Goal: Task Accomplishment & Management: Complete application form

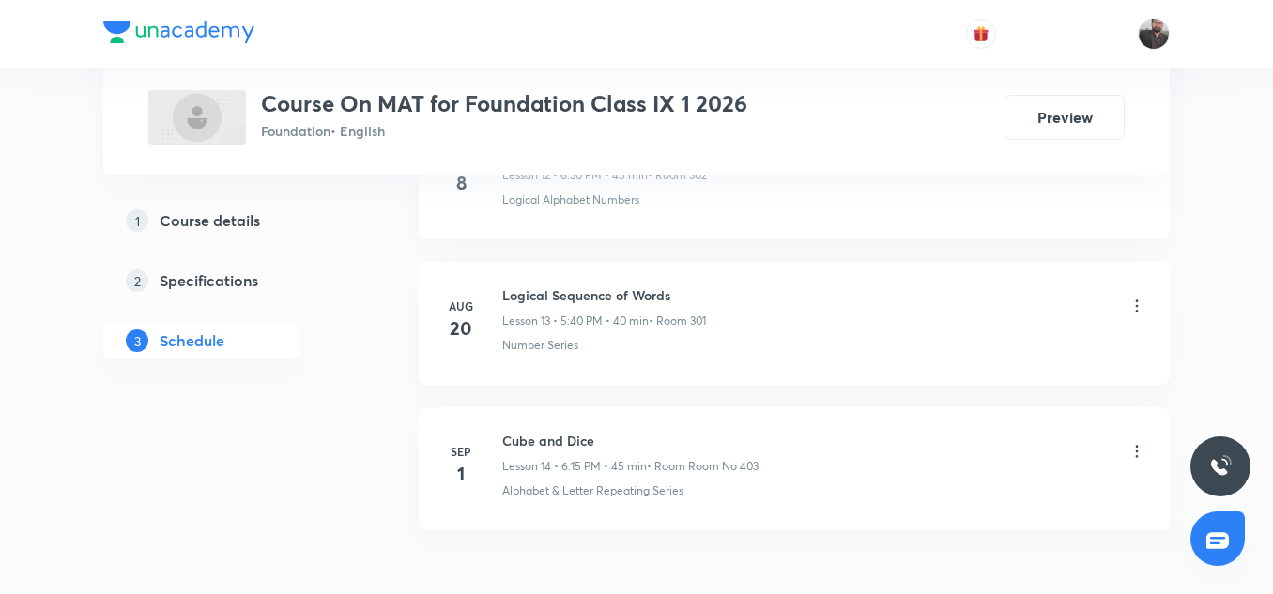
scroll to position [2949, 0]
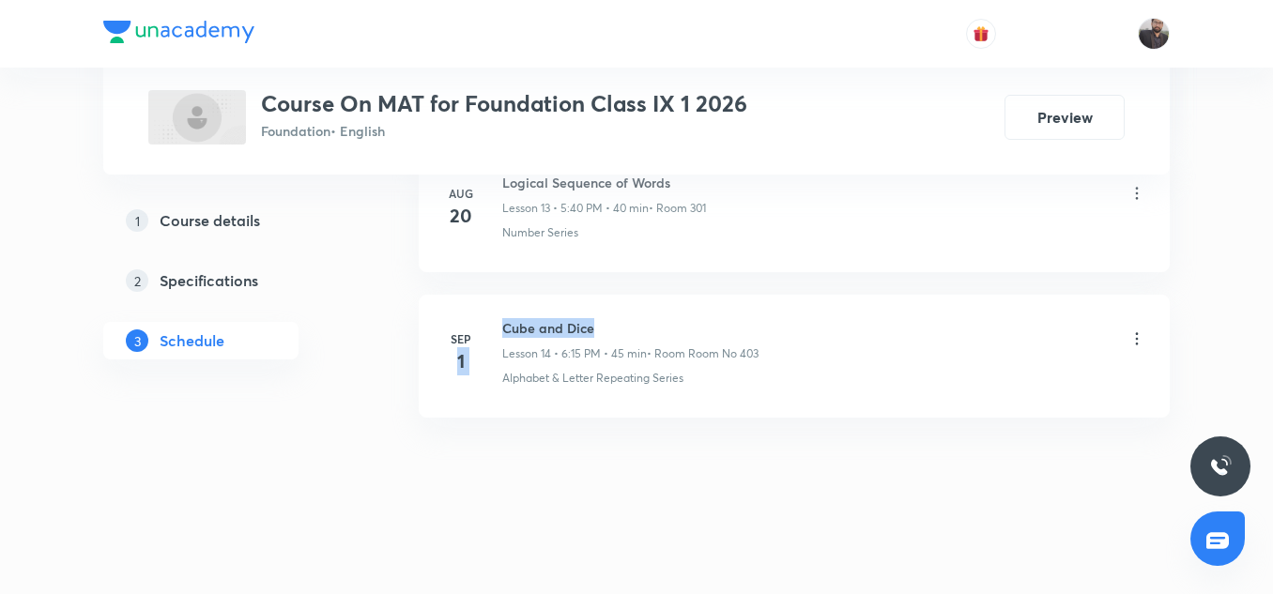
drag, startPoint x: 496, startPoint y: 325, endPoint x: 607, endPoint y: 322, distance: 110.9
click at [607, 322] on div "Sep 1 Cube and Dice Lesson 14 • 6:15 PM • 45 min • Room Room No 403 Alphabet & …" at bounding box center [794, 352] width 704 height 69
click at [607, 322] on h6 "Cube and Dice" at bounding box center [630, 328] width 256 height 20
copy h6 "Cube and Dice"
drag, startPoint x: 501, startPoint y: 326, endPoint x: 607, endPoint y: 329, distance: 106.2
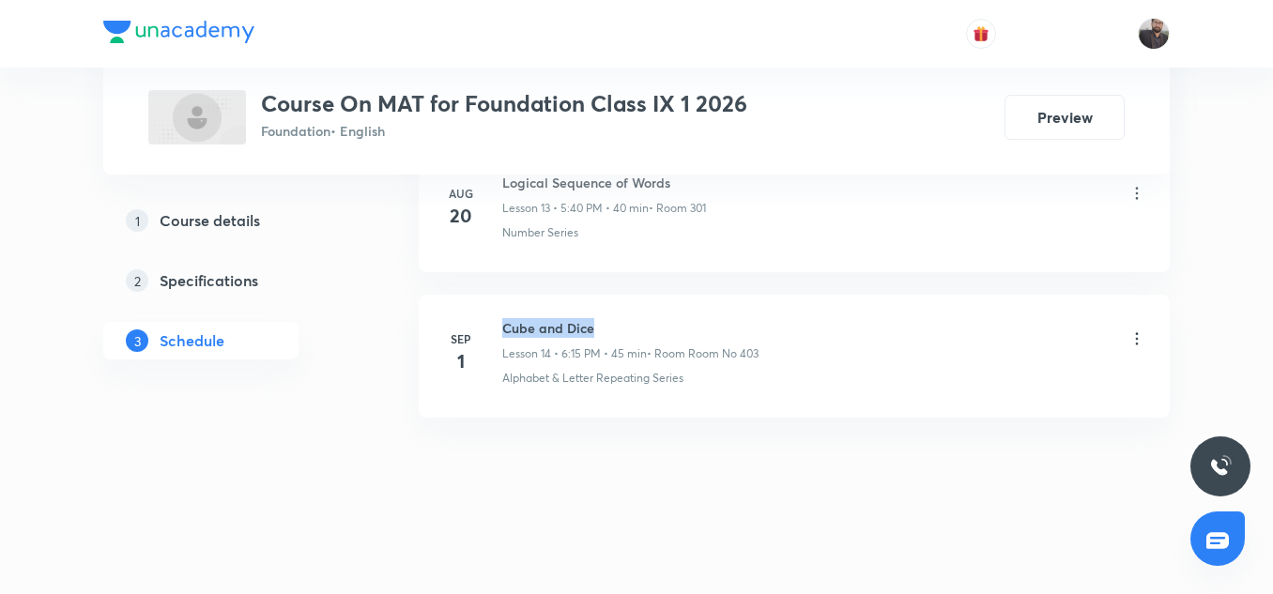
click at [607, 329] on div "Sep 1 Cube and Dice Lesson 14 • 6:15 PM • 45 min • Room Room No 403 Alphabet & …" at bounding box center [794, 352] width 704 height 69
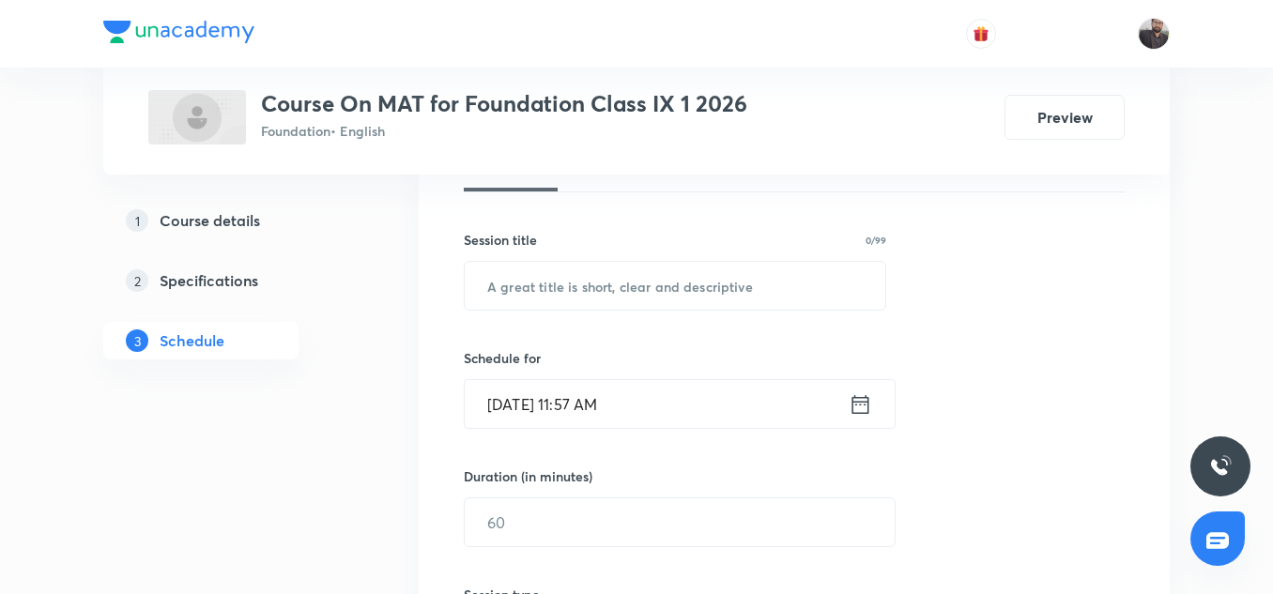
scroll to position [303, 0]
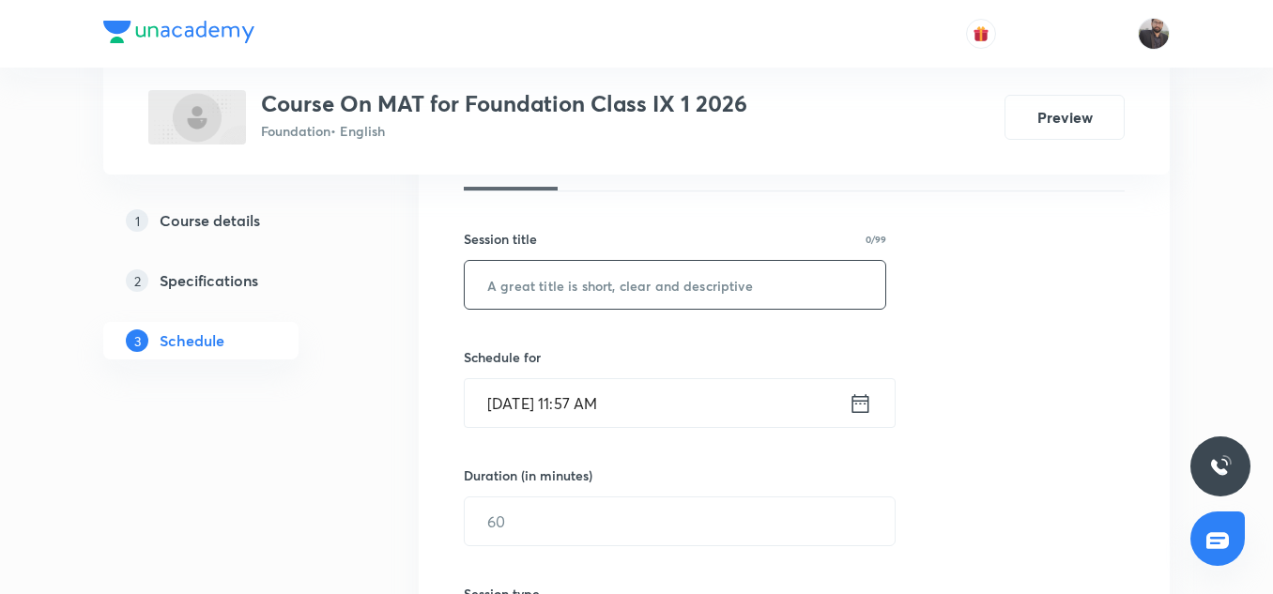
click at [605, 286] on input "text" at bounding box center [675, 285] width 421 height 48
paste input "Cube and Dice"
type input "Cube and Dice"
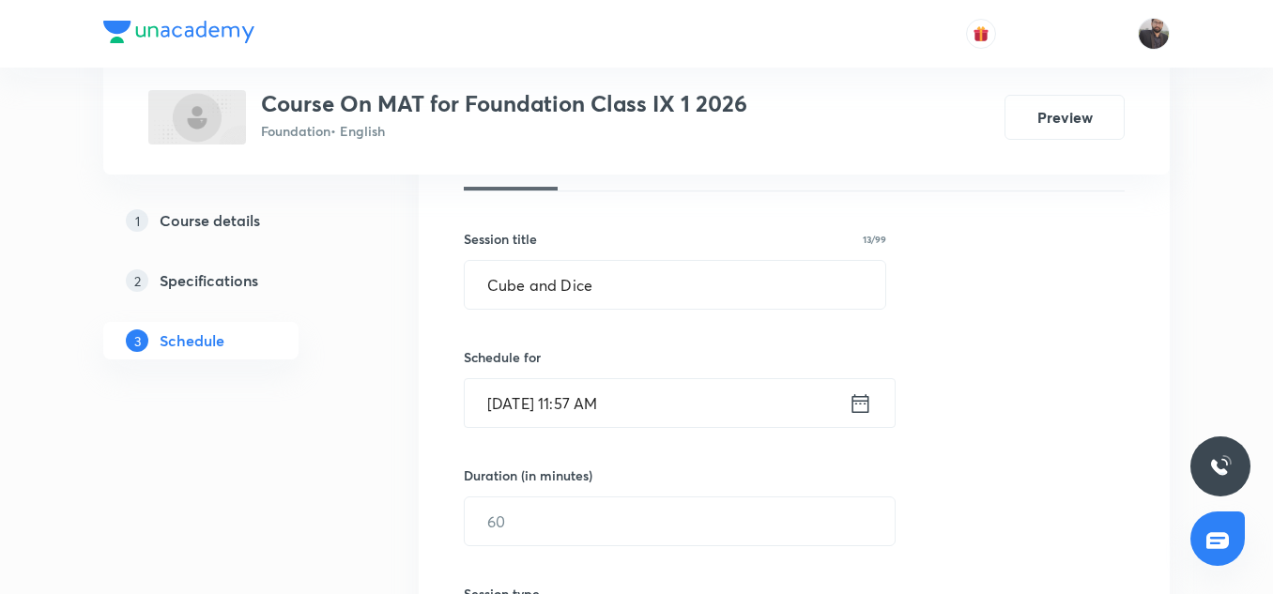
click at [678, 411] on input "Sep 5, 2025, 11:57 AM" at bounding box center [657, 403] width 384 height 48
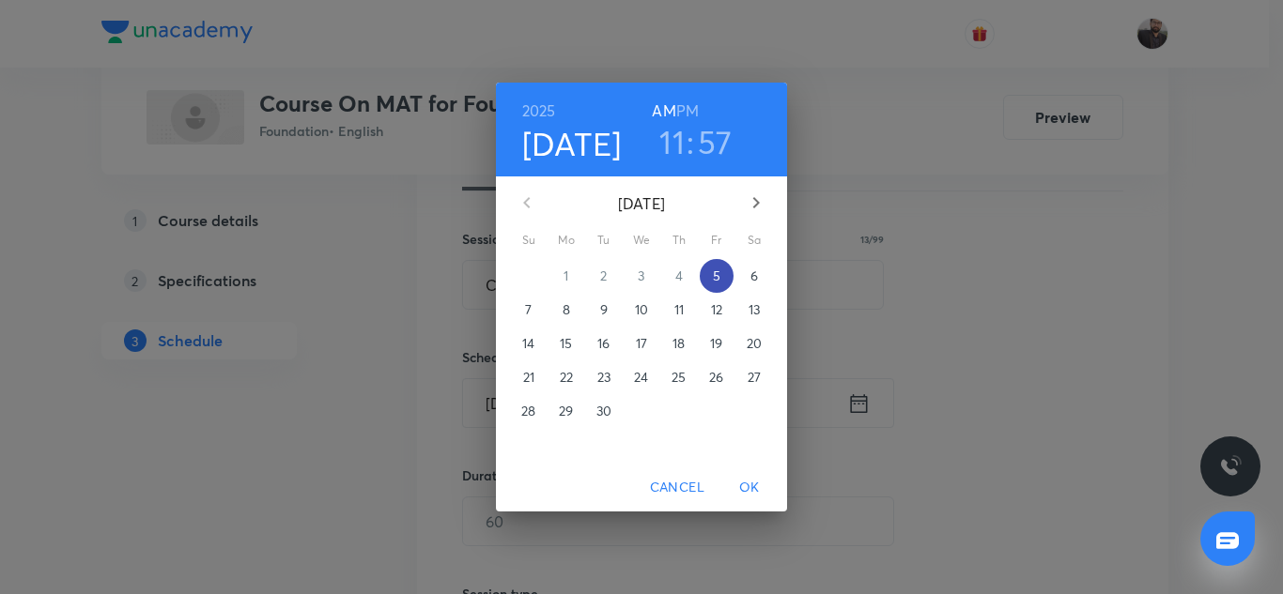
click at [717, 279] on p "5" at bounding box center [717, 276] width 8 height 19
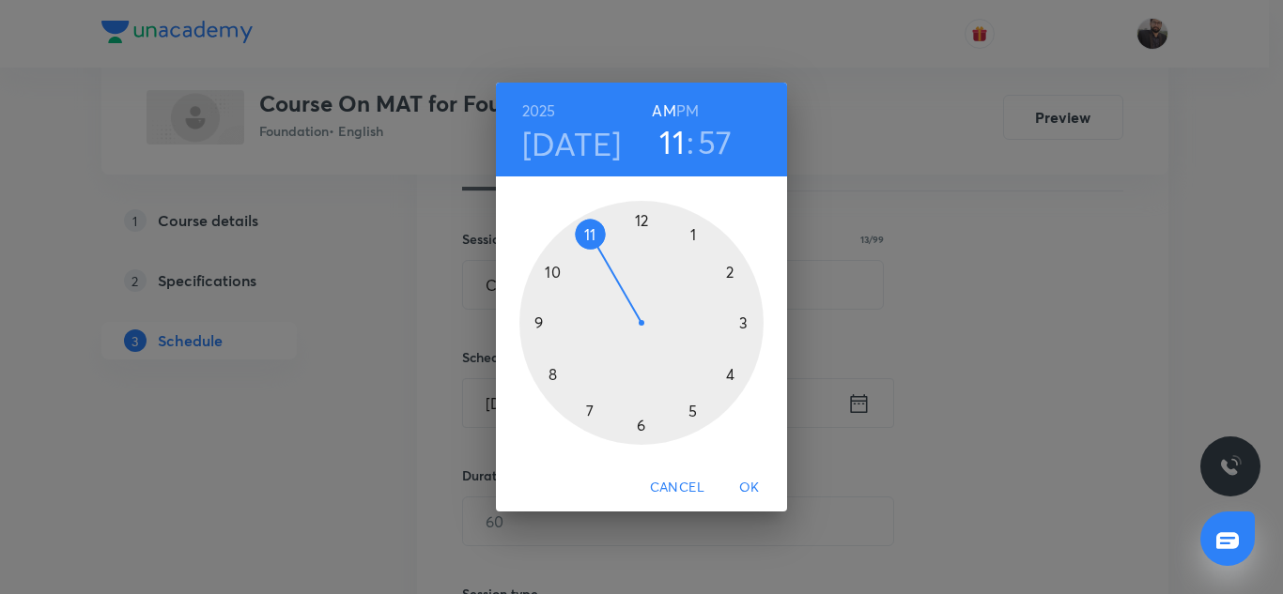
click at [744, 319] on div at bounding box center [641, 323] width 244 height 244
click at [687, 109] on h6 "PM" at bounding box center [687, 111] width 23 height 26
click at [540, 323] on div at bounding box center [641, 323] width 244 height 244
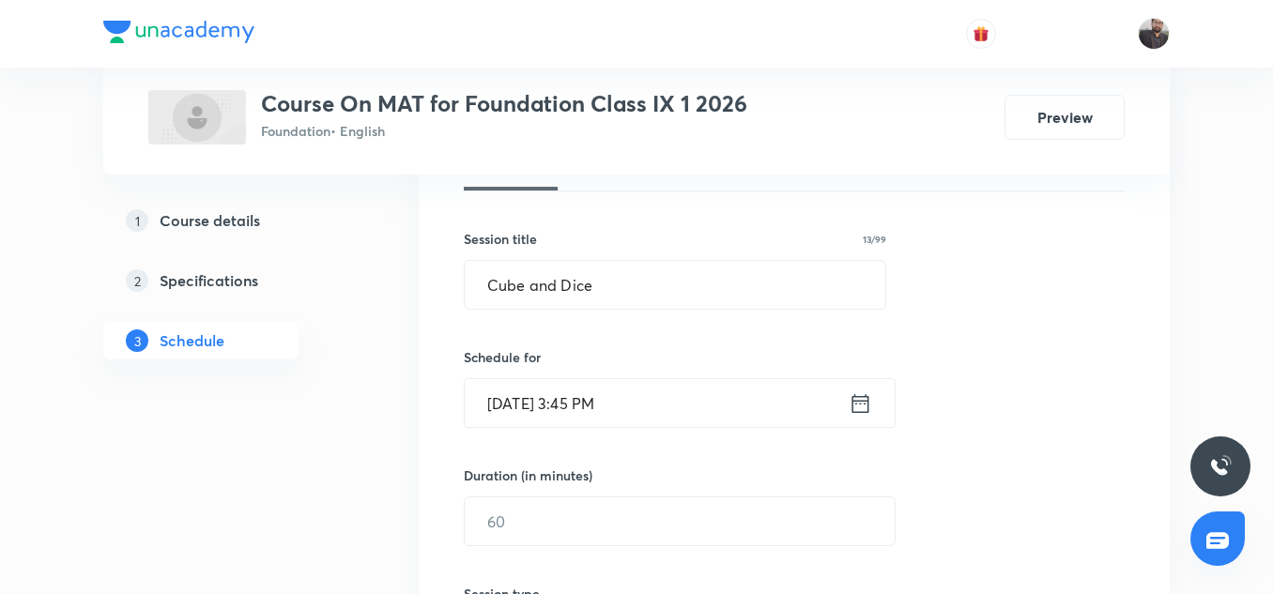
scroll to position [434, 0]
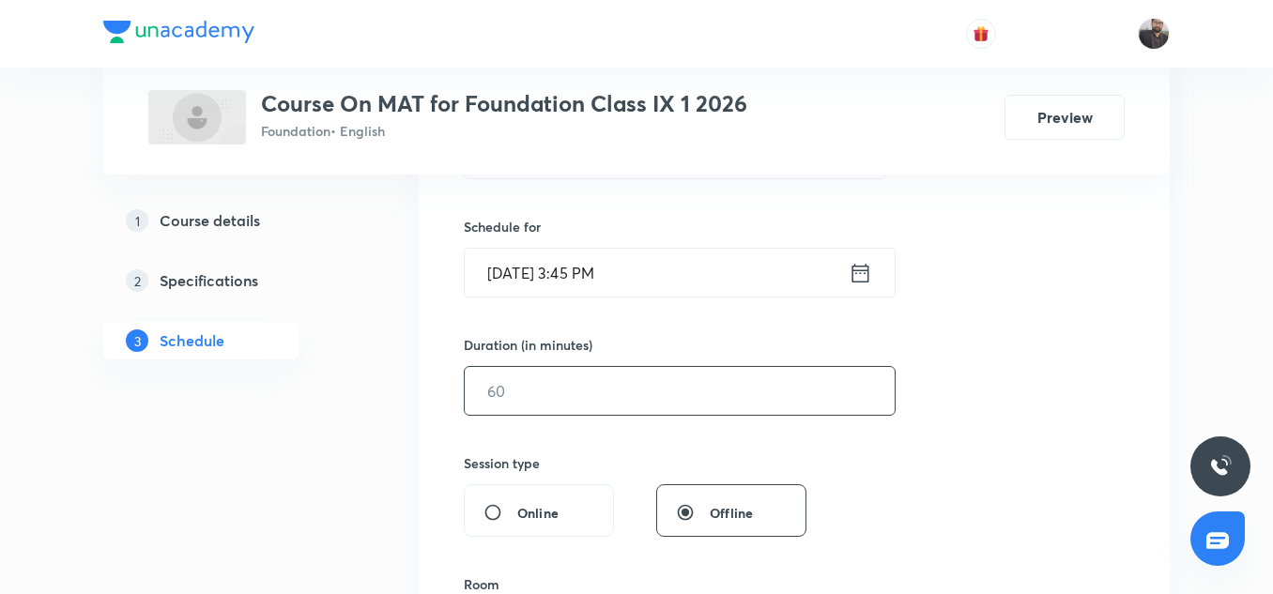
click at [619, 405] on input "text" at bounding box center [680, 391] width 430 height 48
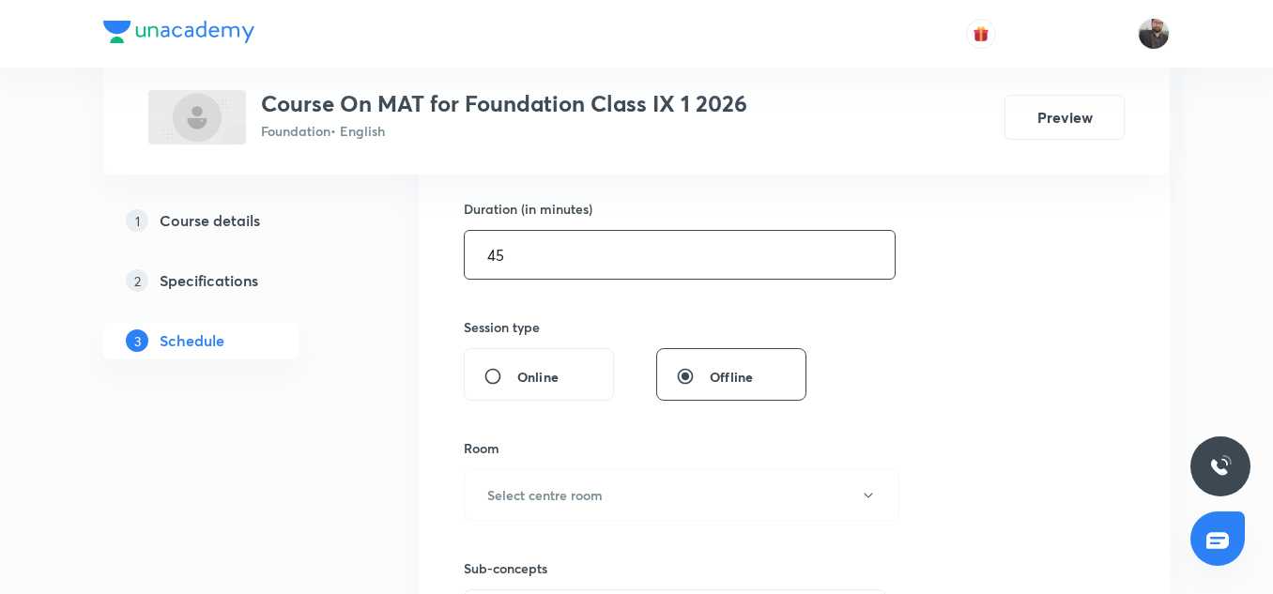
scroll to position [586, 0]
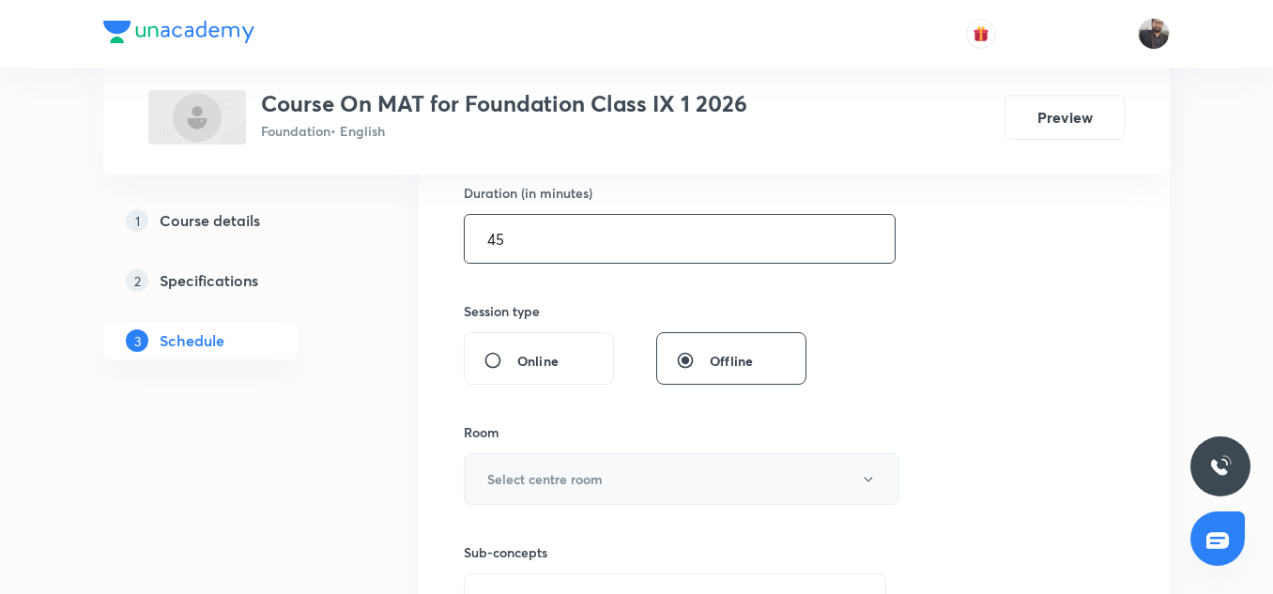
type input "45"
click at [600, 467] on button "Select centre room" at bounding box center [682, 480] width 436 height 52
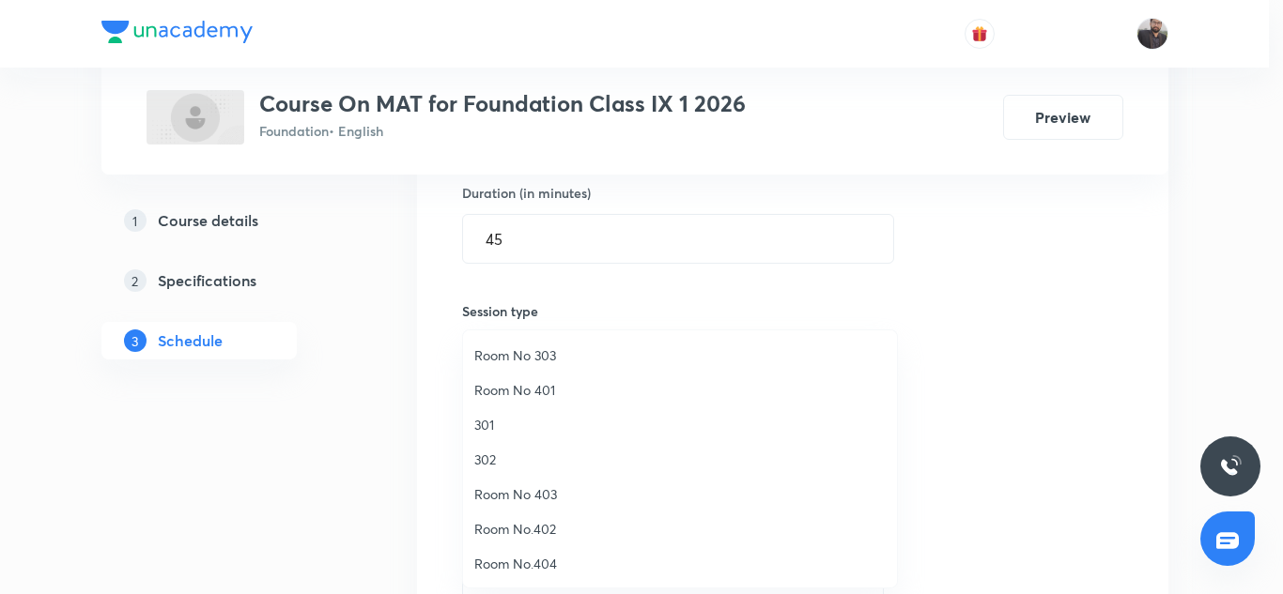
click at [548, 505] on li "Room No 403" at bounding box center [680, 494] width 434 height 35
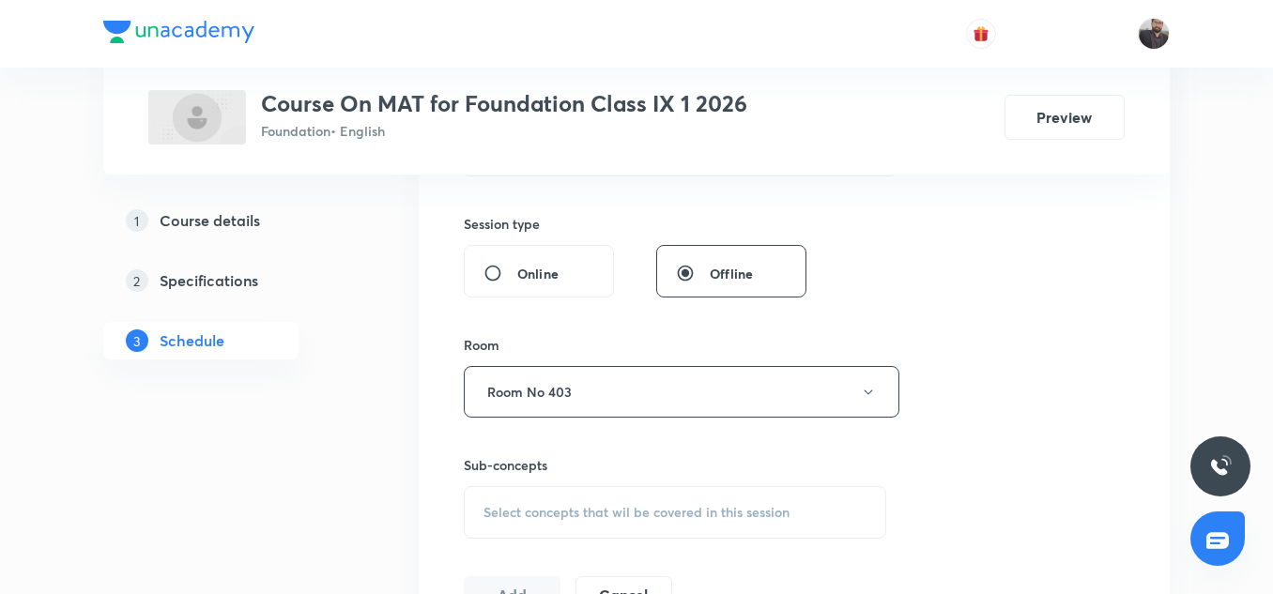
scroll to position [677, 0]
click at [548, 505] on span "Select concepts that wil be covered in this session" at bounding box center [637, 508] width 306 height 15
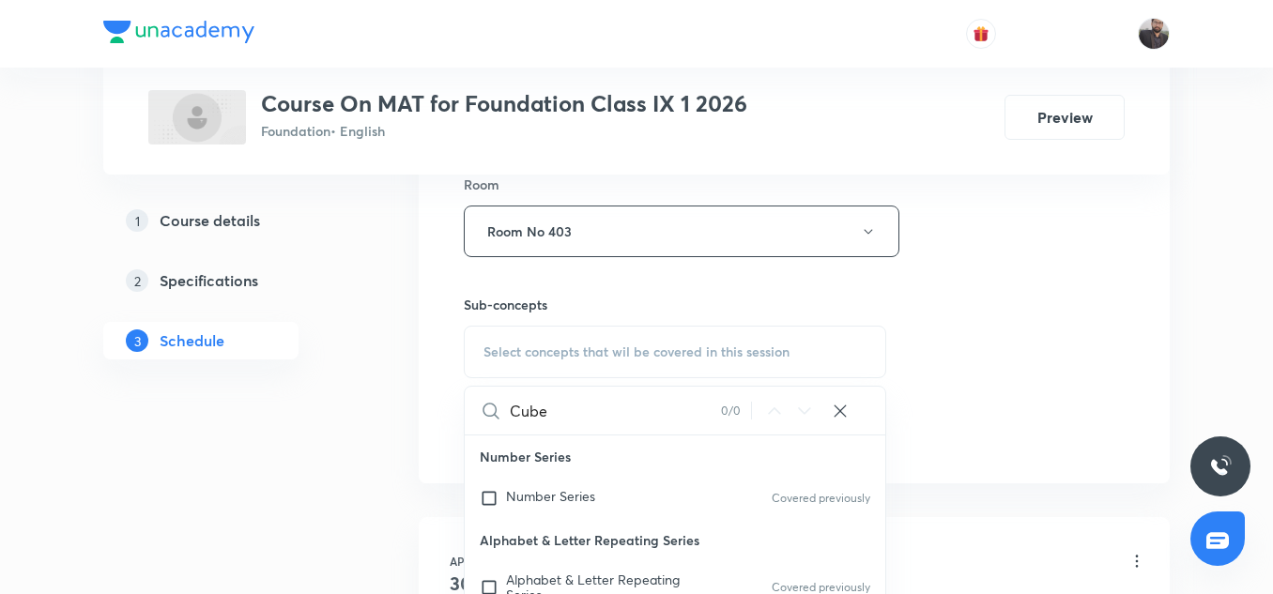
scroll to position [260, 0]
type input "Cube"
click at [548, 505] on span "Alphabetical Series" at bounding box center [563, 498] width 115 height 18
checkbox input "true"
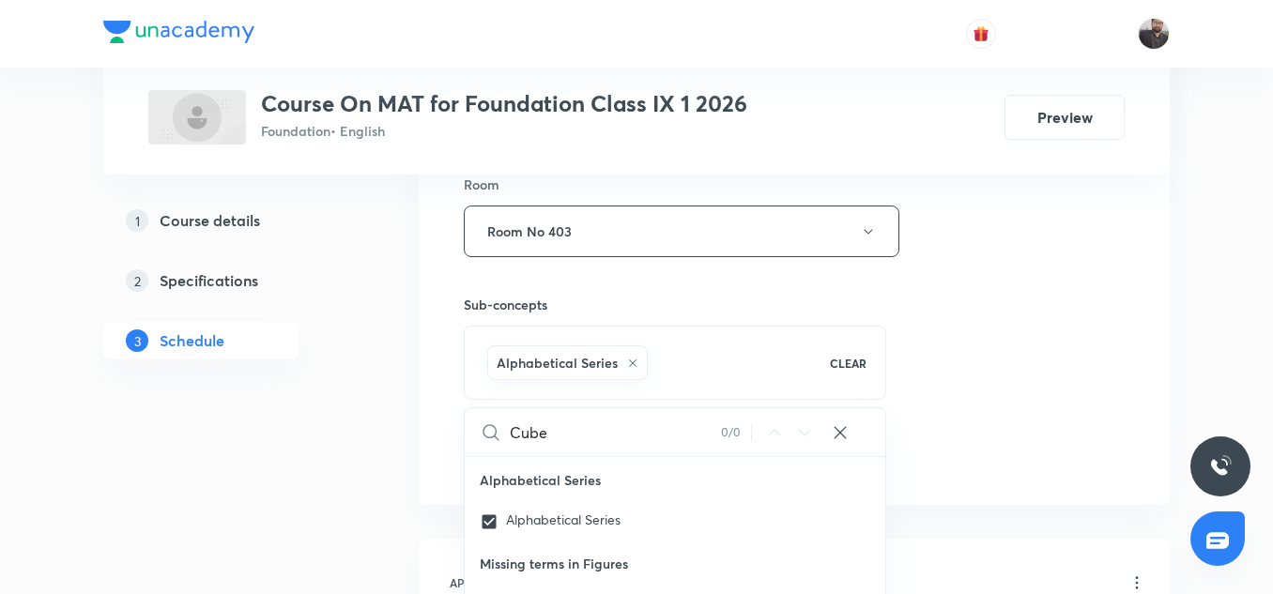
click at [899, 461] on div "Session 15 Live class Session title 13/99 Cube and Dice ​ Schedule for Sep 5, 2…" at bounding box center [794, 23] width 661 height 903
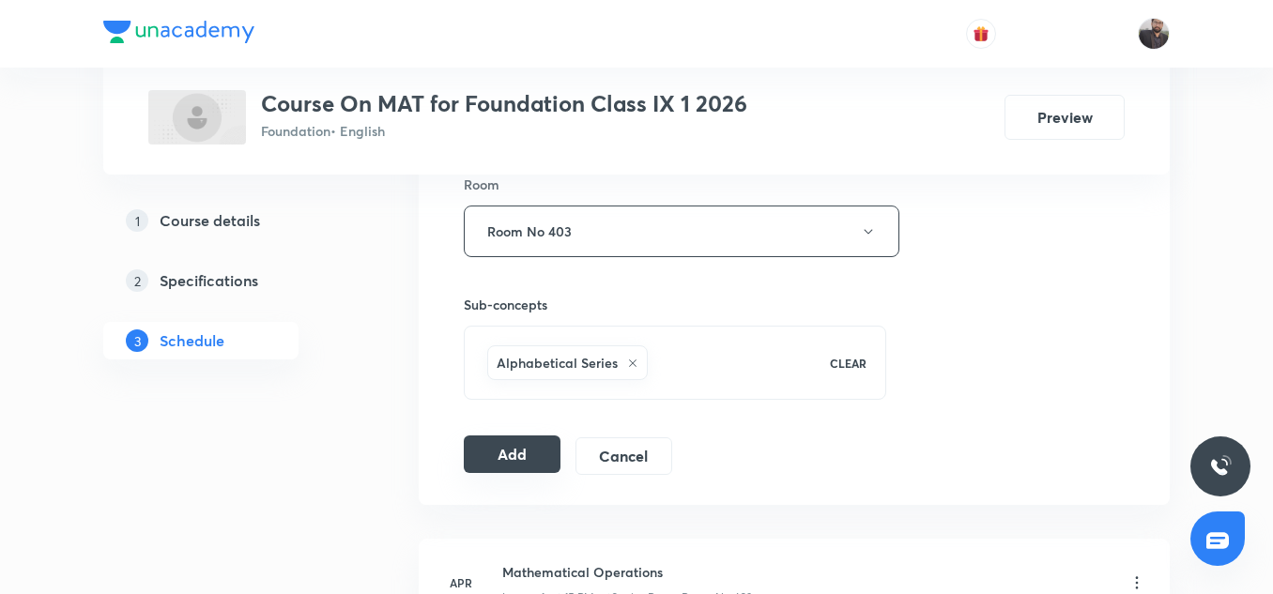
click at [498, 462] on button "Add" at bounding box center [512, 455] width 97 height 38
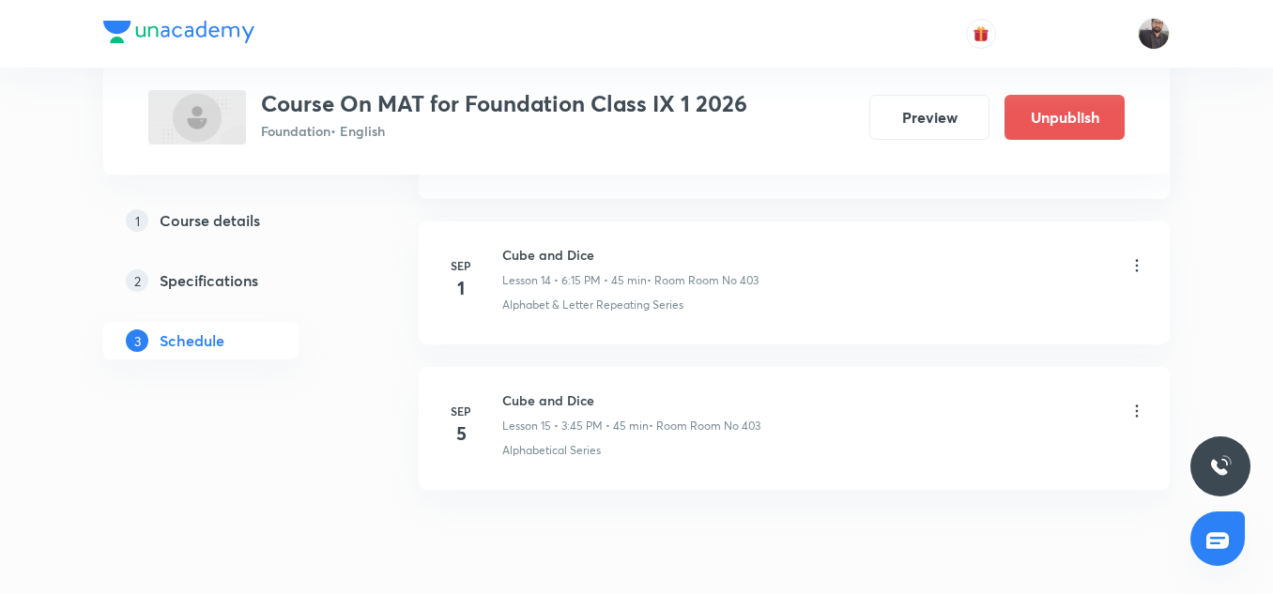
scroll to position [2158, 0]
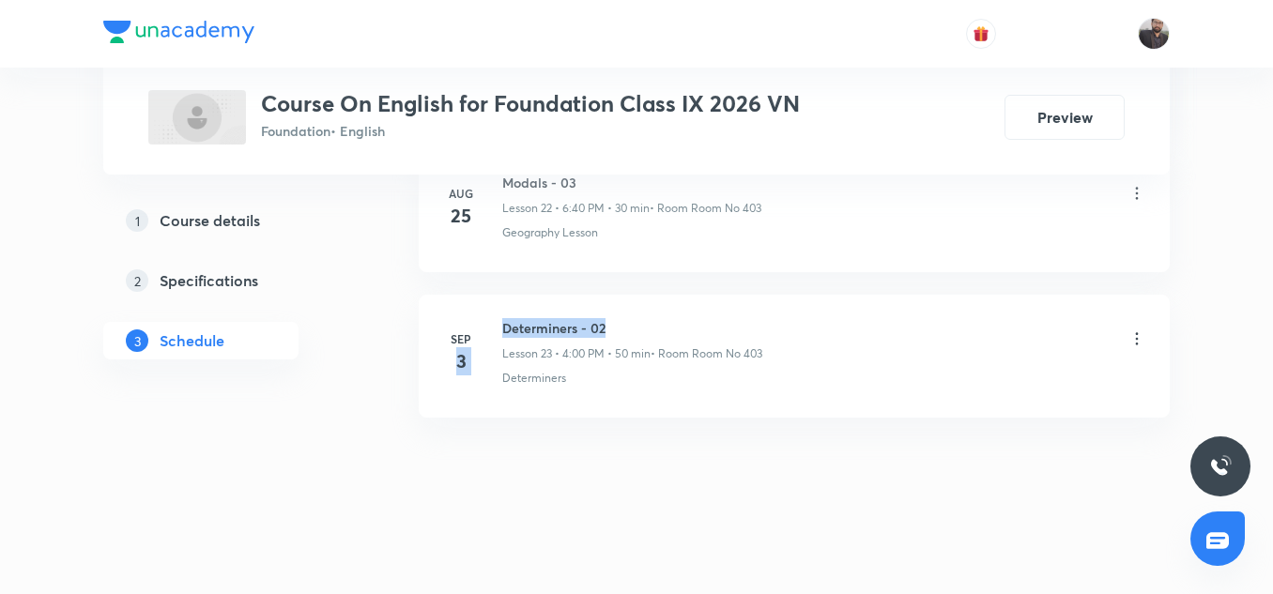
drag, startPoint x: 494, startPoint y: 327, endPoint x: 634, endPoint y: 329, distance: 139.9
click at [634, 329] on div "[DATE] Determiners - 02 Lesson 23 • 4:00 PM • 50 min • Room Room No 403 Determi…" at bounding box center [794, 352] width 704 height 69
click at [634, 329] on h6 "Determiners - 02" at bounding box center [632, 328] width 260 height 20
click at [560, 318] on h6 "Determiners - 02" at bounding box center [632, 328] width 260 height 20
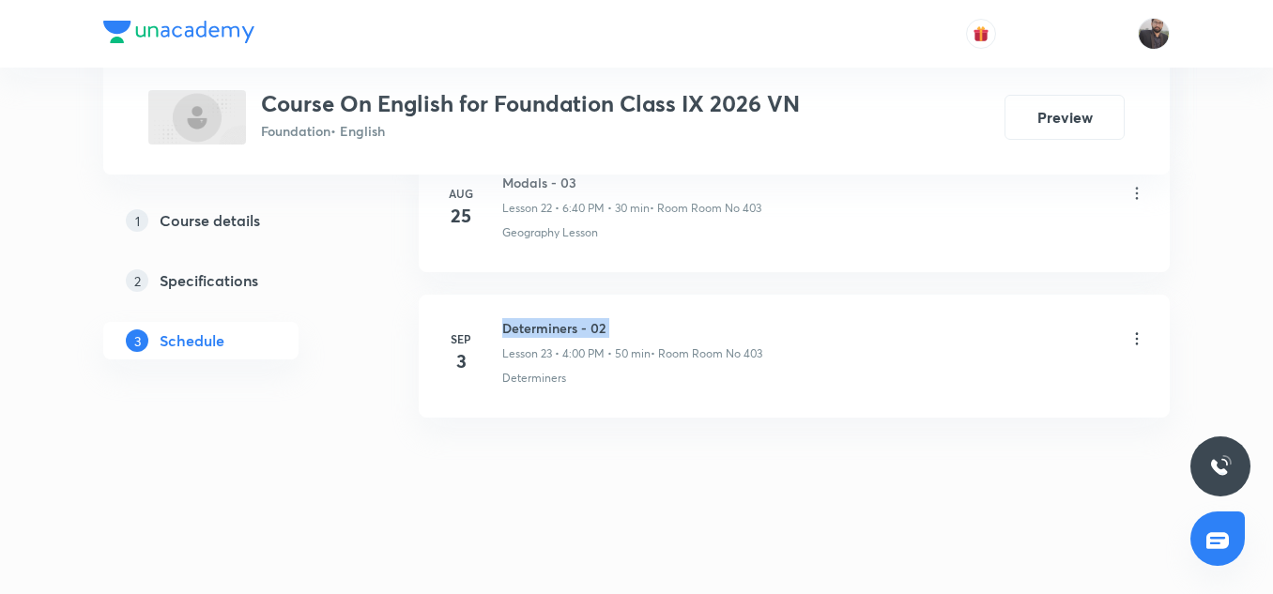
click at [560, 318] on h6 "Determiners - 02" at bounding box center [632, 328] width 260 height 20
copy h6 "Determiners - 02"
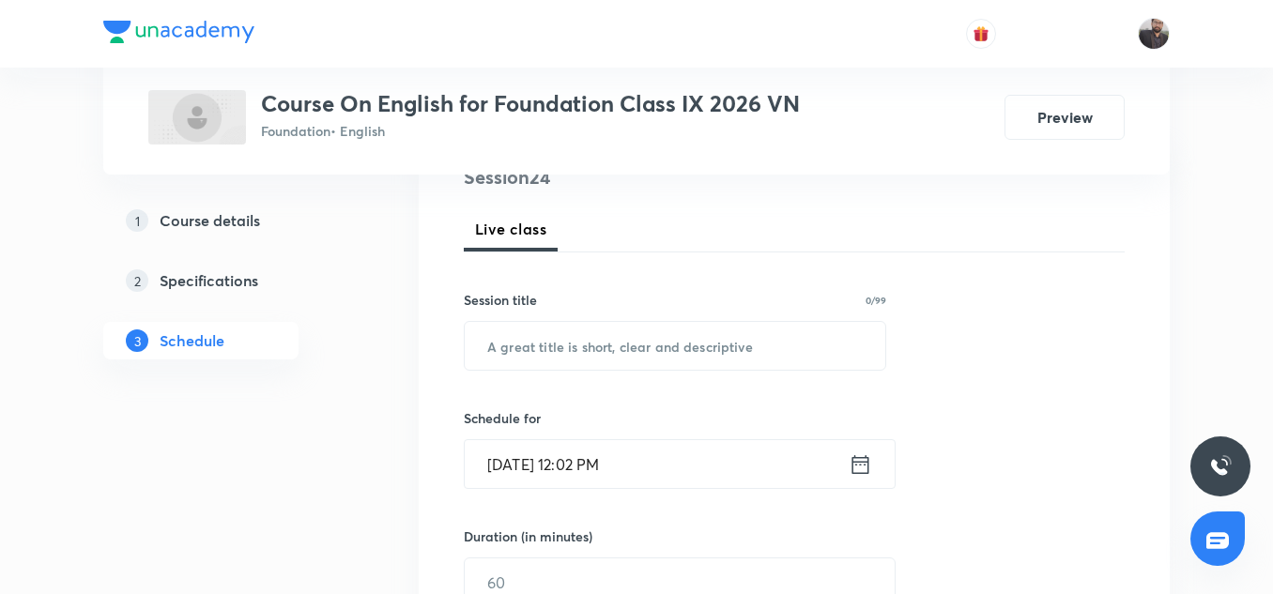
scroll to position [244, 0]
click at [560, 338] on input "text" at bounding box center [675, 344] width 421 height 48
paste input "Determiners - 02"
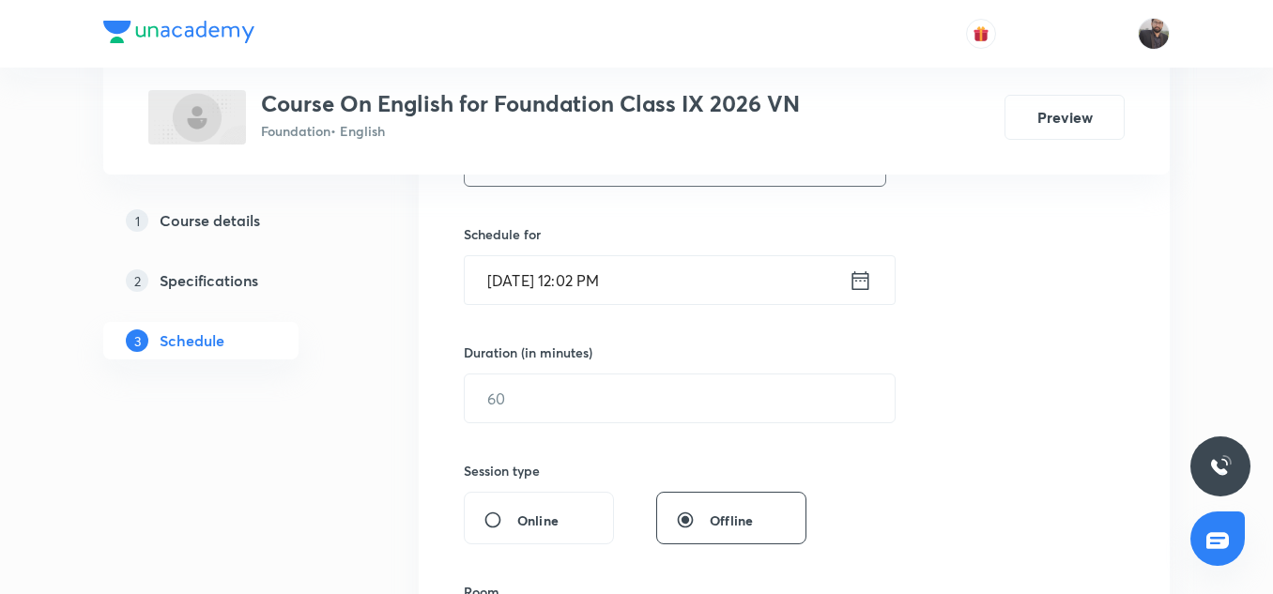
scroll to position [428, 0]
type input "Determiners - 03"
click at [640, 282] on input "Sep 5, 2025, 12:02 PM" at bounding box center [657, 279] width 384 height 48
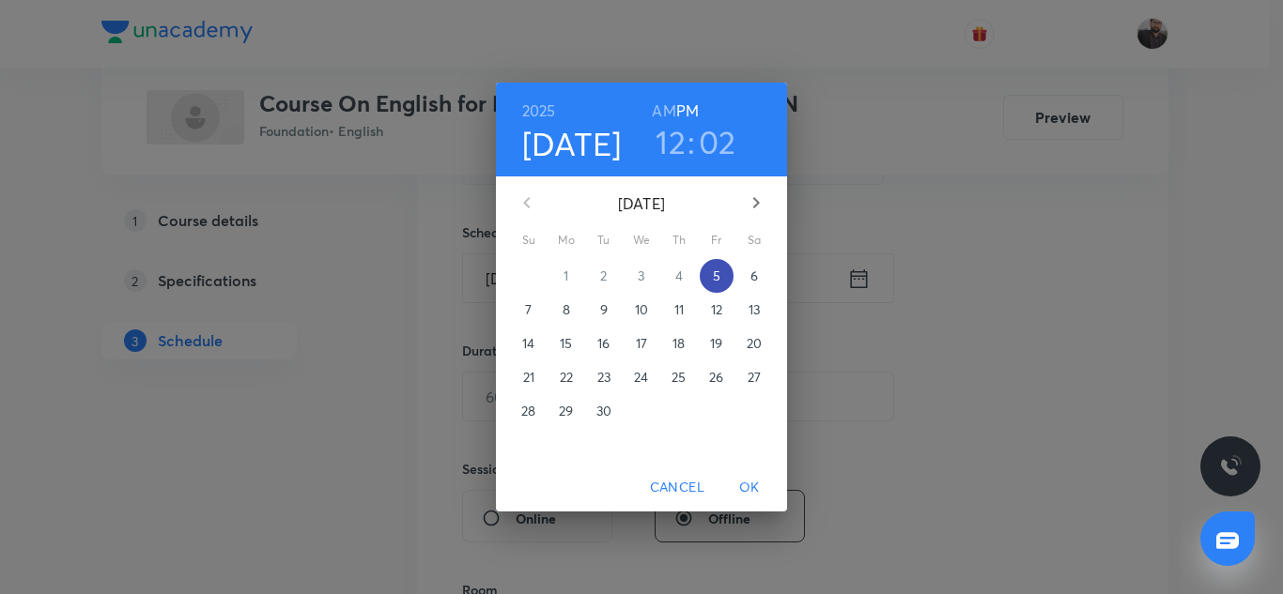
click at [717, 271] on p "5" at bounding box center [717, 276] width 8 height 19
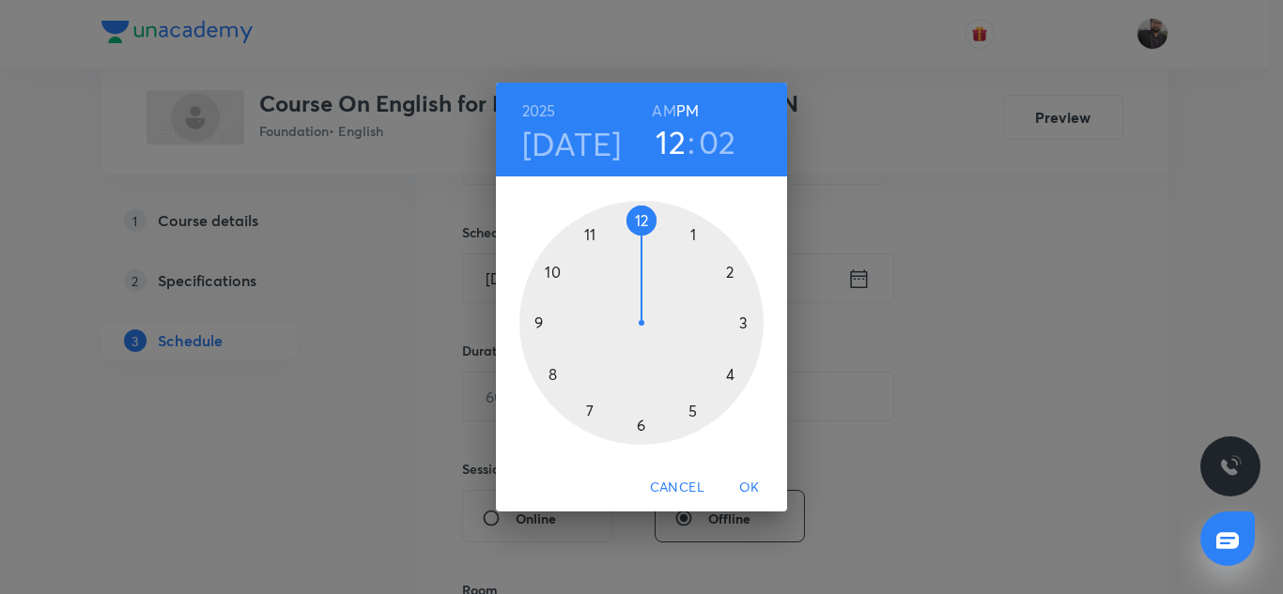
click at [732, 372] on div at bounding box center [641, 323] width 244 height 244
click at [554, 372] on div at bounding box center [641, 323] width 244 height 244
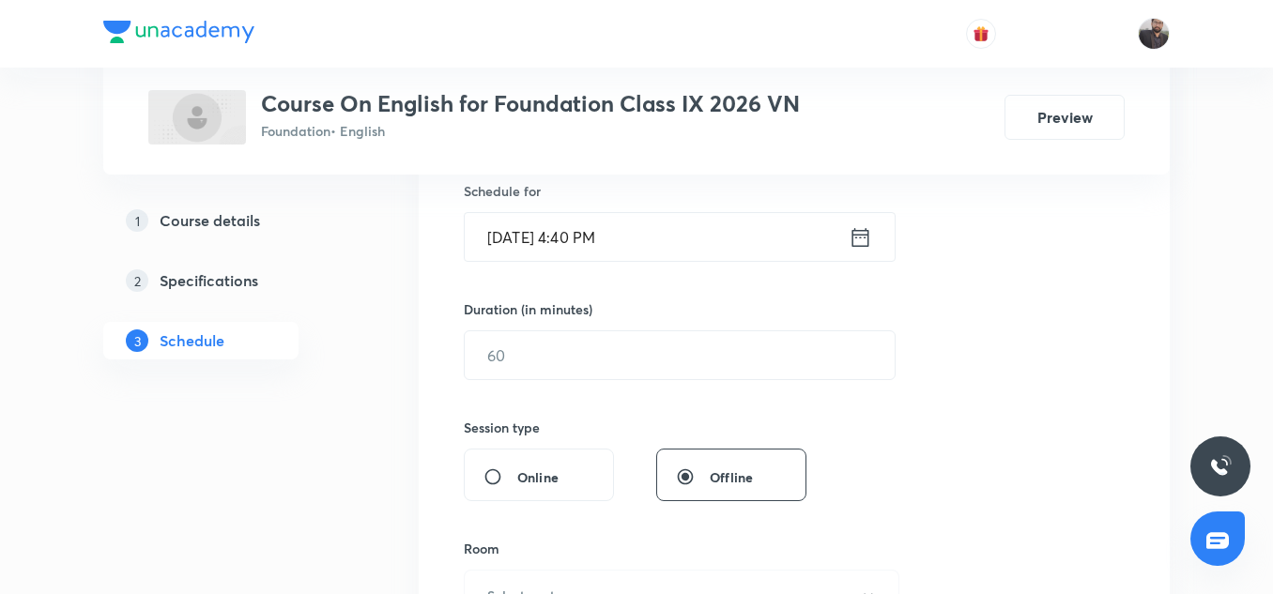
scroll to position [477, 0]
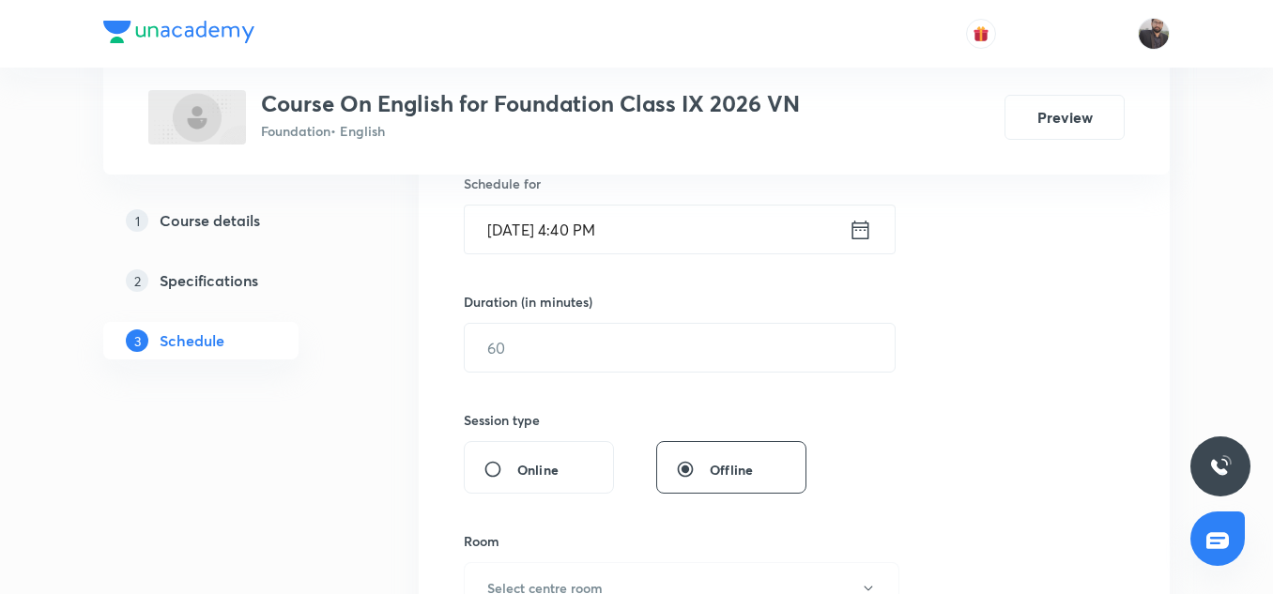
click at [554, 372] on div "​" at bounding box center [680, 348] width 432 height 50
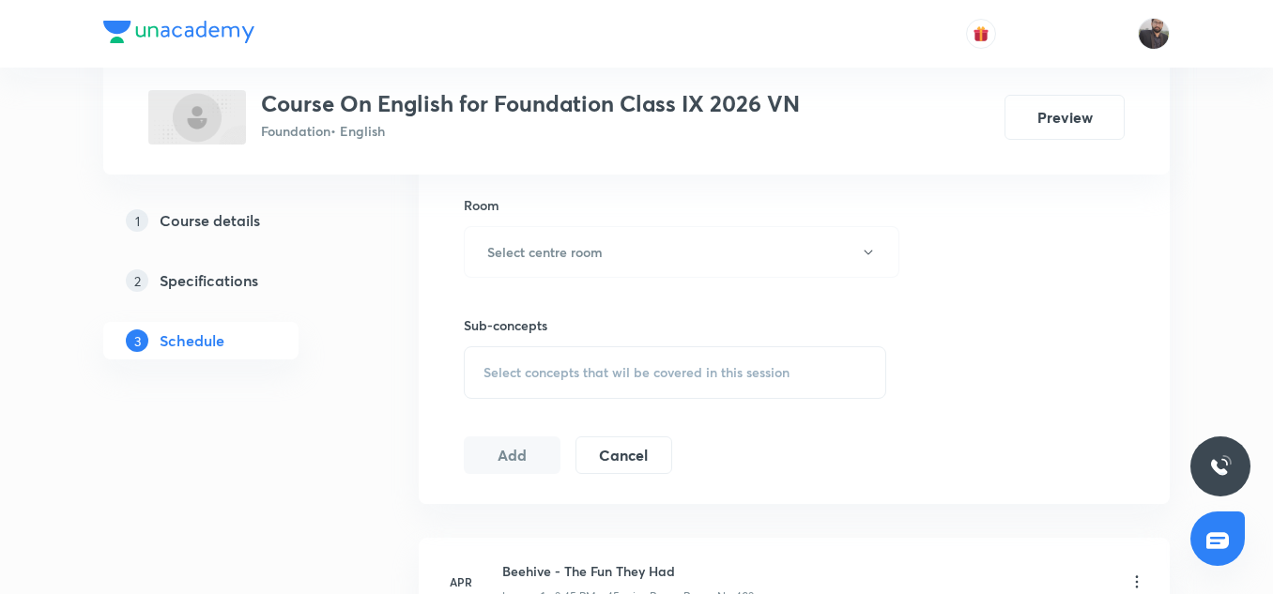
scroll to position [817, 0]
type input "45"
click at [551, 256] on h6 "Select centre room" at bounding box center [545, 249] width 116 height 20
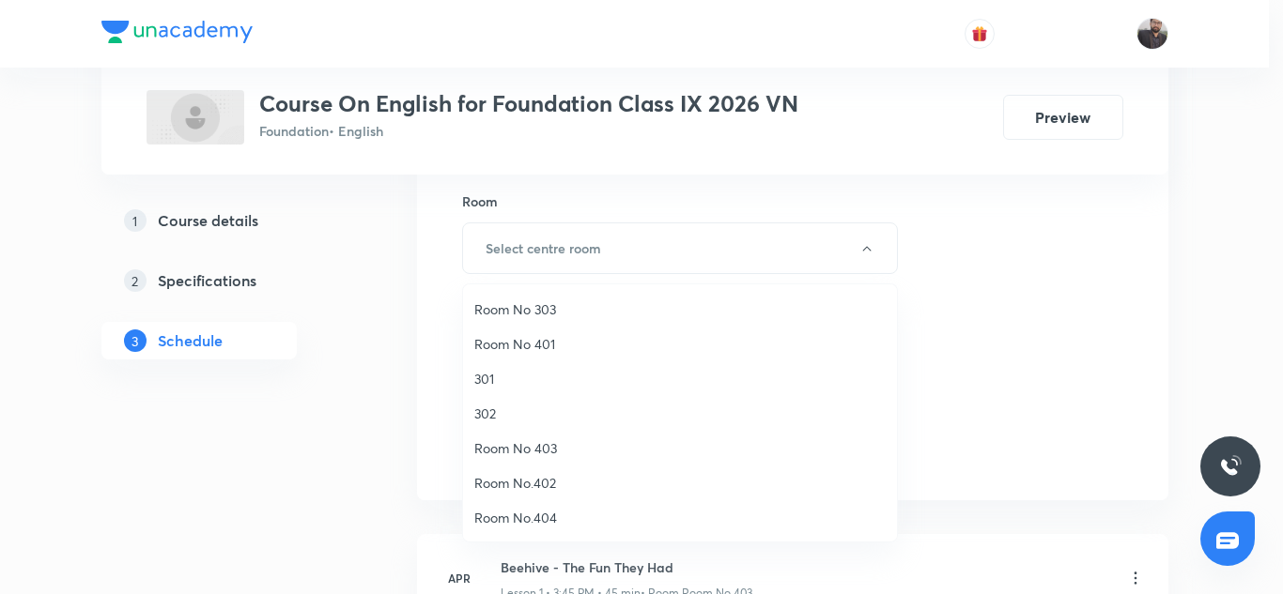
click at [550, 457] on span "Room No 403" at bounding box center [679, 449] width 411 height 20
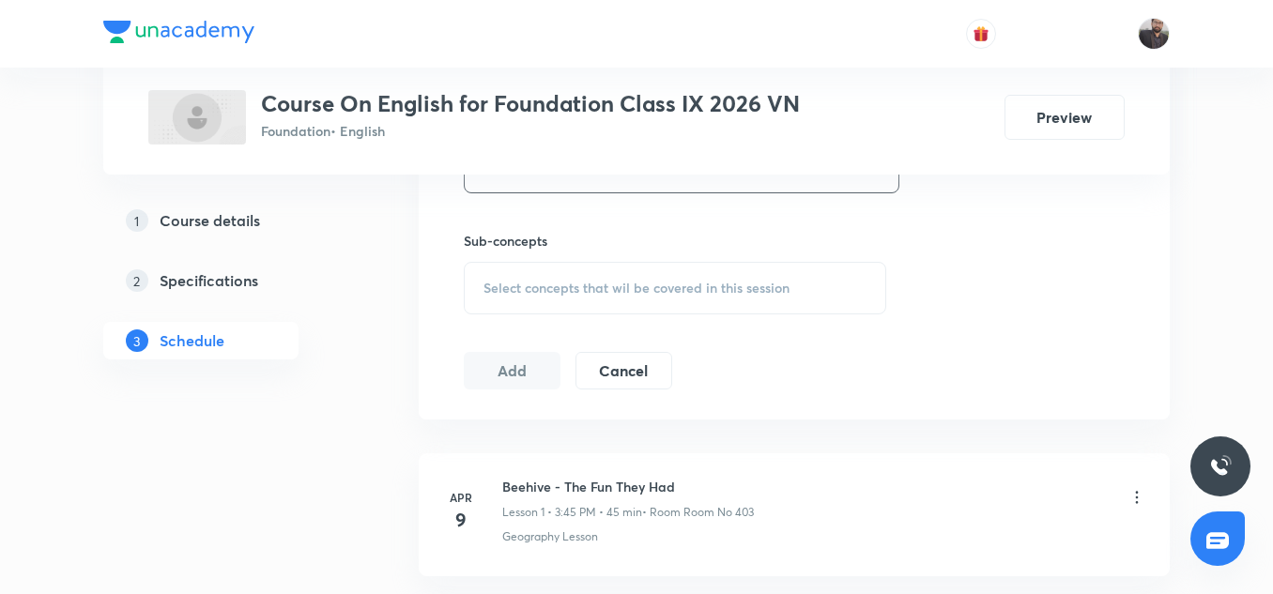
scroll to position [903, 0]
click at [552, 254] on div "Sub-concepts Select concepts that wil be covered in this session" at bounding box center [675, 268] width 423 height 84
click at [555, 260] on div "Select concepts that wil be covered in this session" at bounding box center [675, 283] width 423 height 53
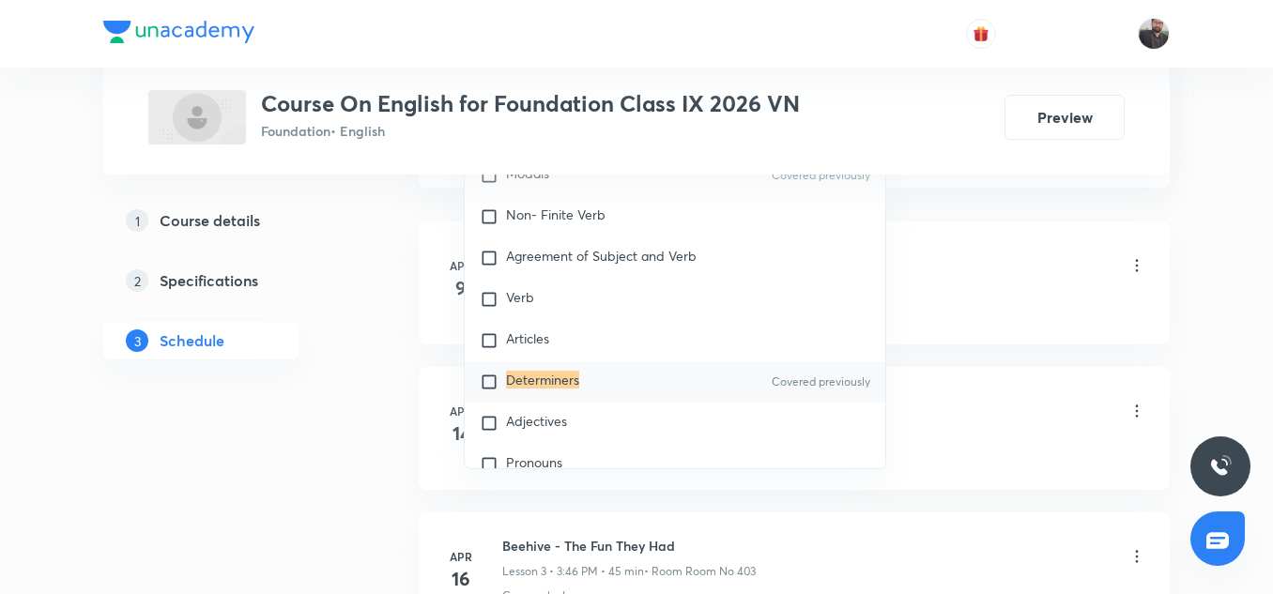
scroll to position [1133, 0]
type input "Determiners"
click at [570, 366] on div "Determiners Covered previously" at bounding box center [675, 379] width 421 height 41
checkbox input "true"
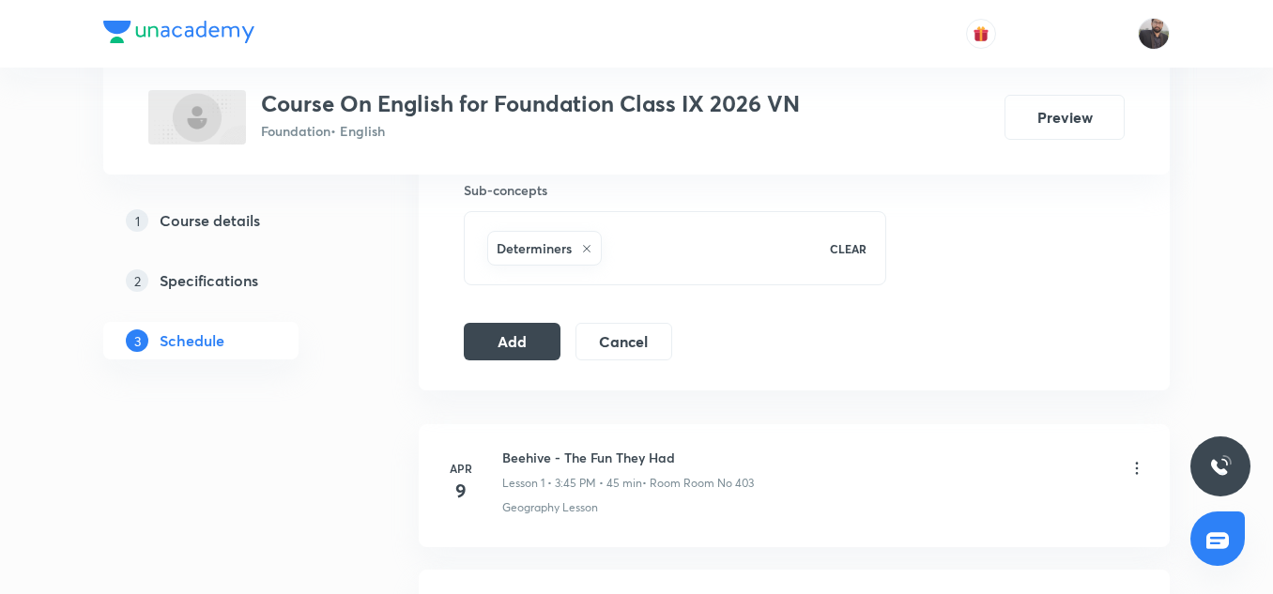
scroll to position [927, 0]
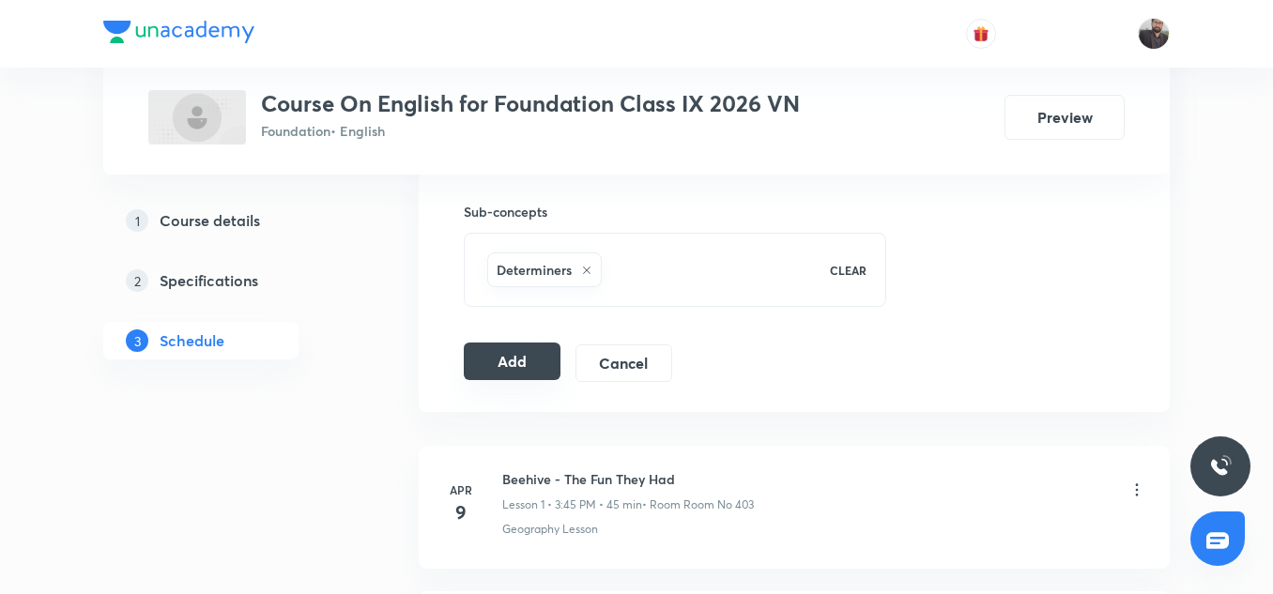
click at [505, 378] on button "Add" at bounding box center [512, 362] width 97 height 38
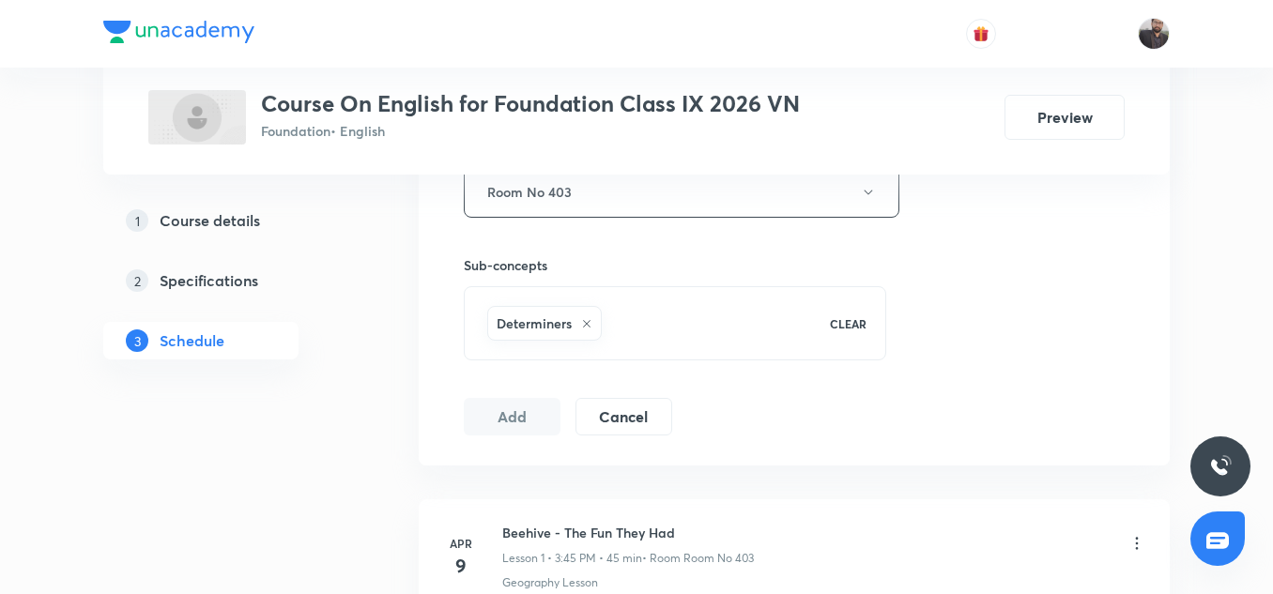
scroll to position [874, 0]
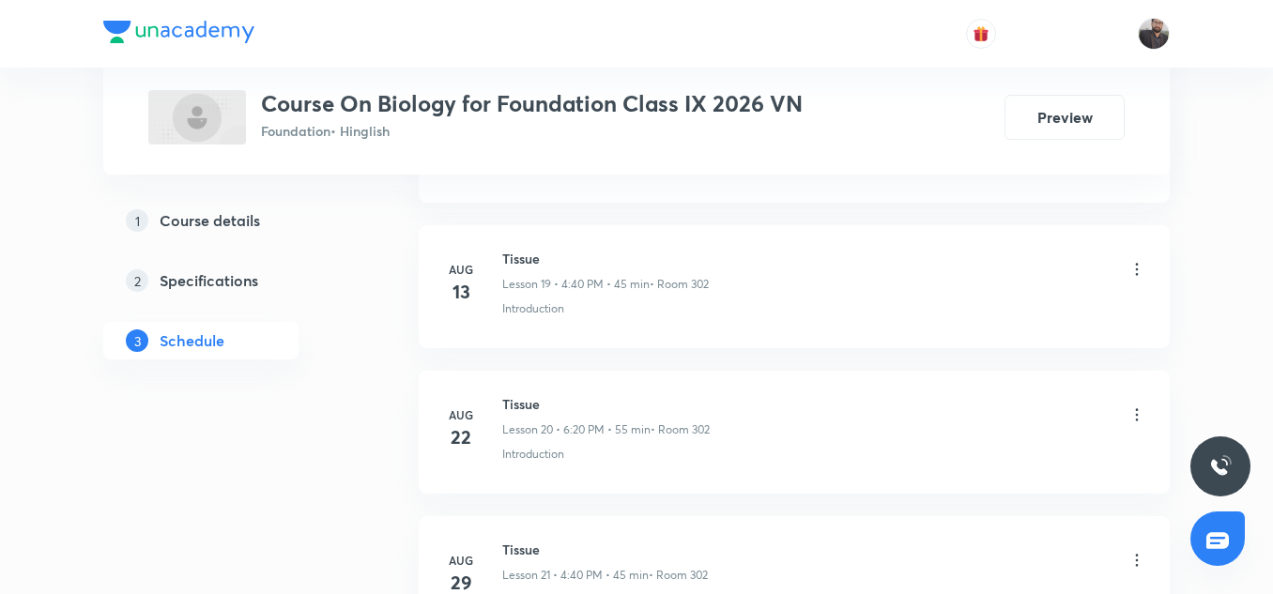
scroll to position [3968, 0]
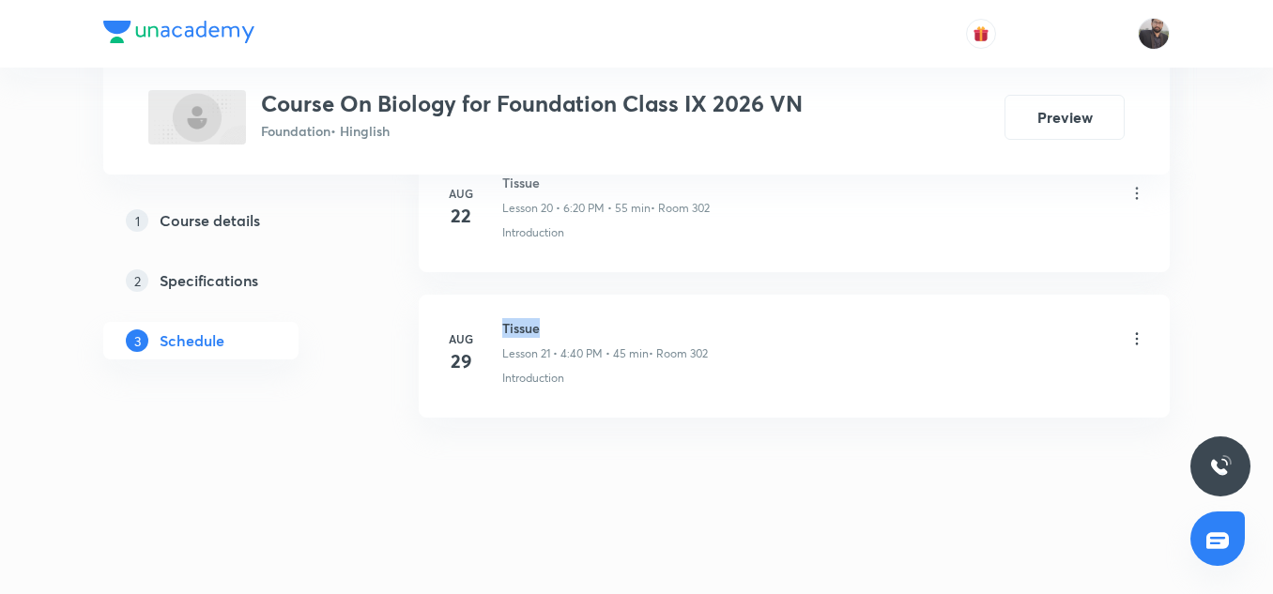
copy h6 "Tissue"
drag, startPoint x: 499, startPoint y: 317, endPoint x: 579, endPoint y: 324, distance: 80.1
click at [579, 324] on li "Aug 29 Tissue Lesson 21 • 4:40 PM • 45 min • Room 302 Introduction" at bounding box center [794, 356] width 751 height 123
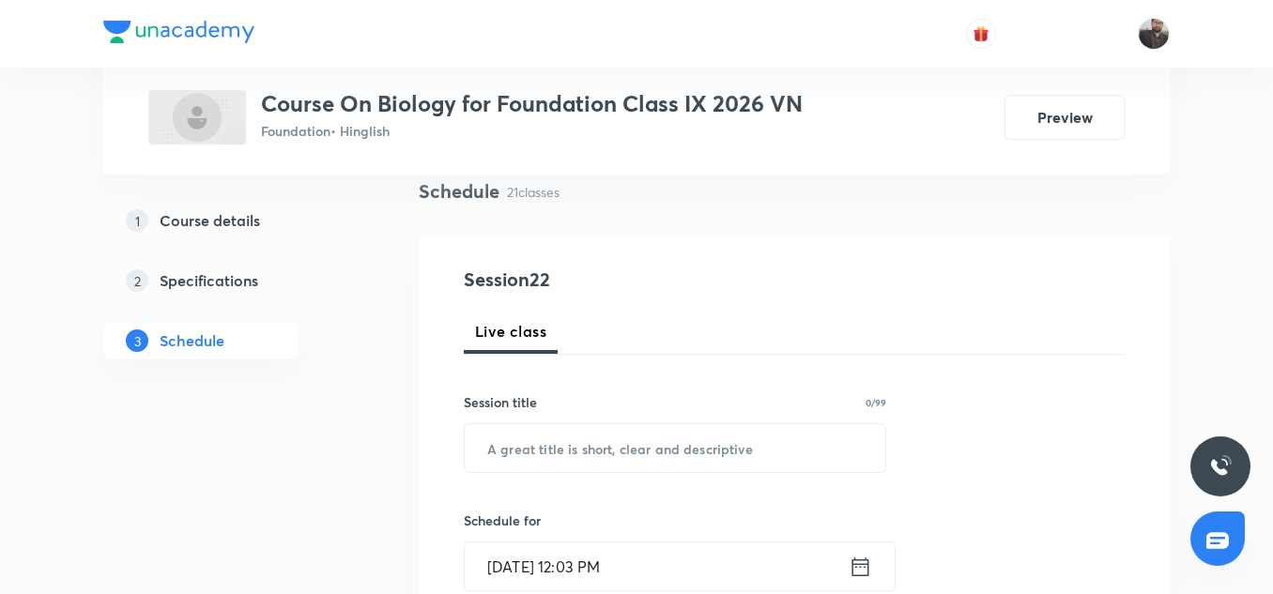
scroll to position [142, 0]
click at [578, 453] on input "text" at bounding box center [675, 447] width 421 height 48
paste input "Tissue"
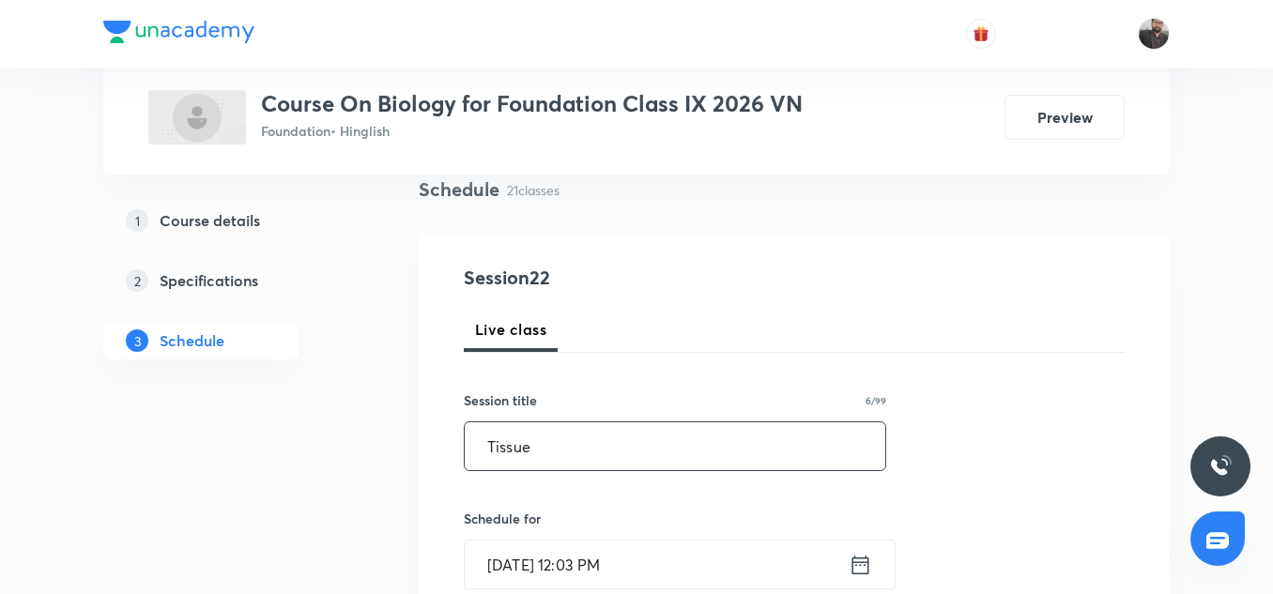
scroll to position [177, 0]
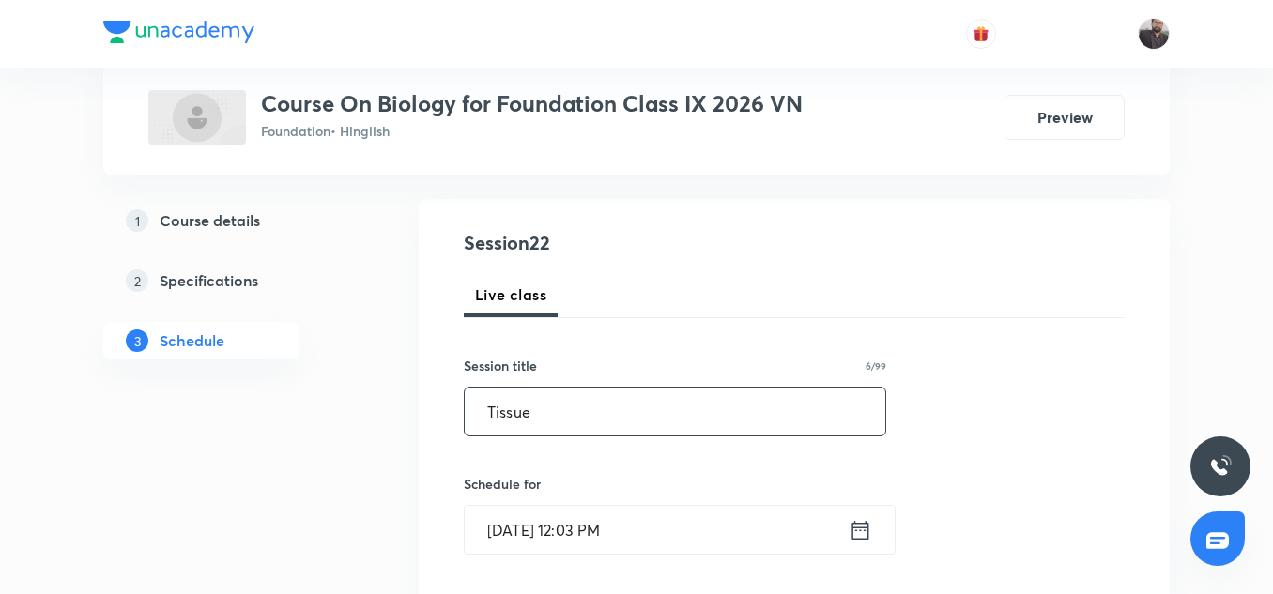
type input "Tissue"
click at [666, 523] on input "Sep 5, 2025, 12:03 PM" at bounding box center [657, 530] width 384 height 48
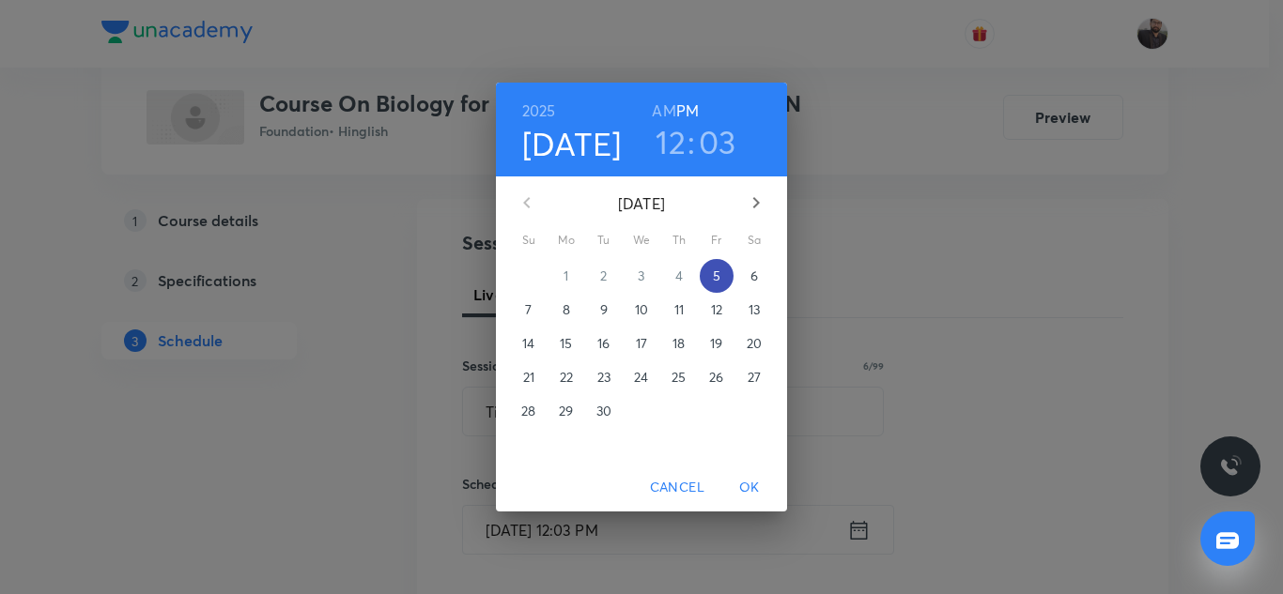
click at [720, 278] on span "5" at bounding box center [717, 276] width 34 height 19
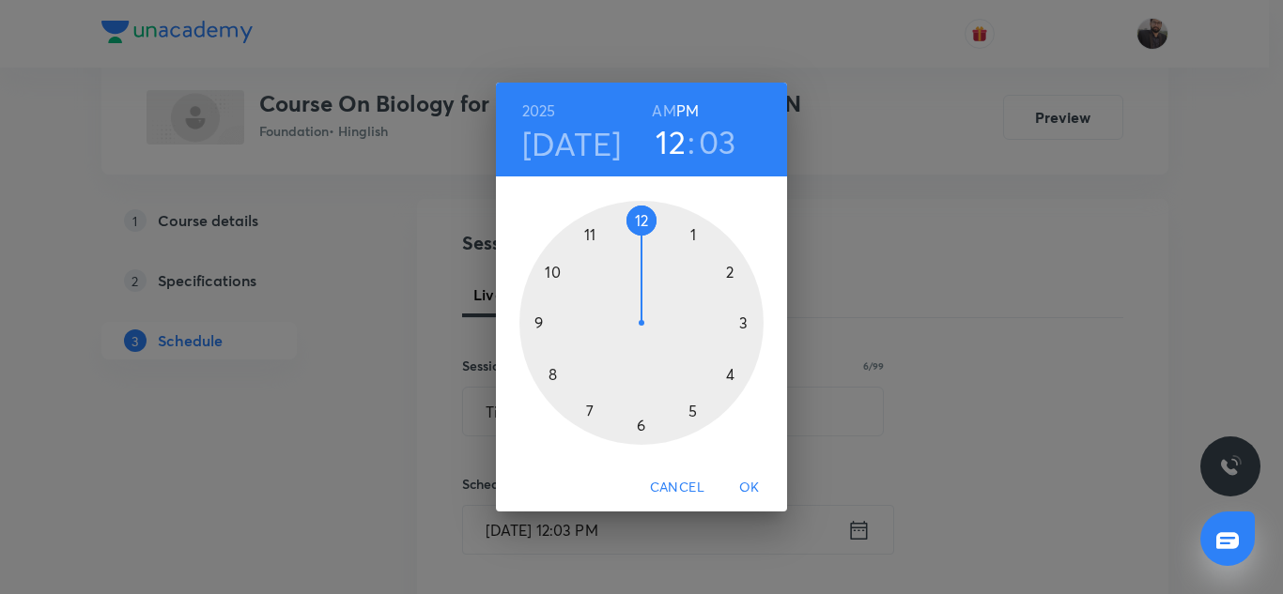
click at [690, 411] on div at bounding box center [641, 323] width 244 height 244
click at [692, 106] on h6 "PM" at bounding box center [687, 111] width 23 height 26
click at [592, 410] on div at bounding box center [641, 323] width 244 height 244
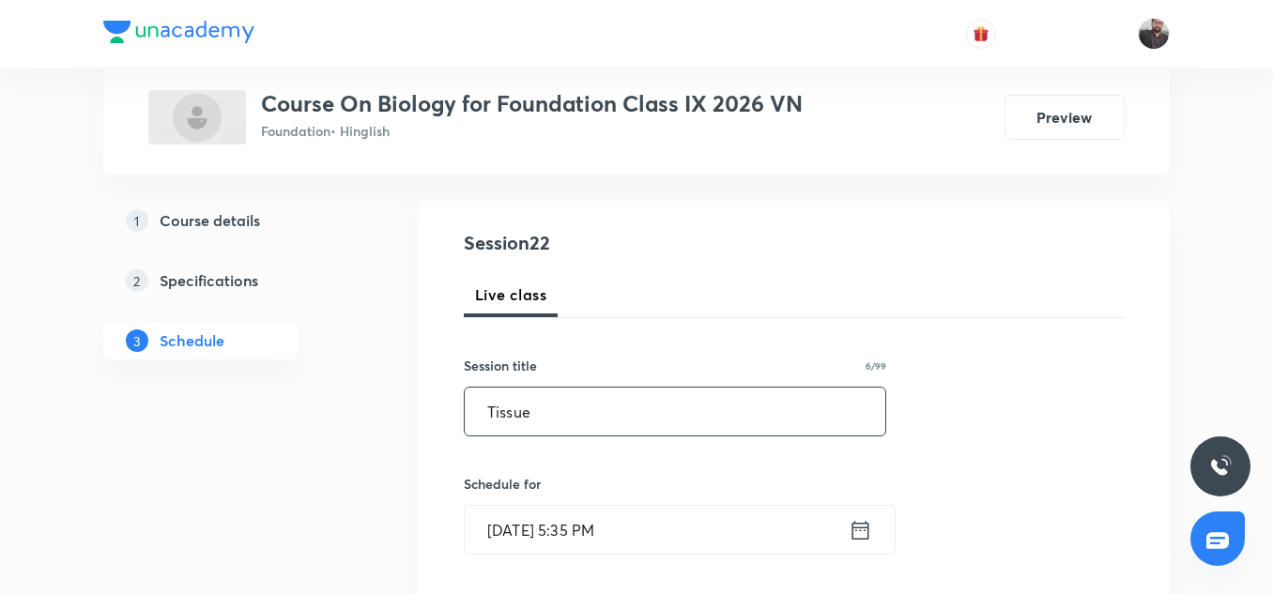
scroll to position [486, 0]
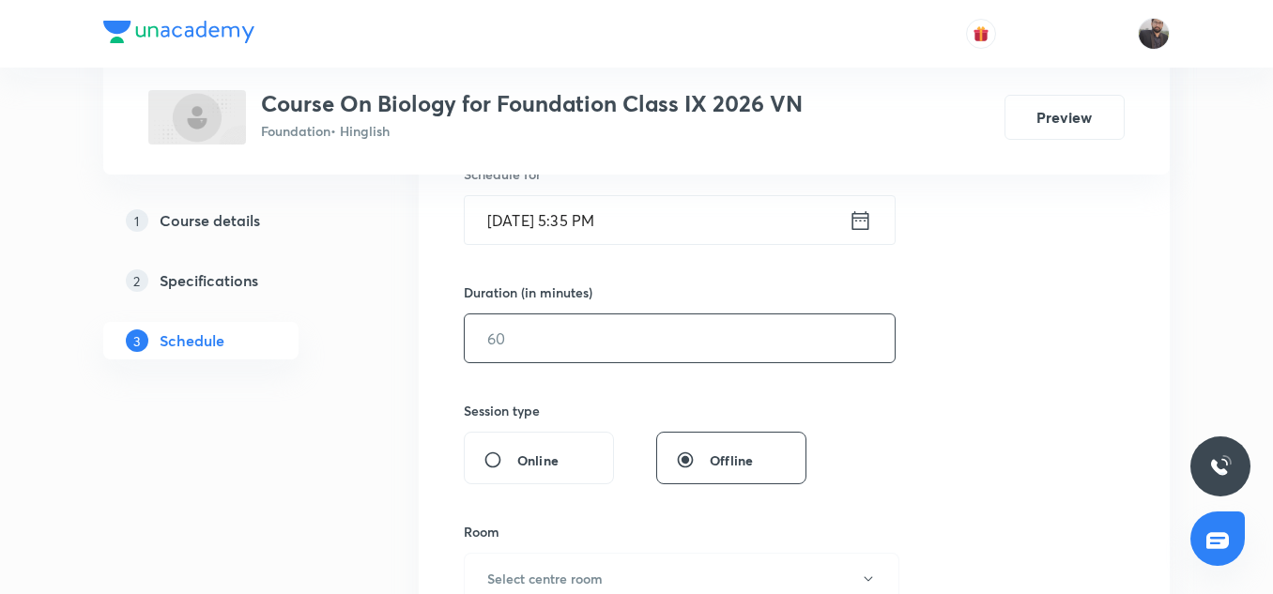
click at [624, 327] on input "text" at bounding box center [680, 339] width 430 height 48
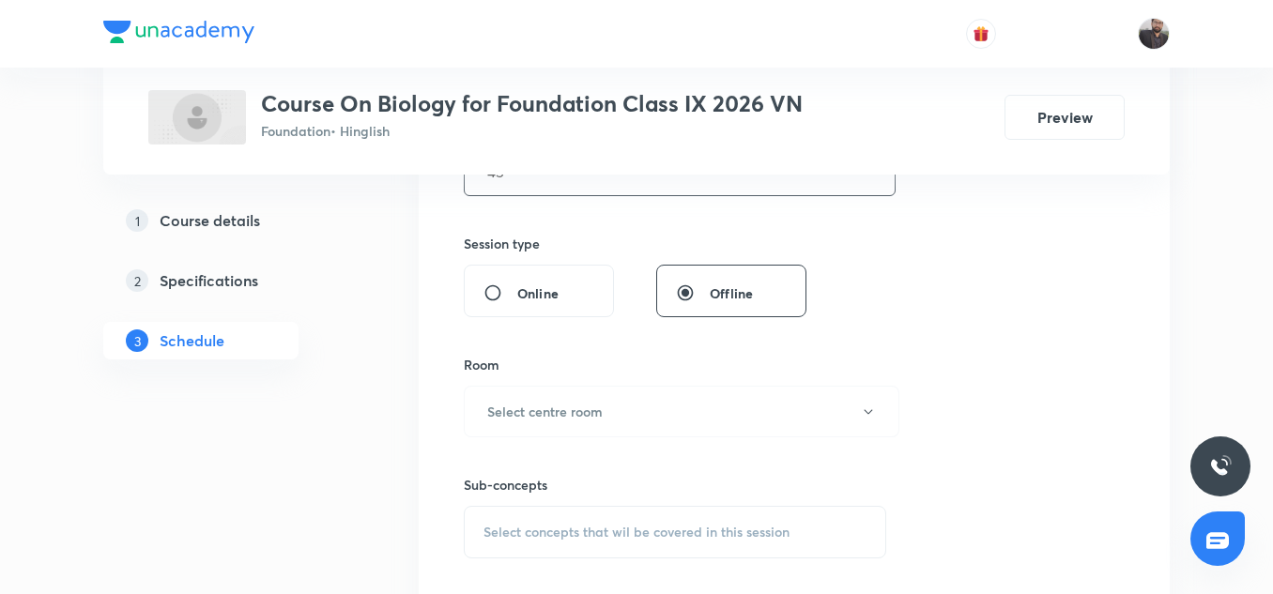
scroll to position [659, 0]
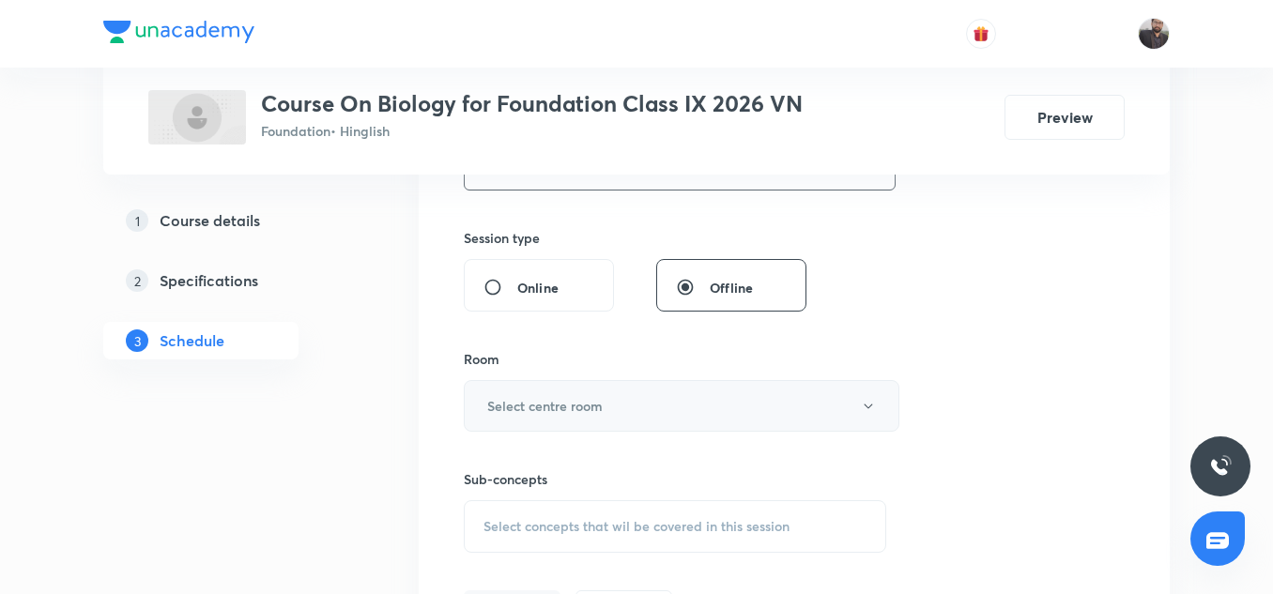
type input "45"
click at [615, 393] on button "Select centre room" at bounding box center [682, 406] width 436 height 52
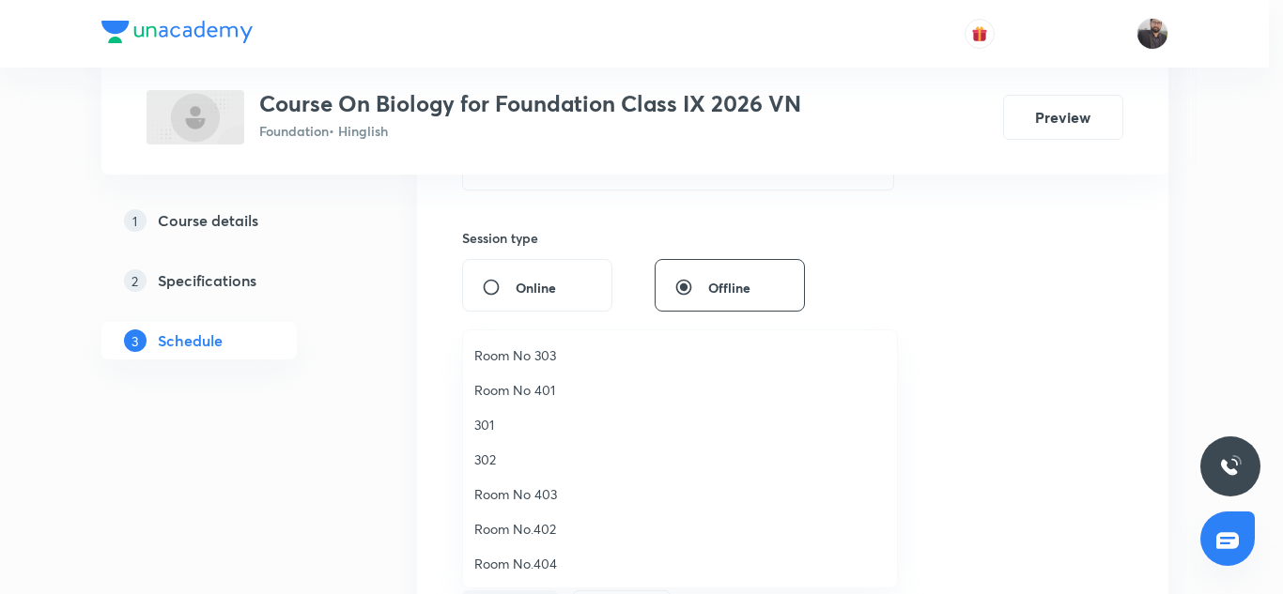
click at [563, 487] on span "Room No 403" at bounding box center [679, 495] width 411 height 20
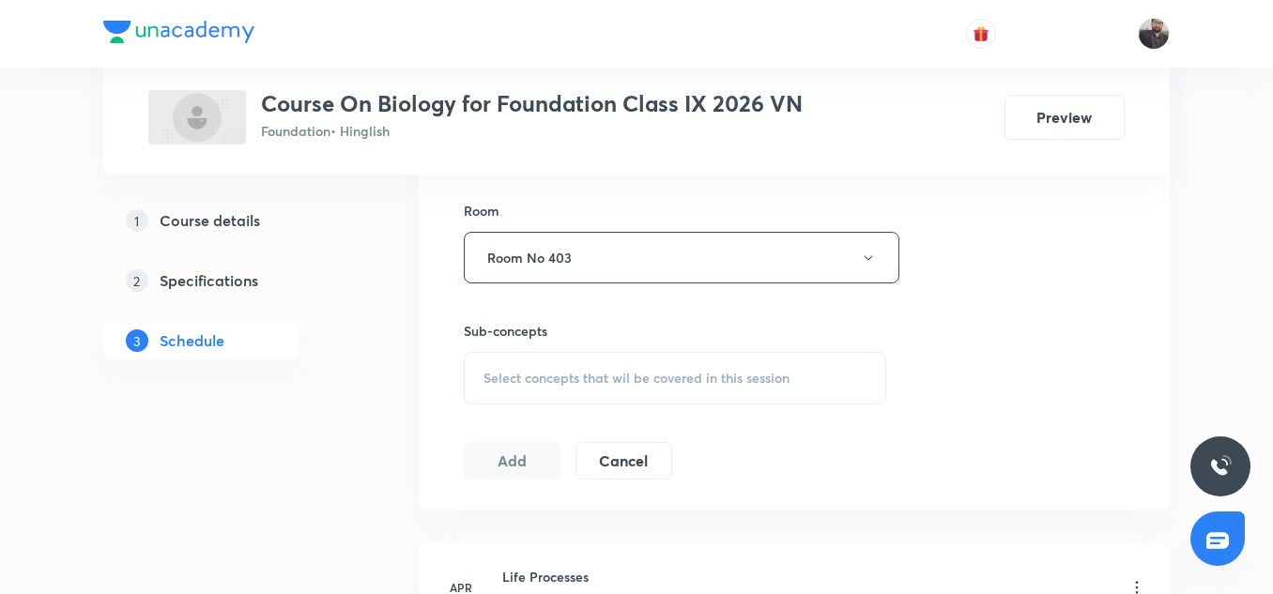
scroll to position [809, 0]
click at [567, 388] on div "Select concepts that wil be covered in this session" at bounding box center [675, 377] width 423 height 53
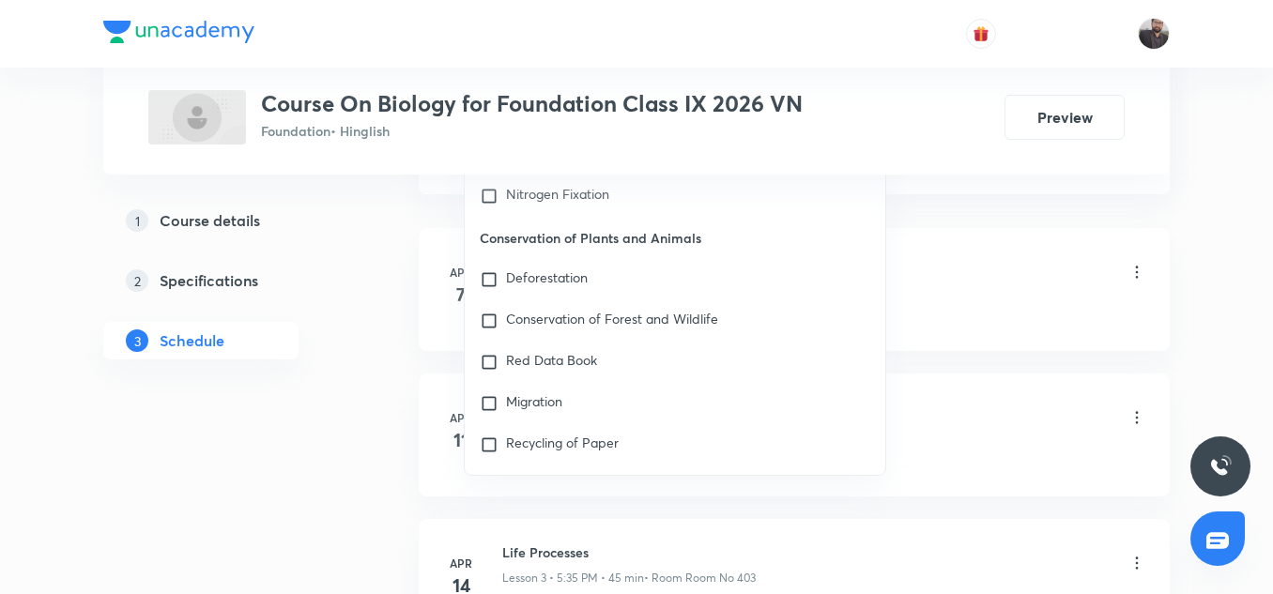
scroll to position [1140, 0]
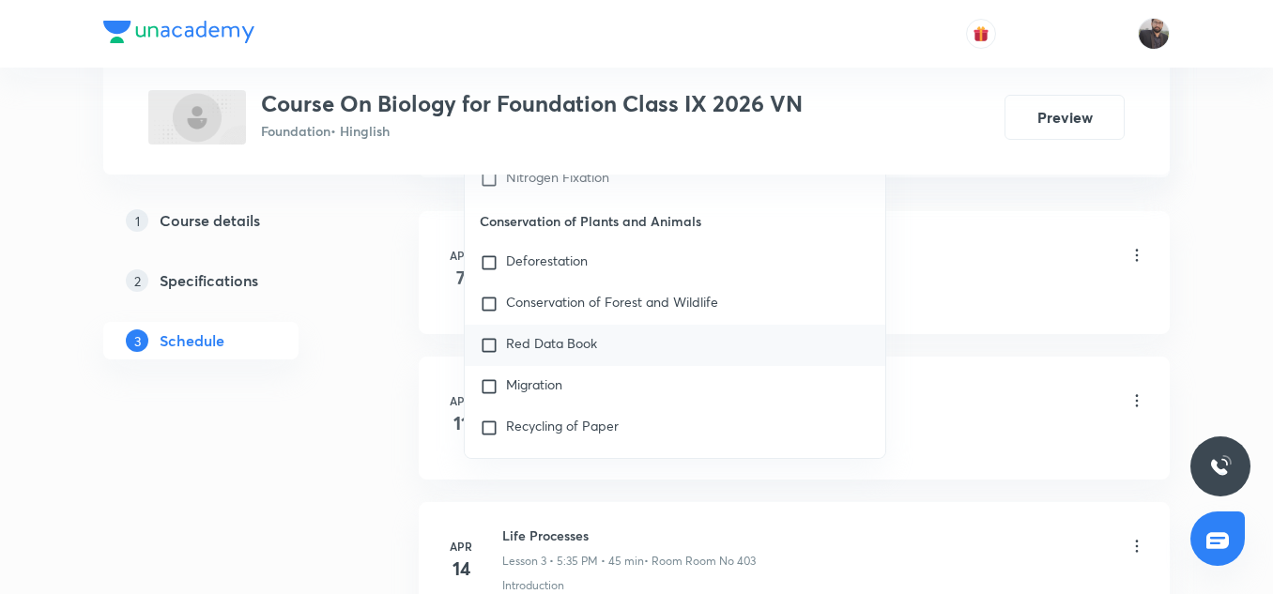
type input "Tissue"
click at [585, 356] on div "Red Data Book" at bounding box center [675, 345] width 421 height 41
checkbox input "true"
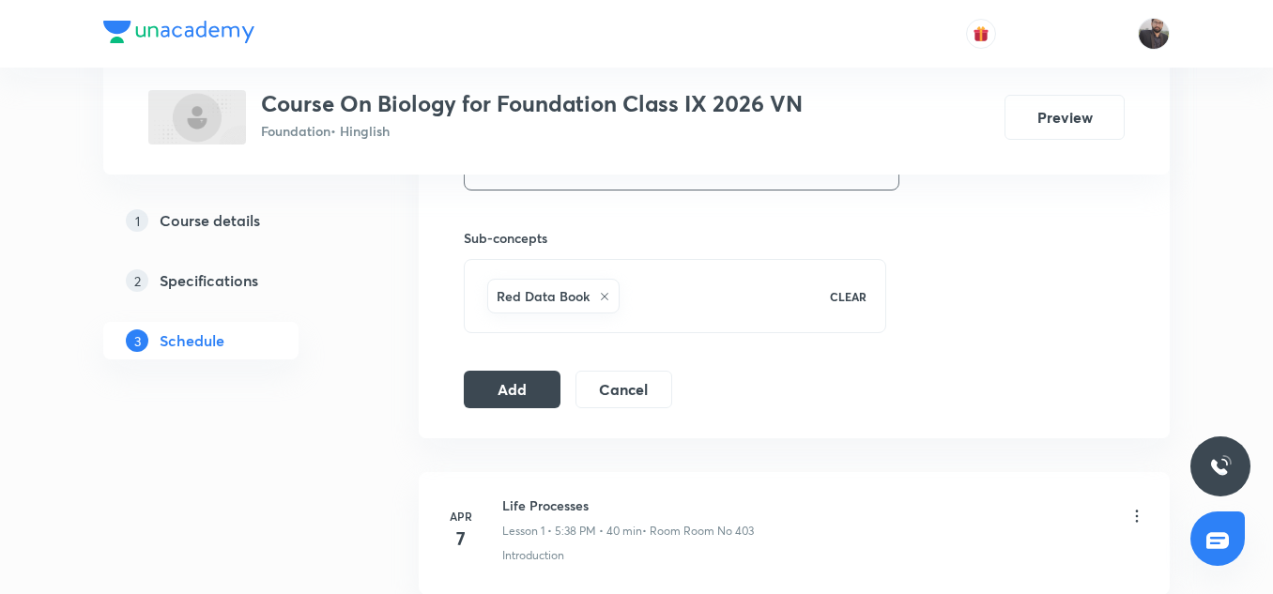
scroll to position [898, 0]
click at [493, 390] on button "Add" at bounding box center [512, 391] width 97 height 38
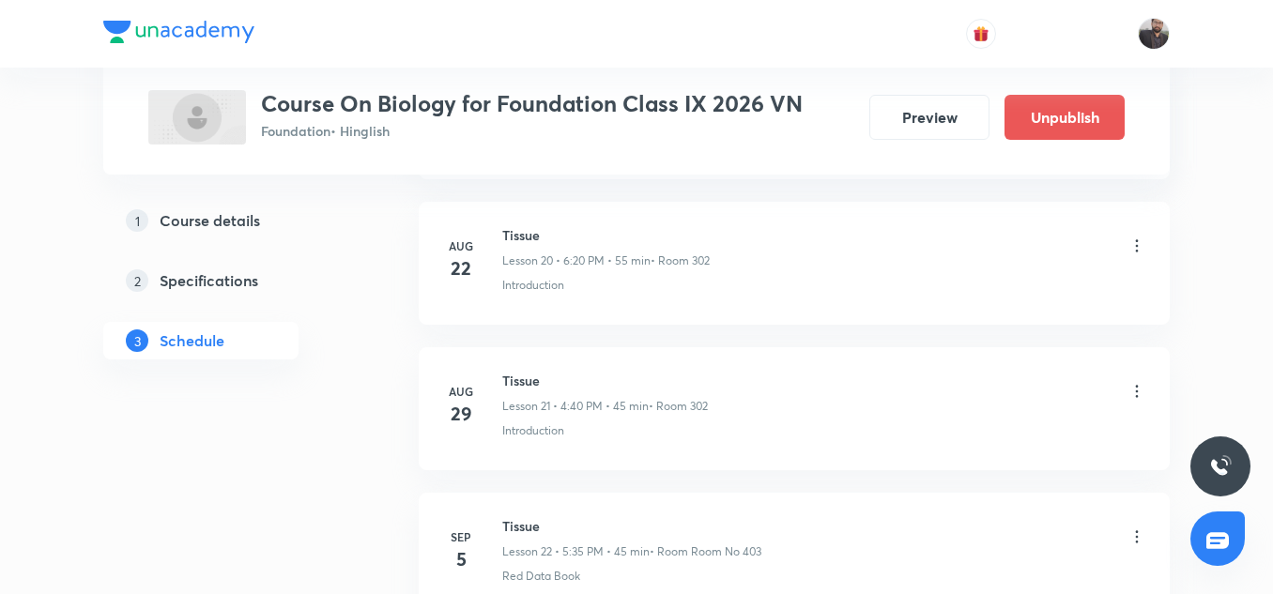
scroll to position [3250, 0]
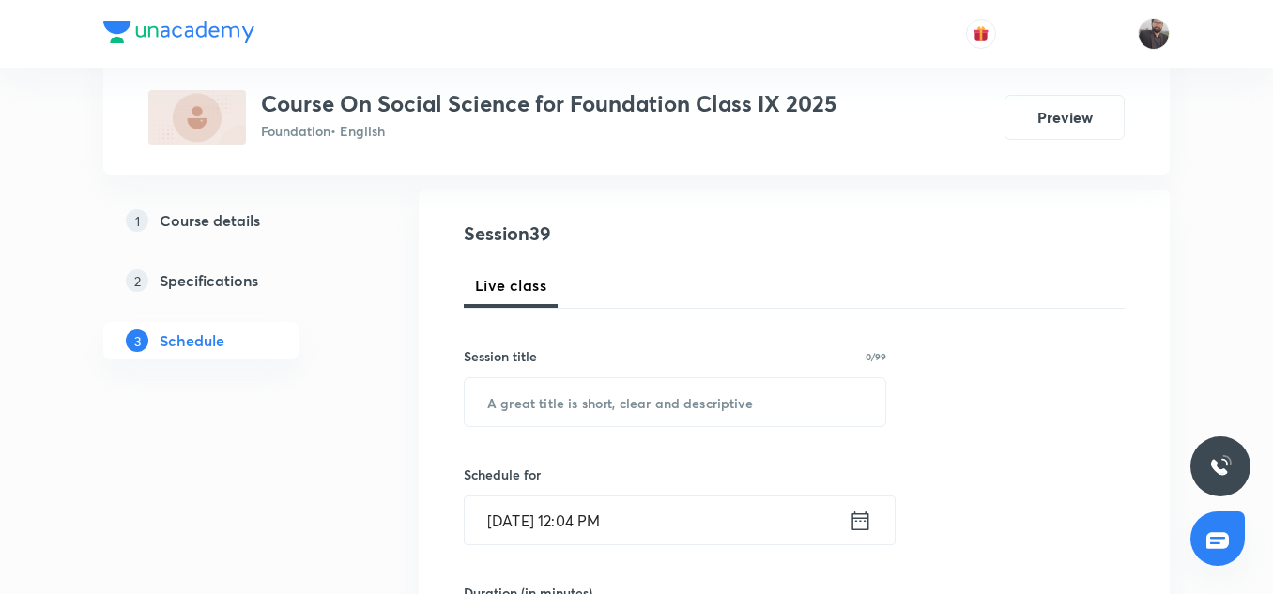
scroll to position [6442, 0]
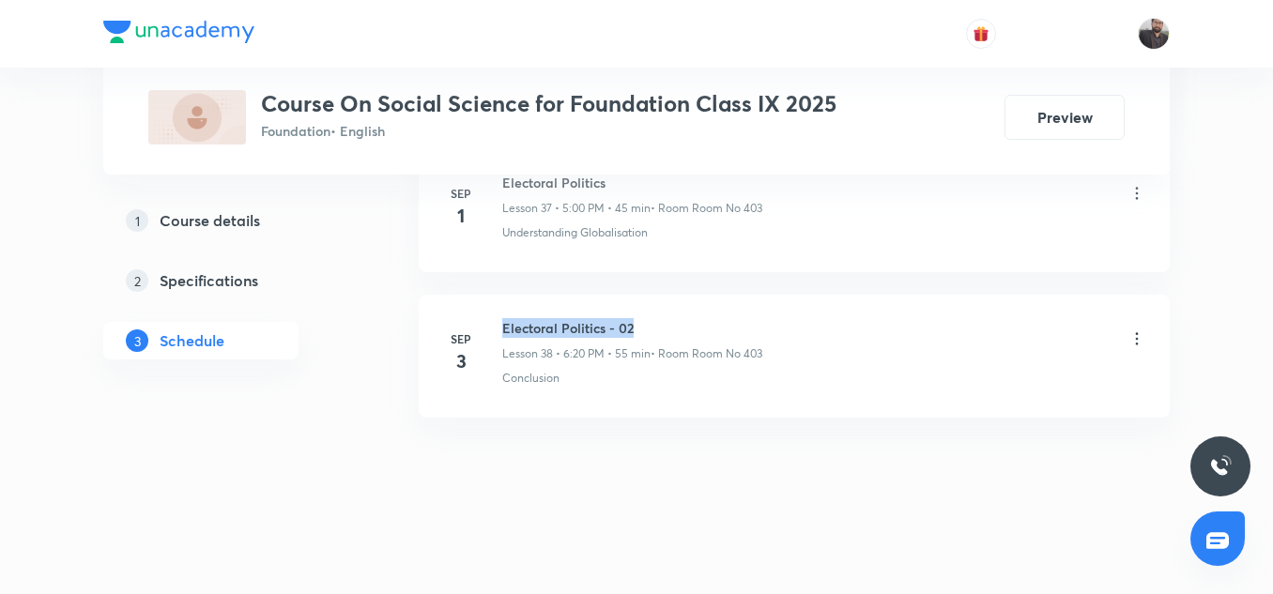
copy h6 "Electoral Politics - 02"
drag, startPoint x: 503, startPoint y: 325, endPoint x: 648, endPoint y: 316, distance: 144.9
click at [648, 316] on li "Sep 3 Electoral Politics - 02 Lesson 38 • 6:20 PM • 55 min • Room Room No 403 C…" at bounding box center [794, 356] width 751 height 123
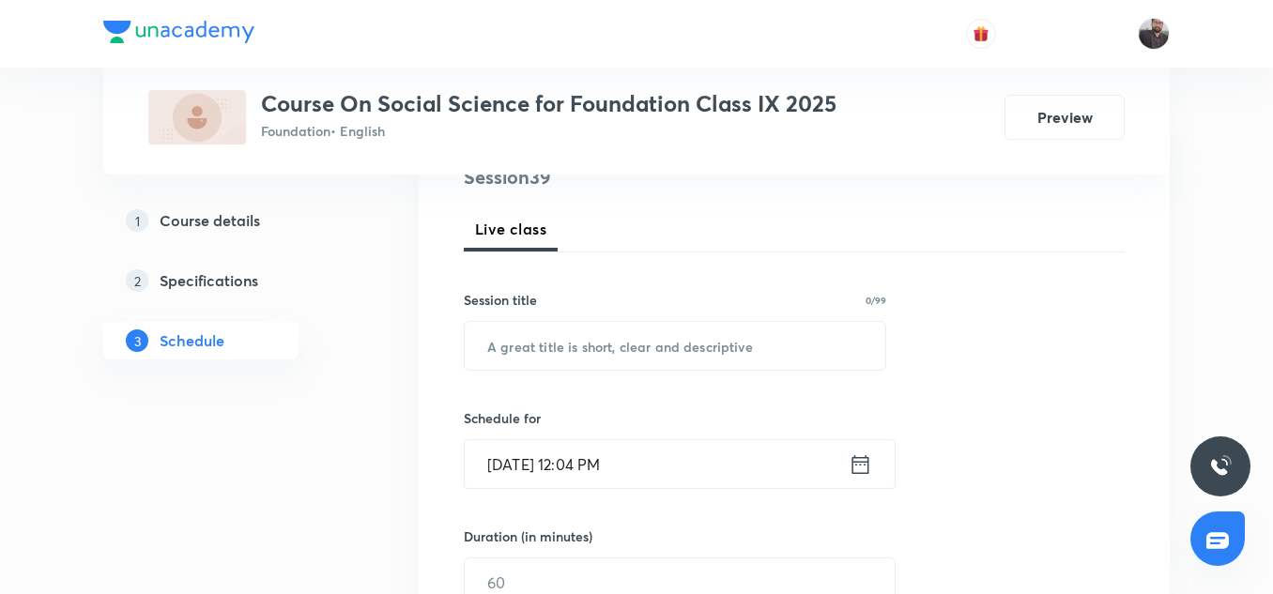
scroll to position [243, 0]
click at [641, 352] on input "text" at bounding box center [675, 345] width 421 height 48
paste input "Electoral Politics - 02"
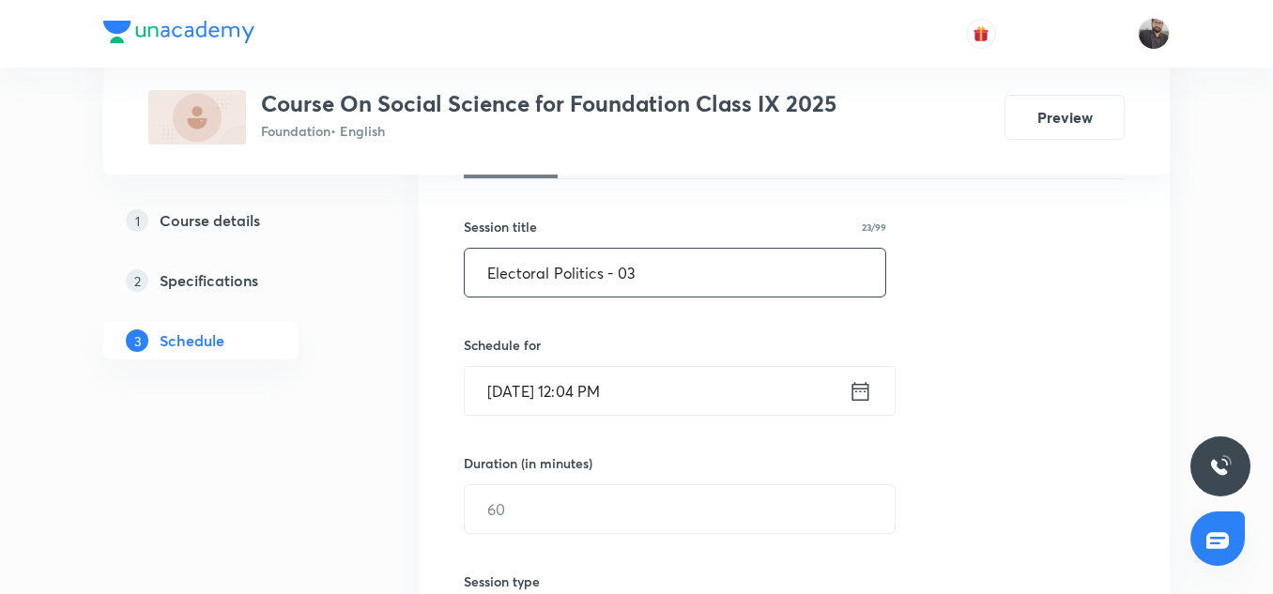
scroll to position [316, 0]
type input "Electoral Politics - 03"
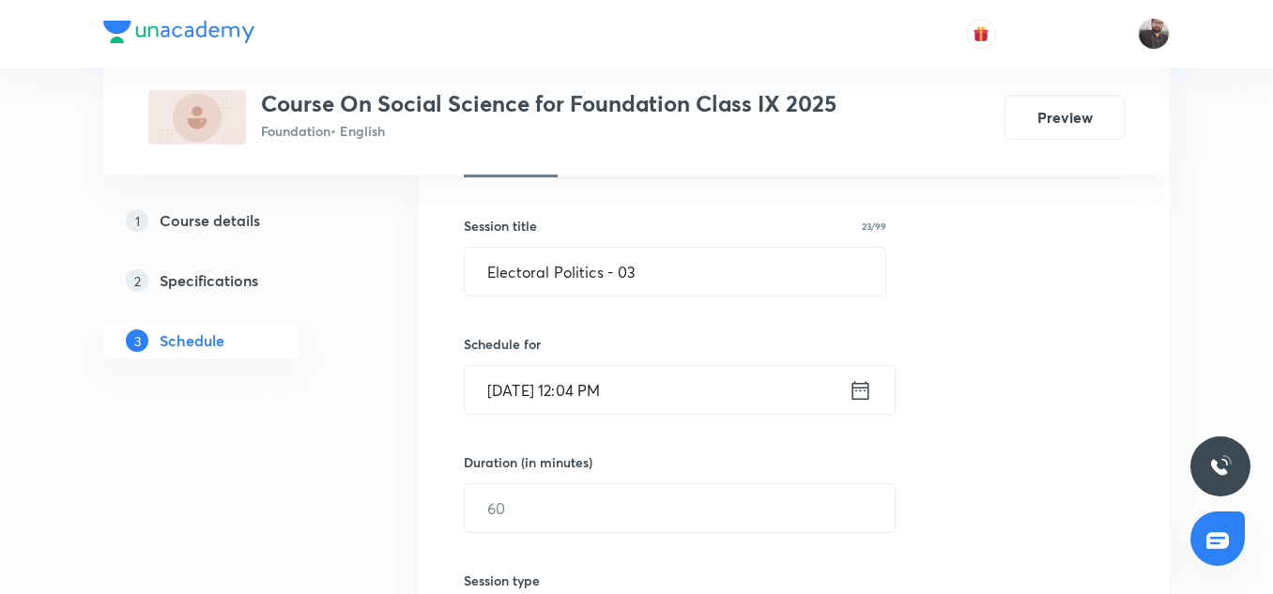
click at [646, 381] on input "Sep 5, 2025, 12:04 PM" at bounding box center [657, 390] width 384 height 48
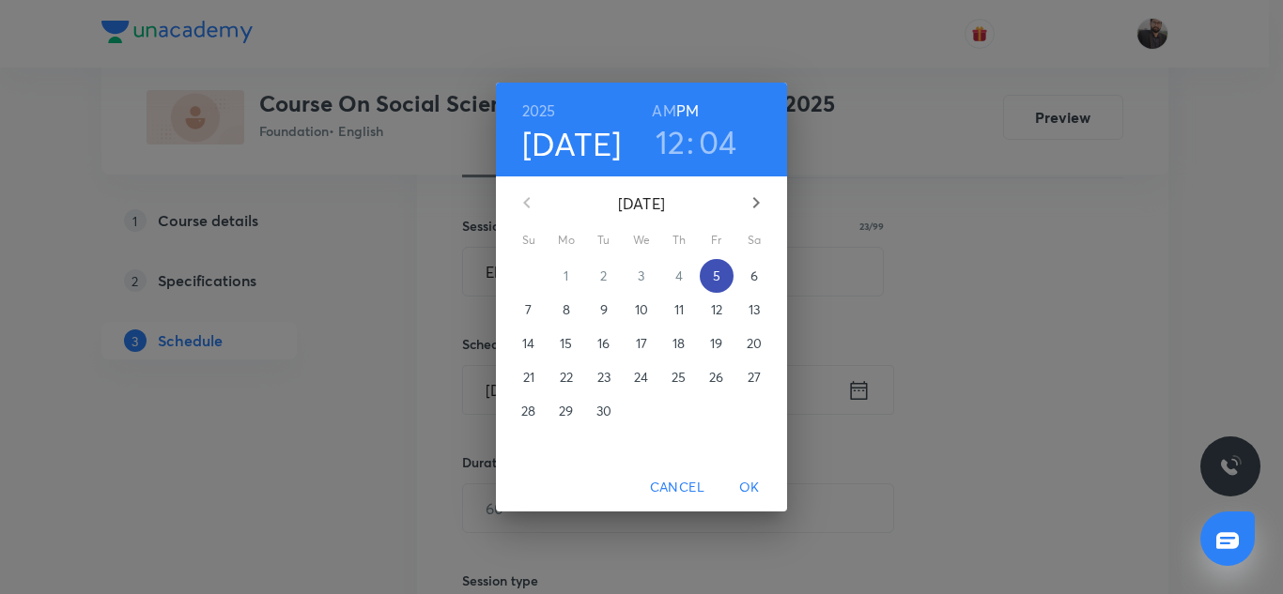
click at [717, 276] on p "5" at bounding box center [717, 276] width 8 height 19
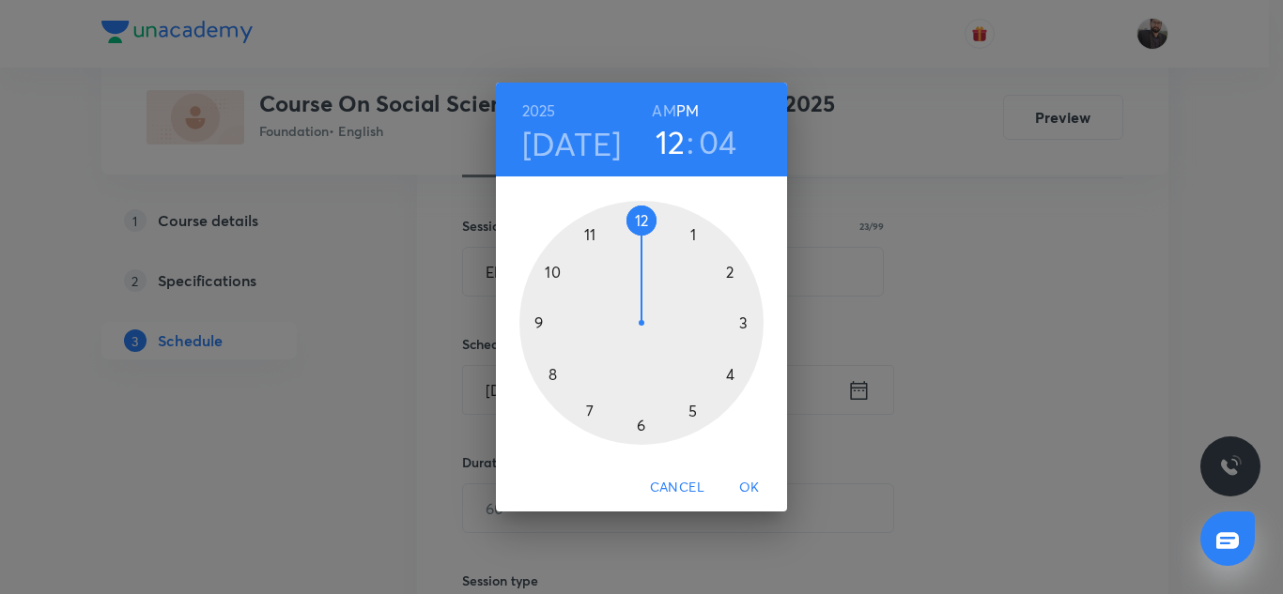
click at [642, 426] on div at bounding box center [641, 323] width 244 height 244
click at [590, 413] on div at bounding box center [641, 323] width 244 height 244
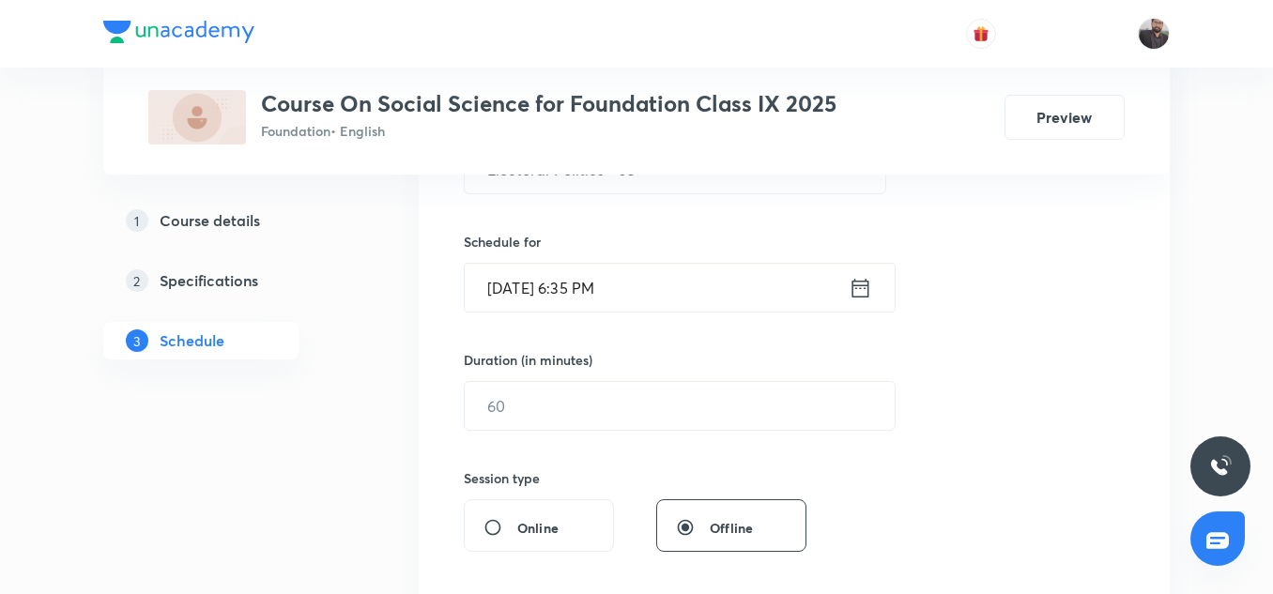
scroll to position [428, 0]
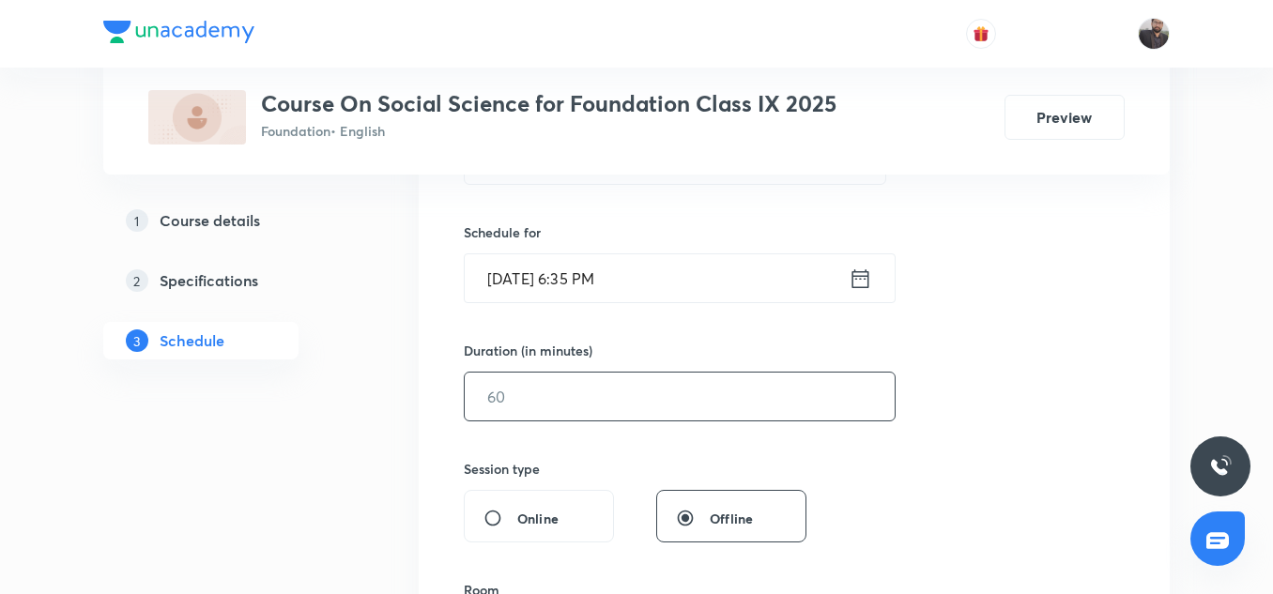
click at [594, 385] on input "text" at bounding box center [680, 397] width 430 height 48
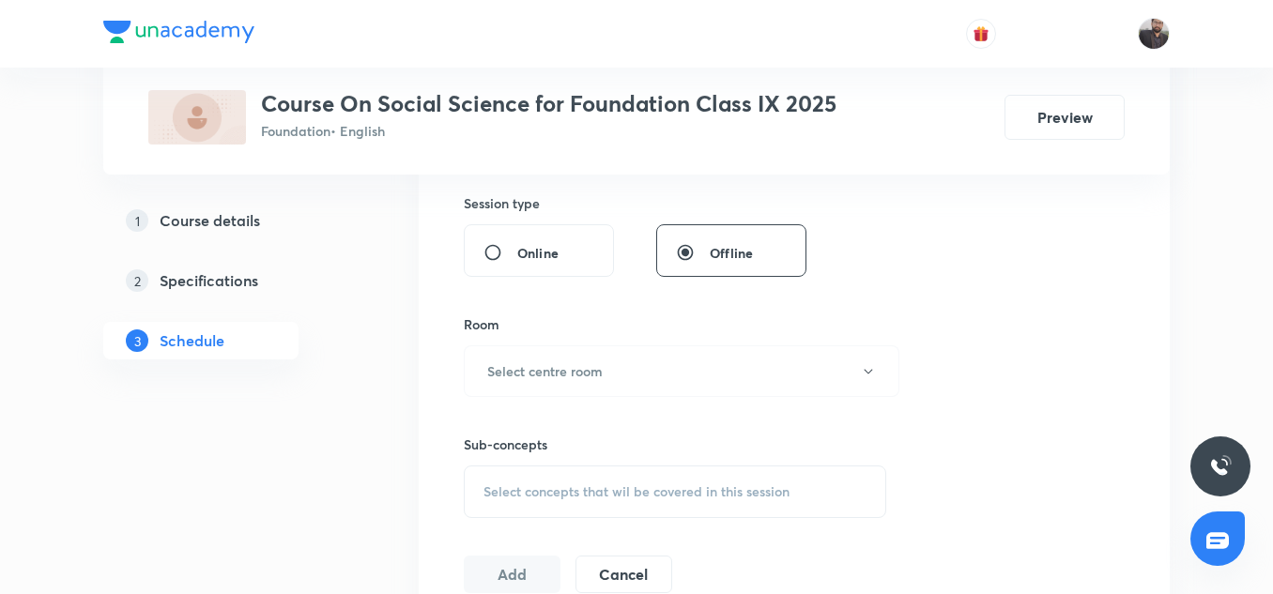
scroll to position [696, 0]
type input "45"
click at [586, 372] on h6 "Select centre room" at bounding box center [545, 370] width 116 height 20
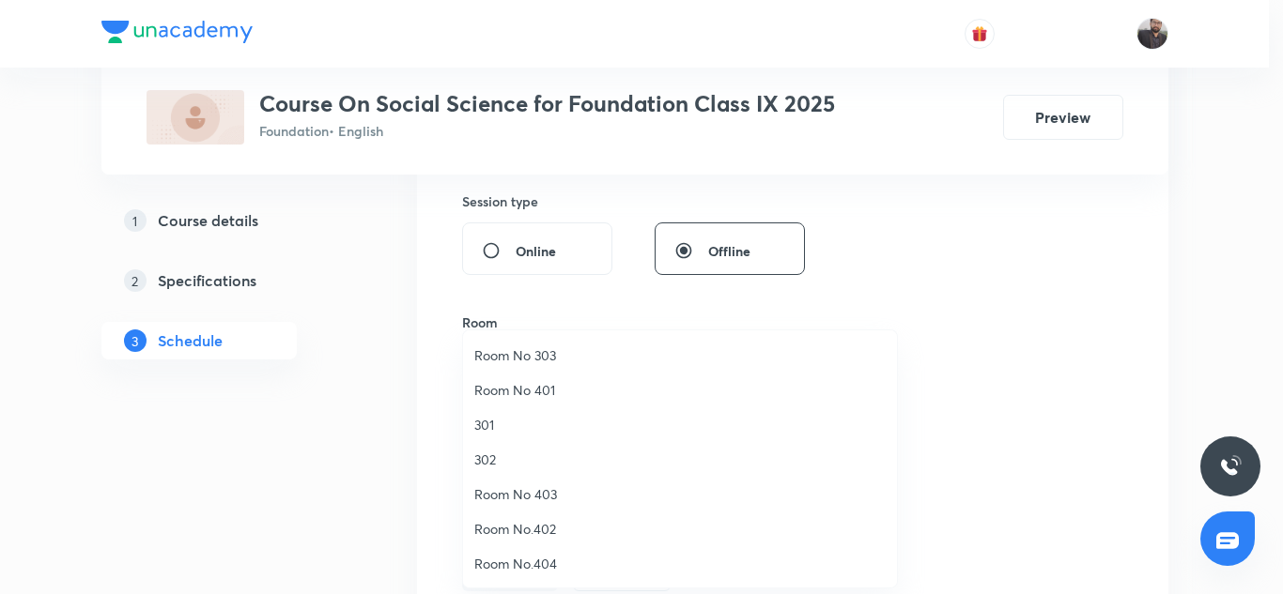
click at [540, 491] on span "Room No 403" at bounding box center [679, 495] width 411 height 20
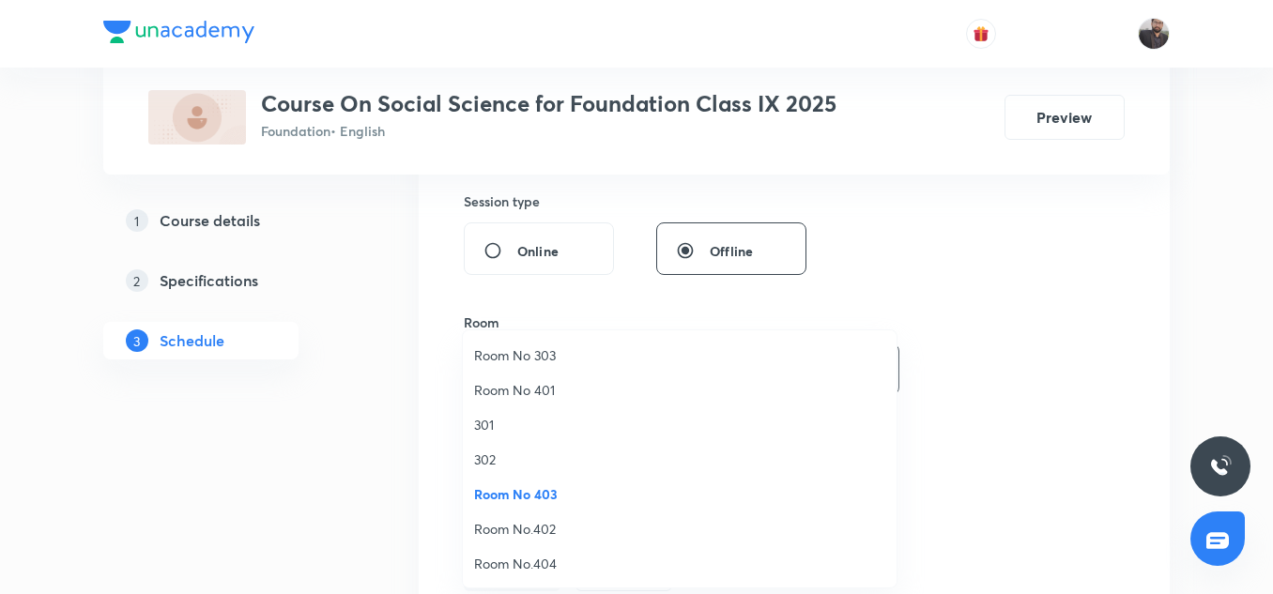
click at [540, 491] on span "Room No 403" at bounding box center [679, 495] width 411 height 20
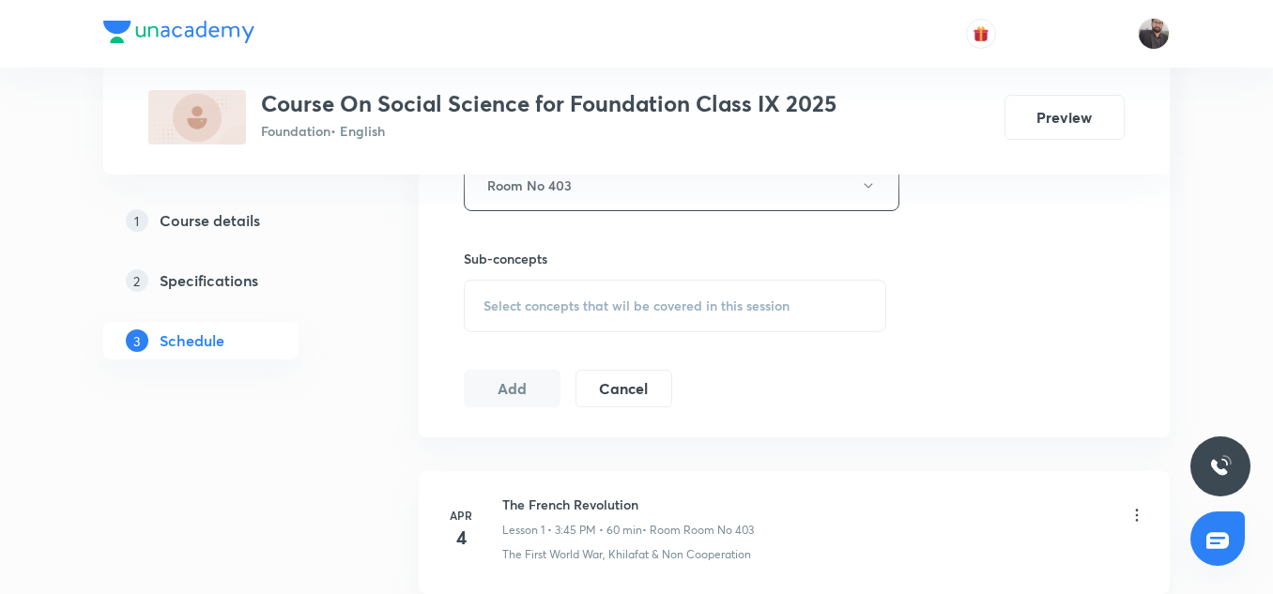
scroll to position [881, 0]
click at [563, 319] on div "Select concepts that wil be covered in this session" at bounding box center [675, 305] width 423 height 53
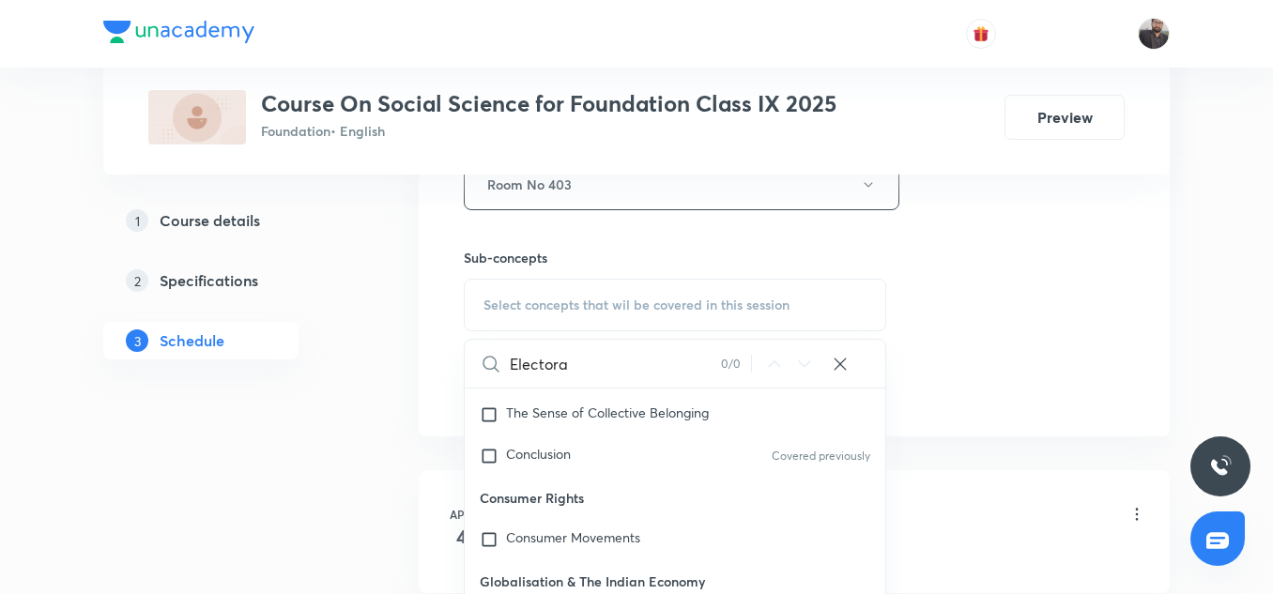
scroll to position [184, 0]
type input "Electora"
click at [541, 456] on span "Conclusion" at bounding box center [538, 453] width 65 height 18
checkbox input "true"
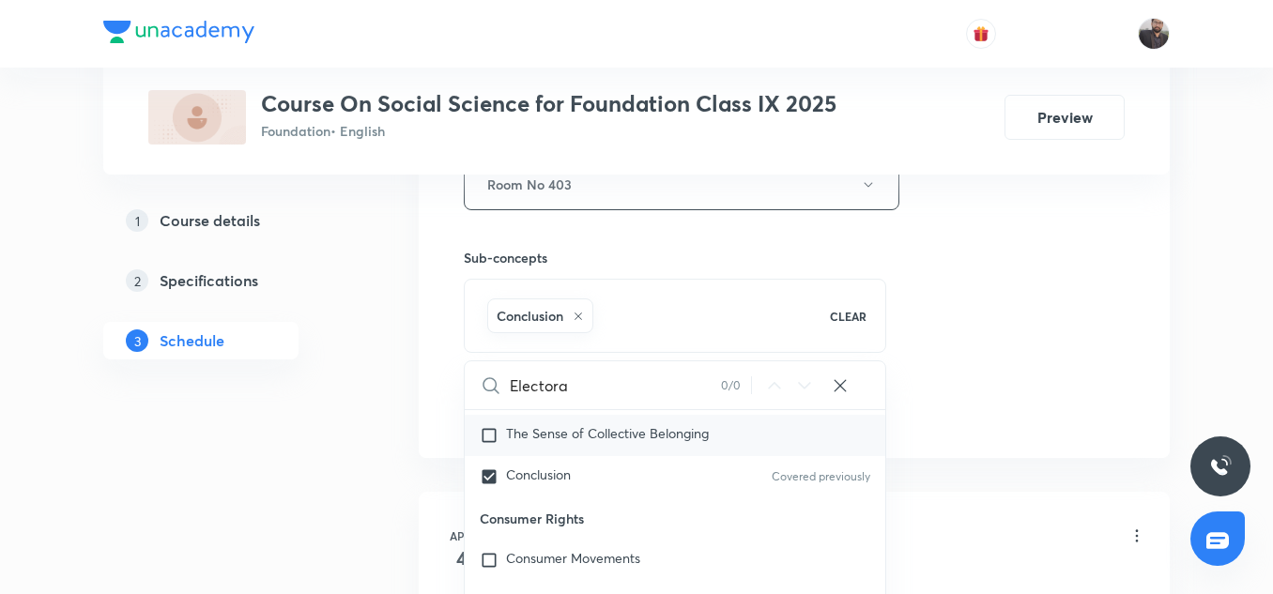
click at [539, 440] on span "The Sense of Collective Belonging" at bounding box center [607, 433] width 203 height 18
checkbox input "true"
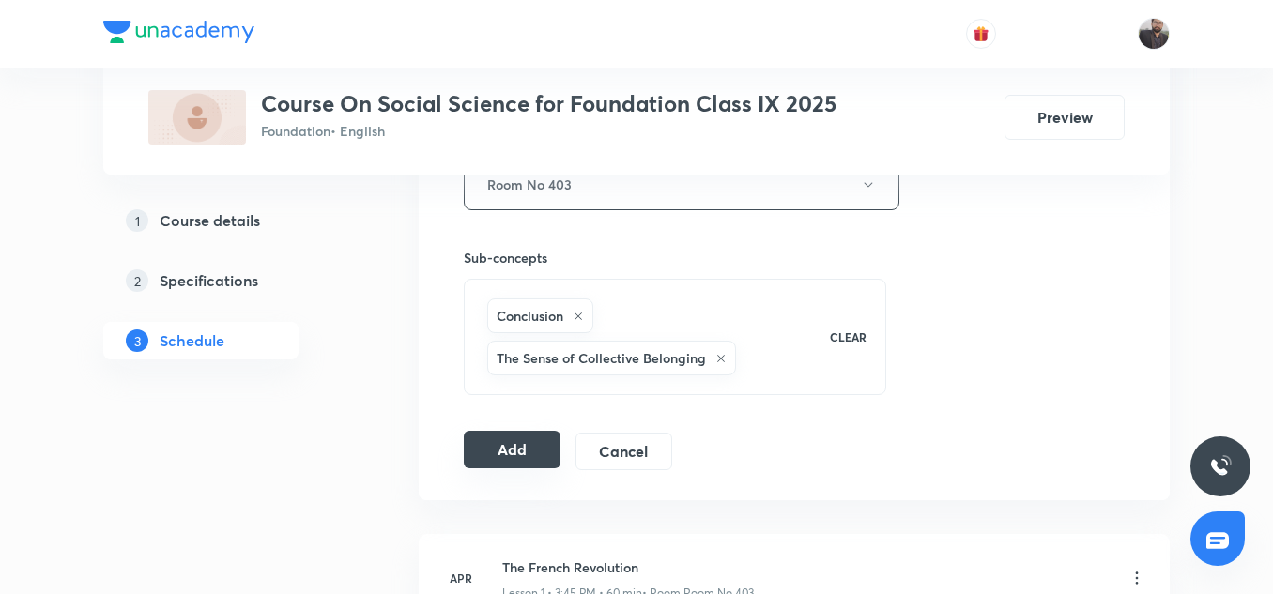
click at [512, 461] on button "Add" at bounding box center [512, 450] width 97 height 38
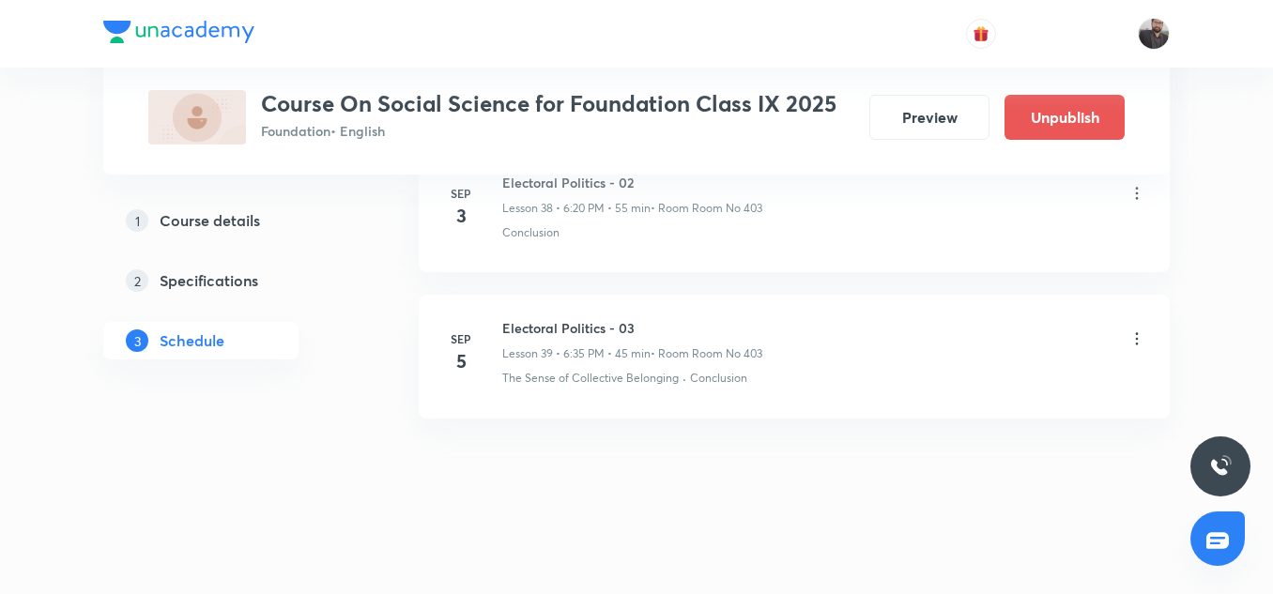
scroll to position [5726, 0]
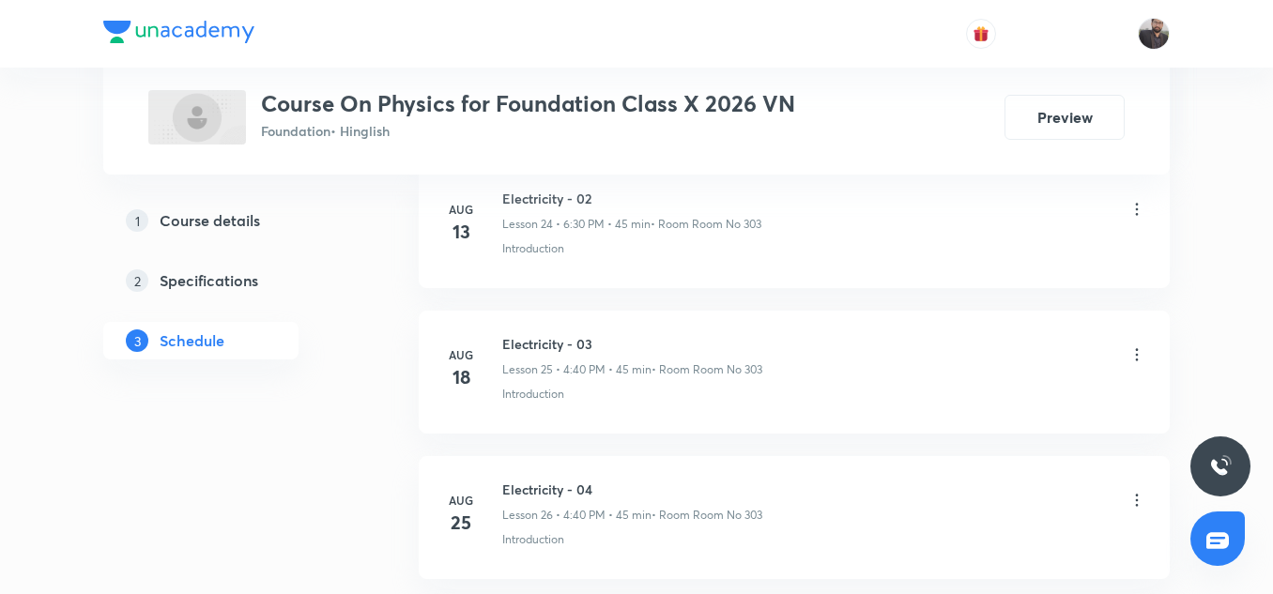
scroll to position [5132, 0]
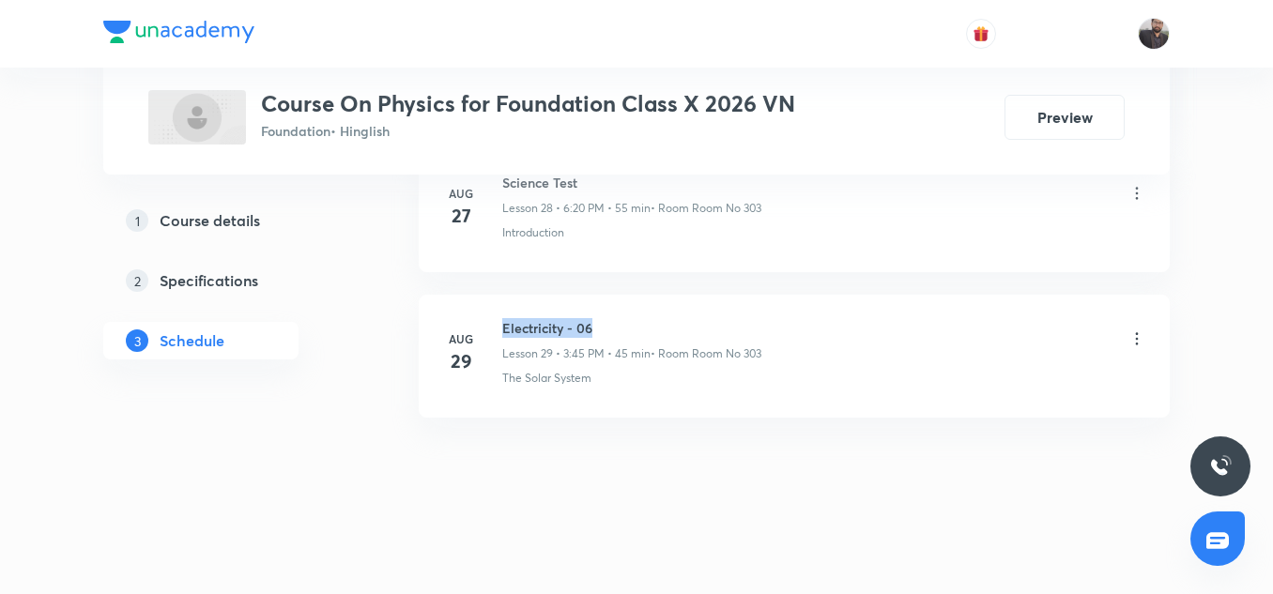
copy h6 "Electricity - 06"
drag, startPoint x: 501, startPoint y: 325, endPoint x: 621, endPoint y: 327, distance: 120.2
click at [621, 327] on div "[DATE] Electricity - 06 Lesson 29 • 3:45 PM • 45 min • Room Room No 303 The Sol…" at bounding box center [794, 352] width 704 height 69
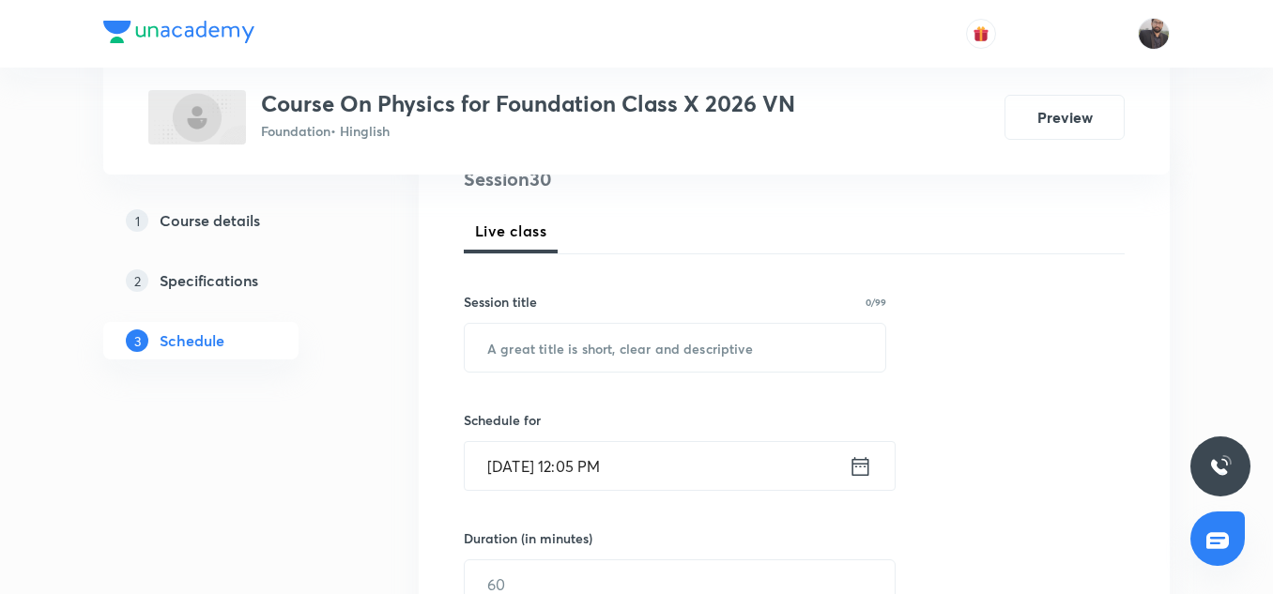
scroll to position [255, 0]
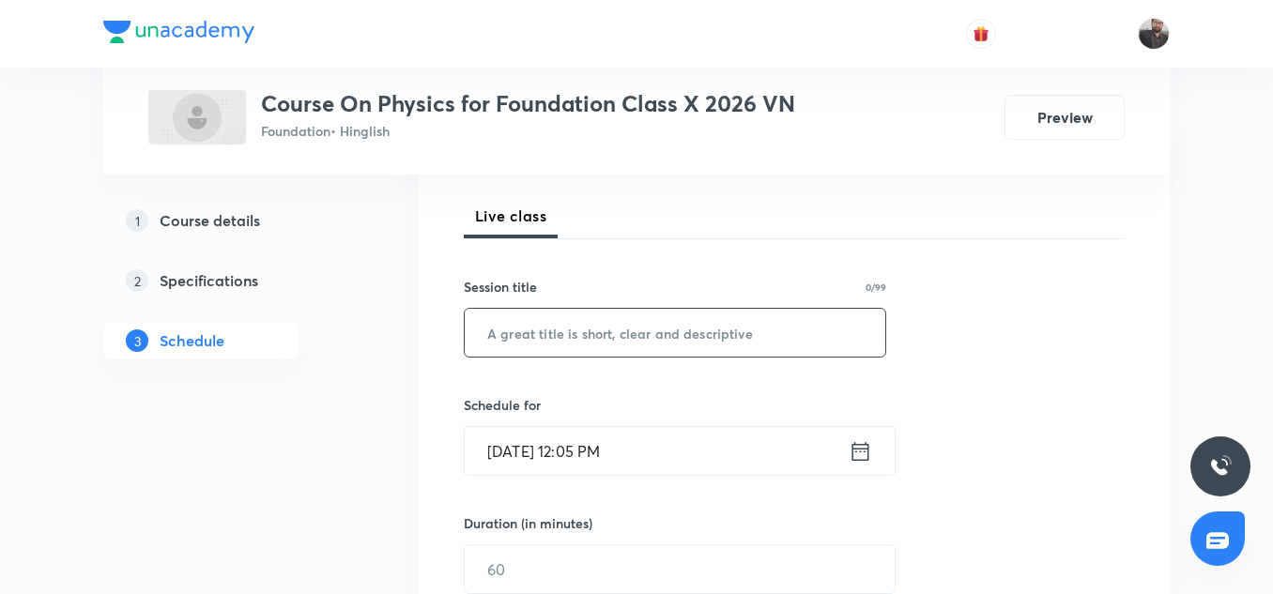
click at [621, 327] on input "text" at bounding box center [675, 333] width 421 height 48
paste input "Electricity - 06"
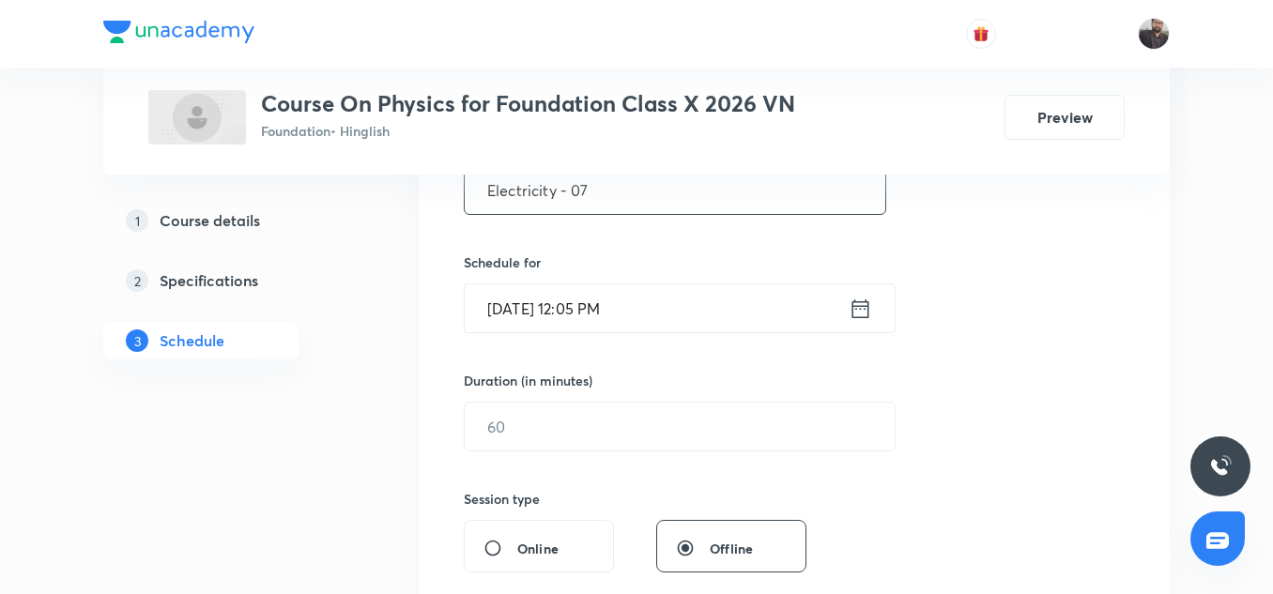
scroll to position [399, 0]
type input "Electricity - 07"
click at [654, 306] on input "[DATE] 12:05 PM" at bounding box center [657, 308] width 384 height 48
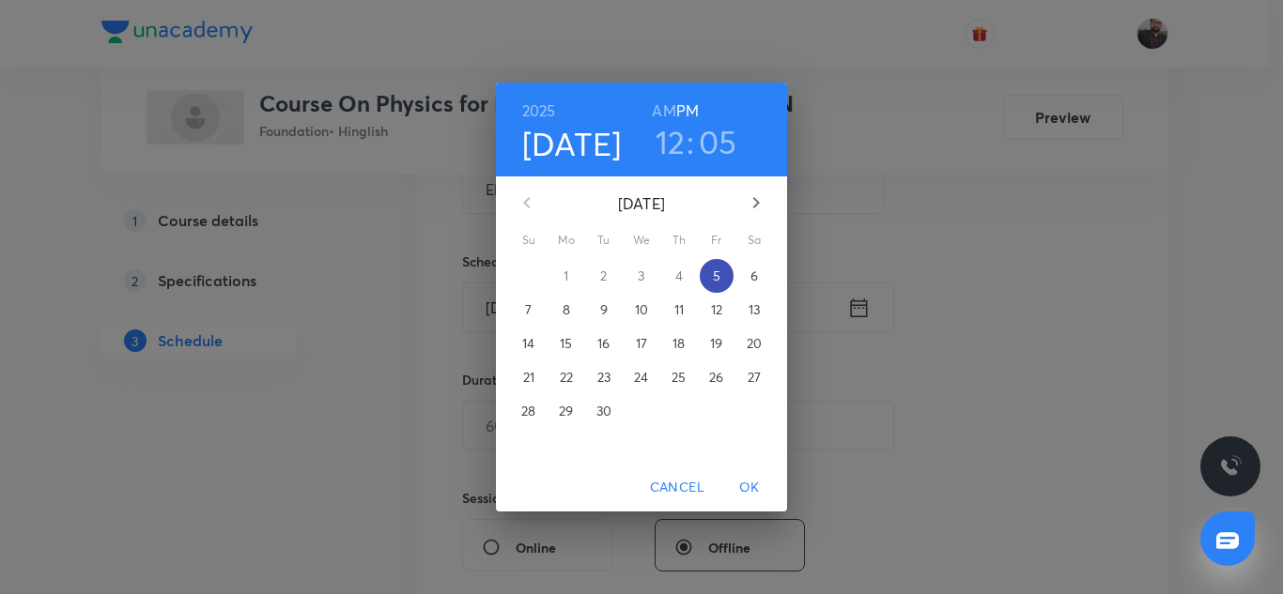
click at [719, 266] on button "5" at bounding box center [717, 276] width 34 height 34
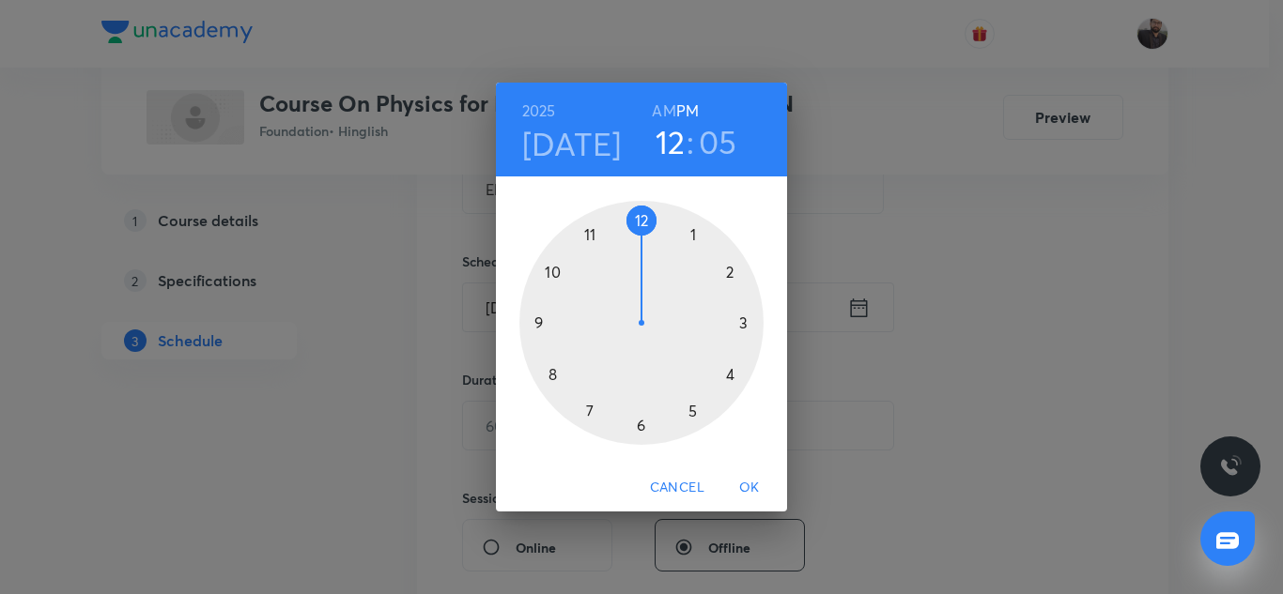
click at [743, 321] on div at bounding box center [641, 323] width 244 height 244
click at [535, 317] on div at bounding box center [641, 323] width 244 height 244
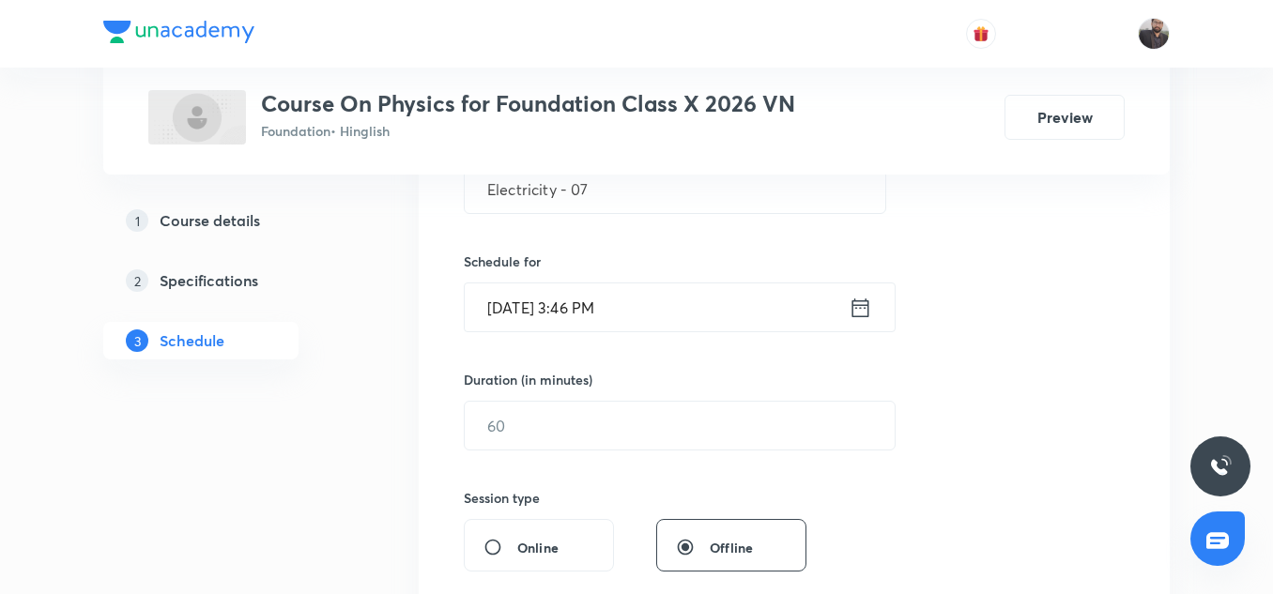
drag, startPoint x: 625, startPoint y: 317, endPoint x: 578, endPoint y: 301, distance: 49.9
click at [578, 301] on input "[DATE] 3:46 PM" at bounding box center [657, 308] width 384 height 48
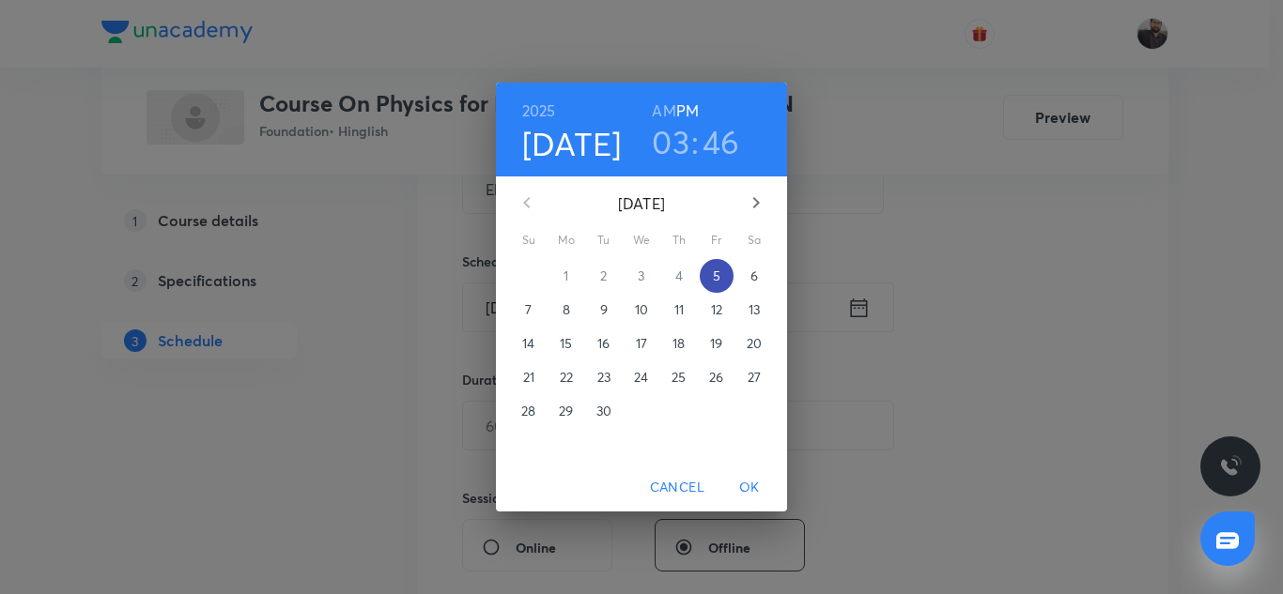
click at [714, 269] on p "5" at bounding box center [717, 276] width 8 height 19
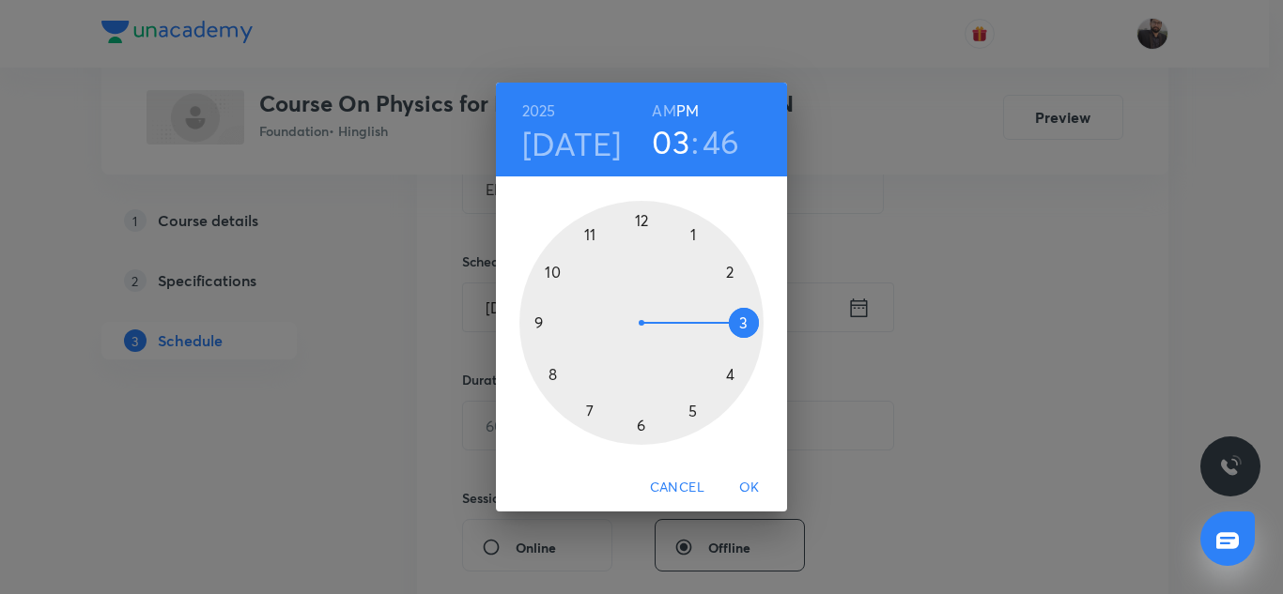
click at [744, 318] on div at bounding box center [641, 323] width 244 height 244
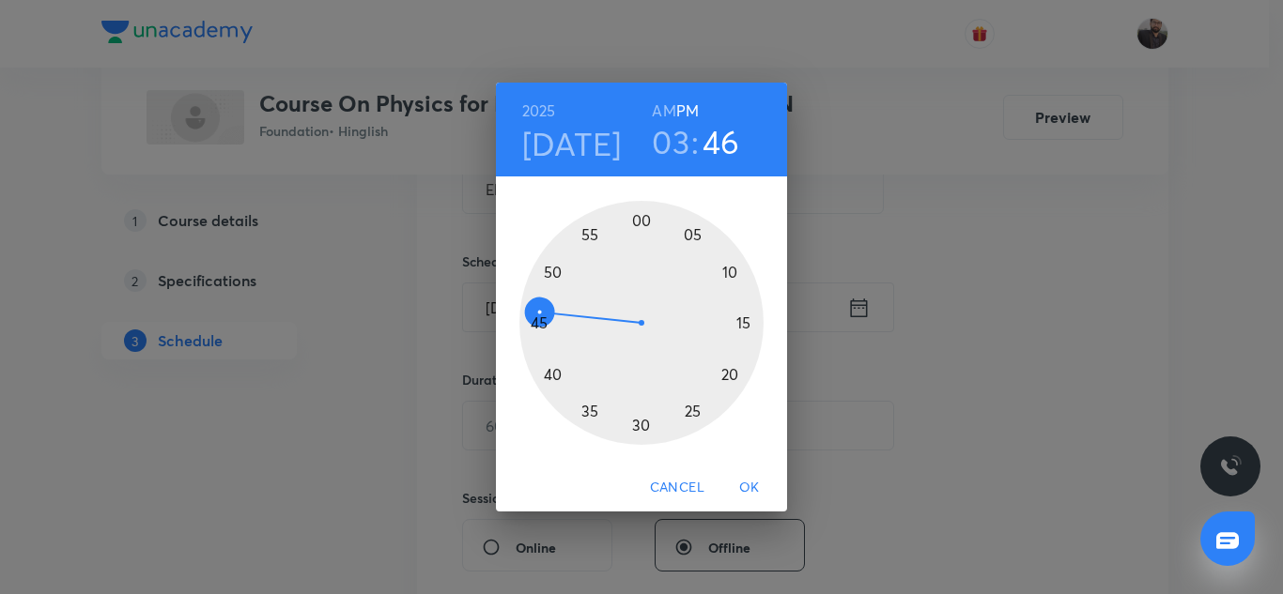
click at [531, 329] on div at bounding box center [641, 323] width 244 height 244
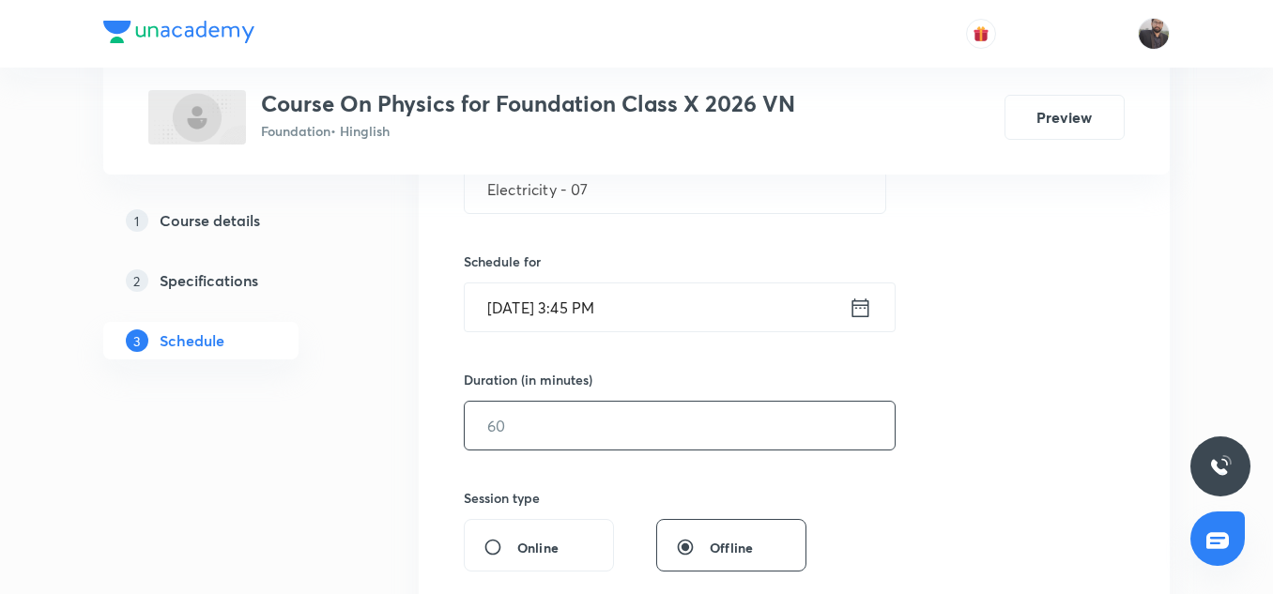
click at [639, 438] on input "text" at bounding box center [680, 426] width 430 height 48
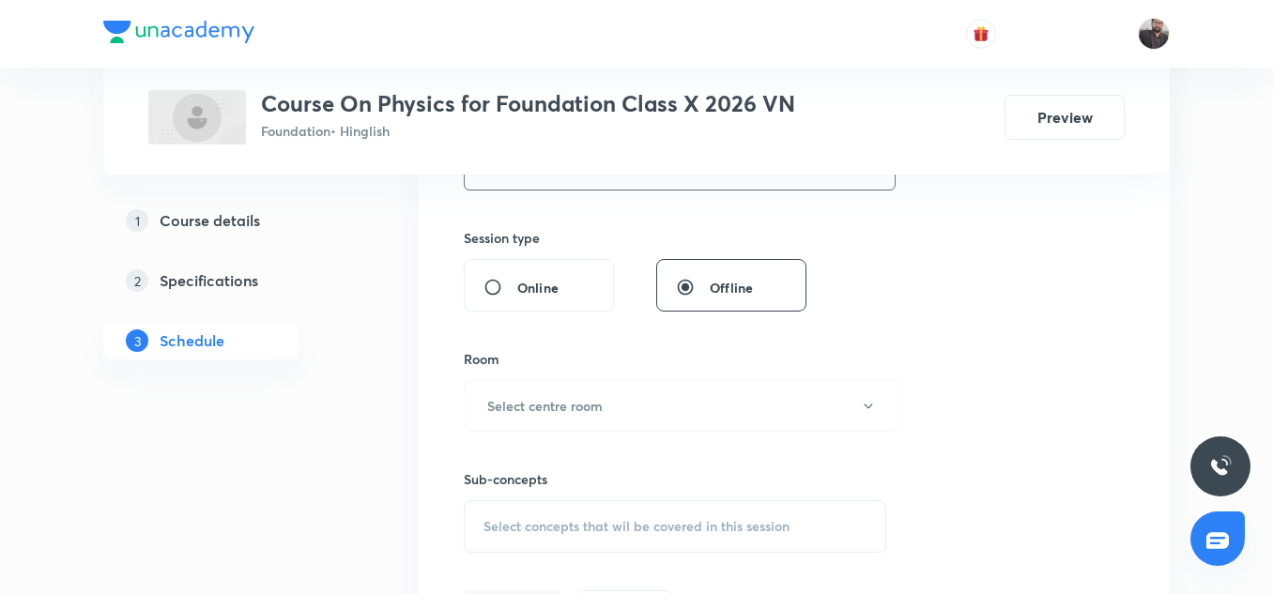
scroll to position [661, 0]
type input "45"
click at [615, 407] on button "Select centre room" at bounding box center [682, 404] width 436 height 52
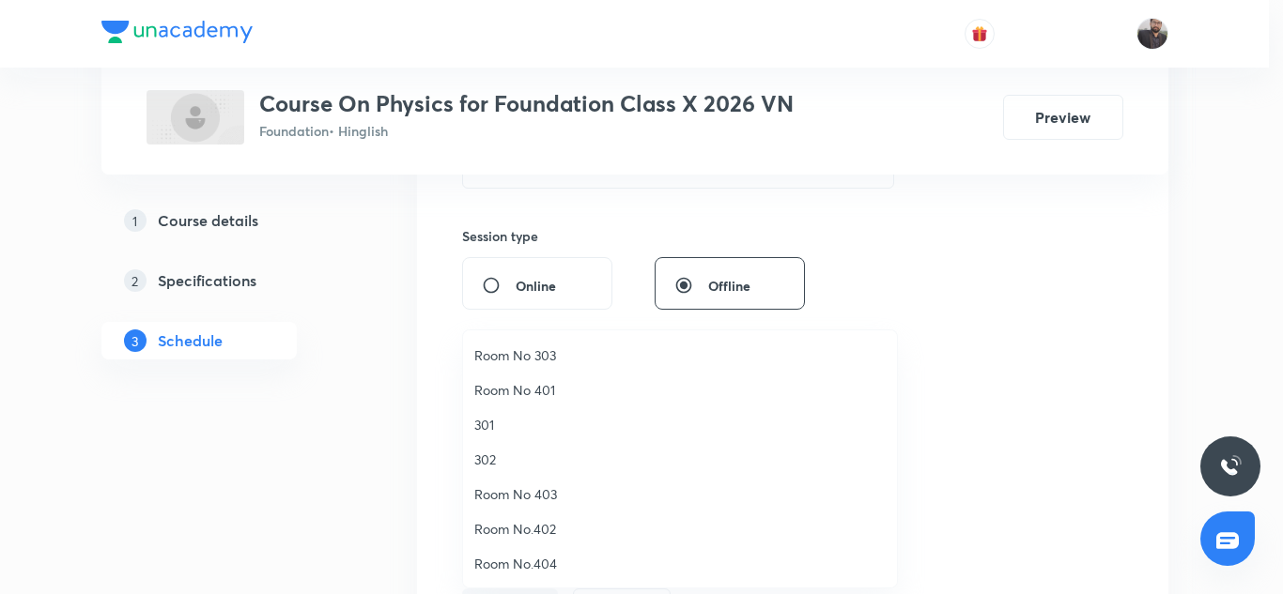
click at [543, 552] on li "Room No.404" at bounding box center [680, 564] width 434 height 35
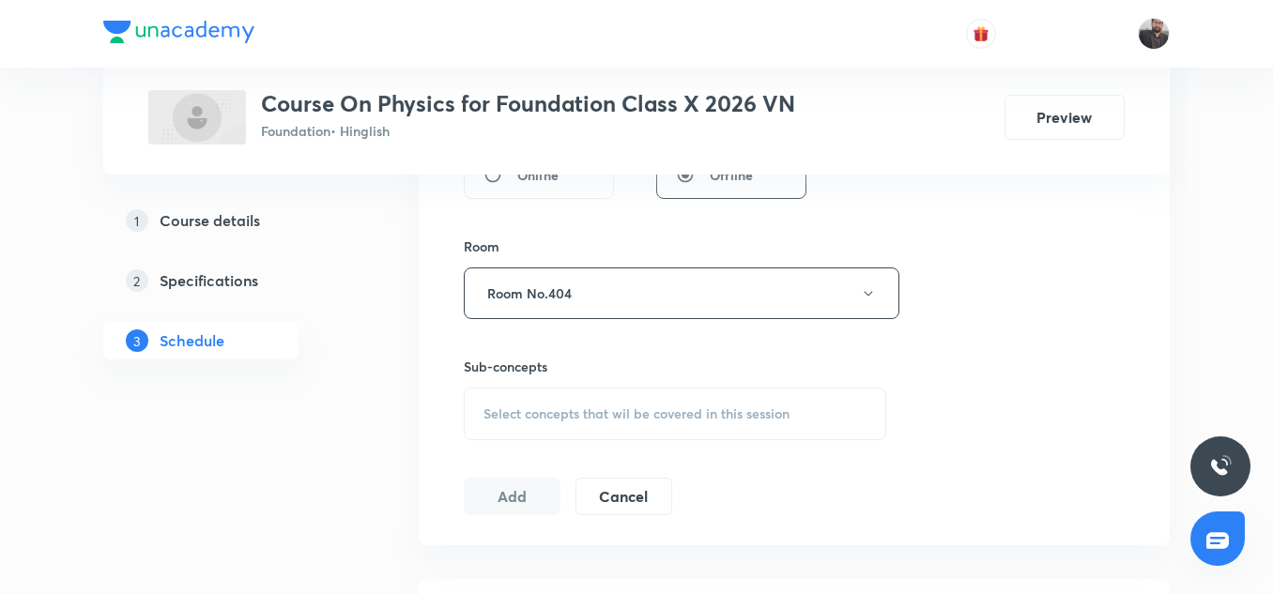
scroll to position [773, 0]
click at [553, 419] on span "Select concepts that wil be covered in this session" at bounding box center [637, 413] width 306 height 15
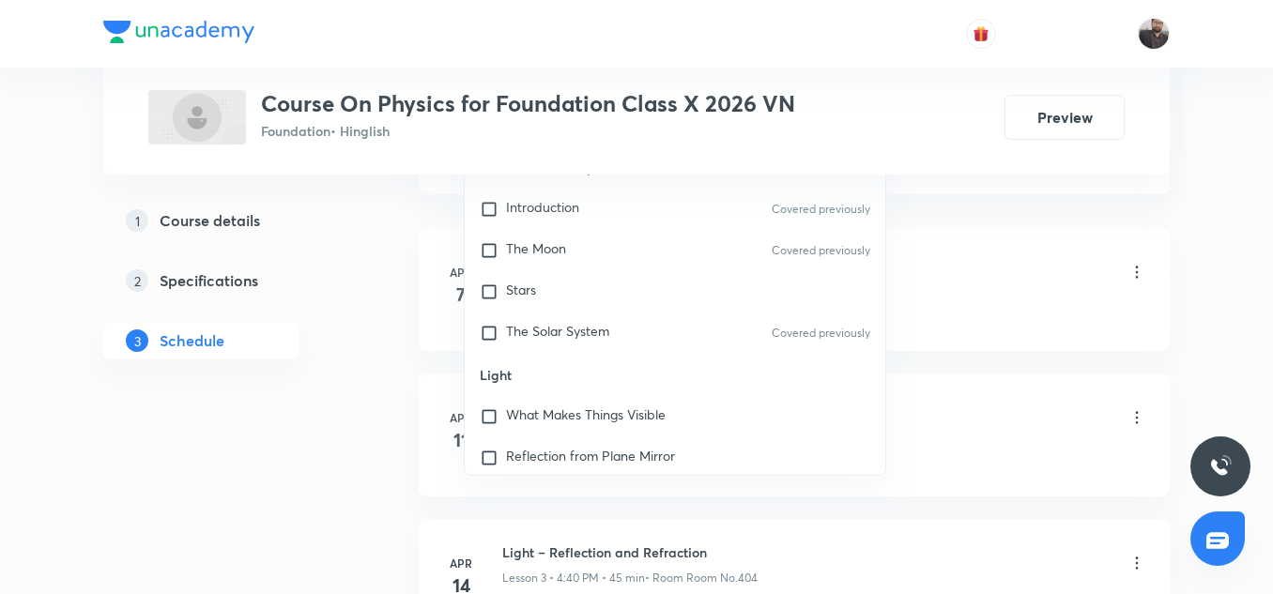
scroll to position [1169, 0]
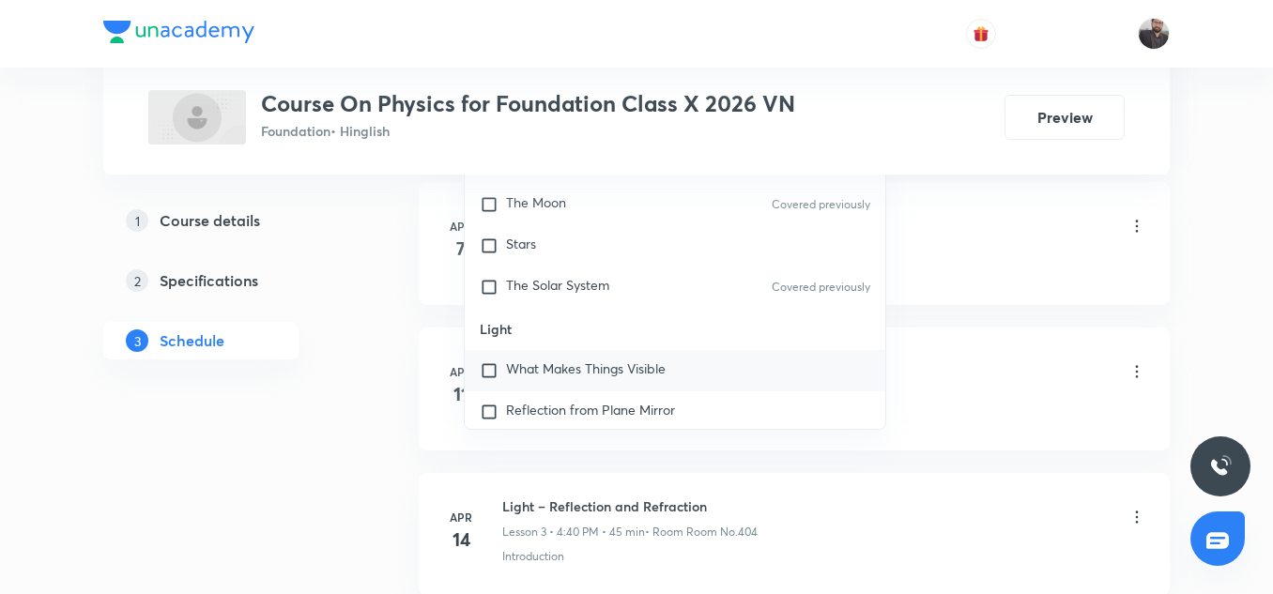
type input "Electricity"
click at [640, 356] on div "What Makes Things Visible" at bounding box center [675, 370] width 421 height 41
checkbox input "true"
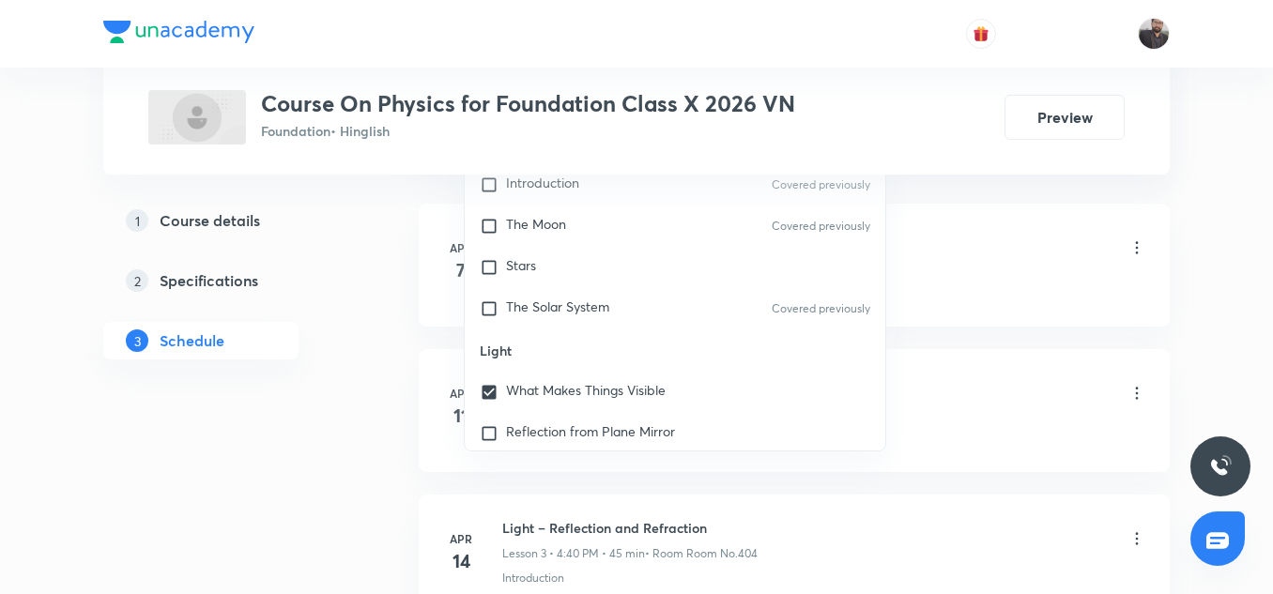
click at [944, 232] on div "Light – Reflection and Refraction Lesson 1 • 4:40 PM • 45 min • Room Room No.404" at bounding box center [824, 249] width 644 height 44
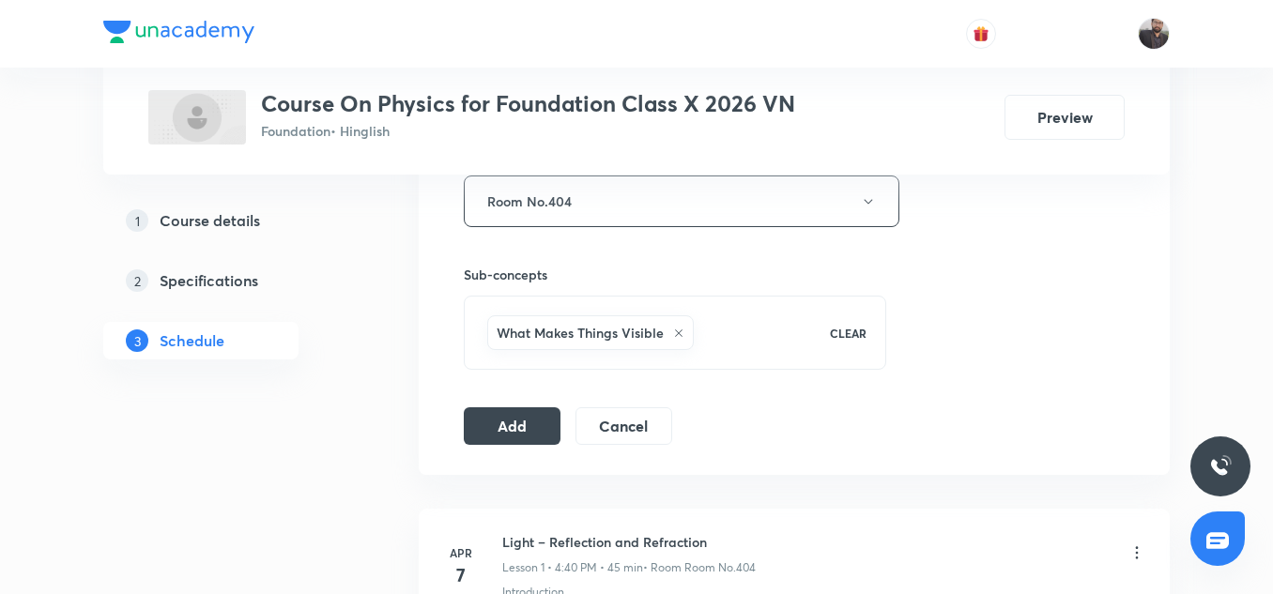
scroll to position [853, 0]
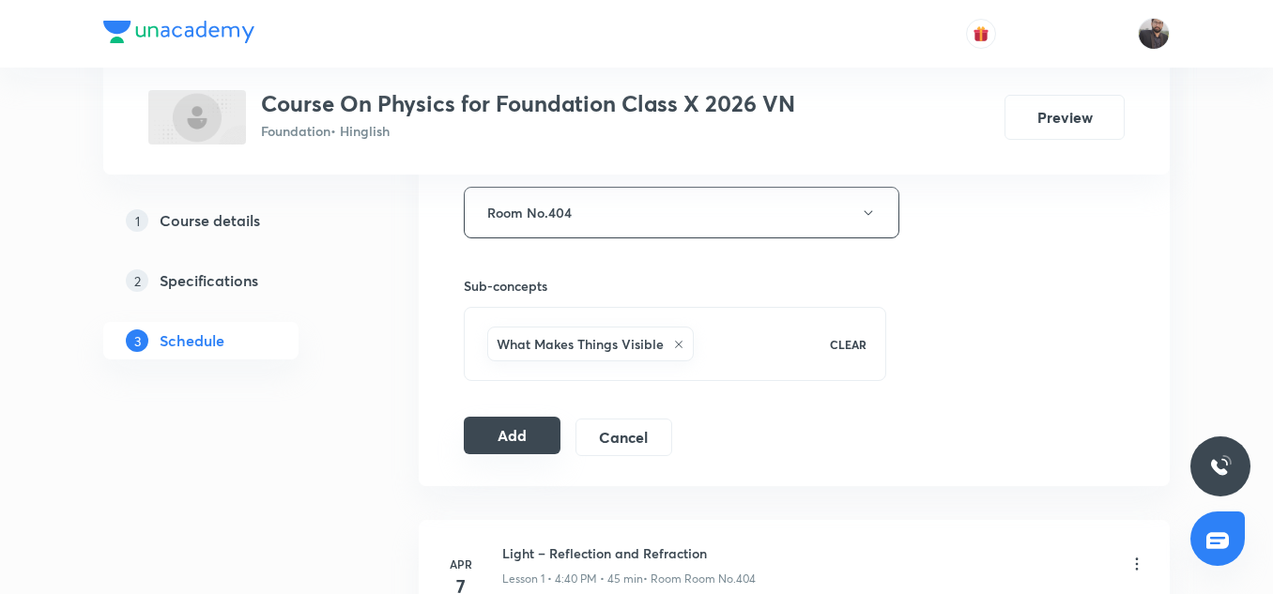
click at [525, 440] on button "Add" at bounding box center [512, 436] width 97 height 38
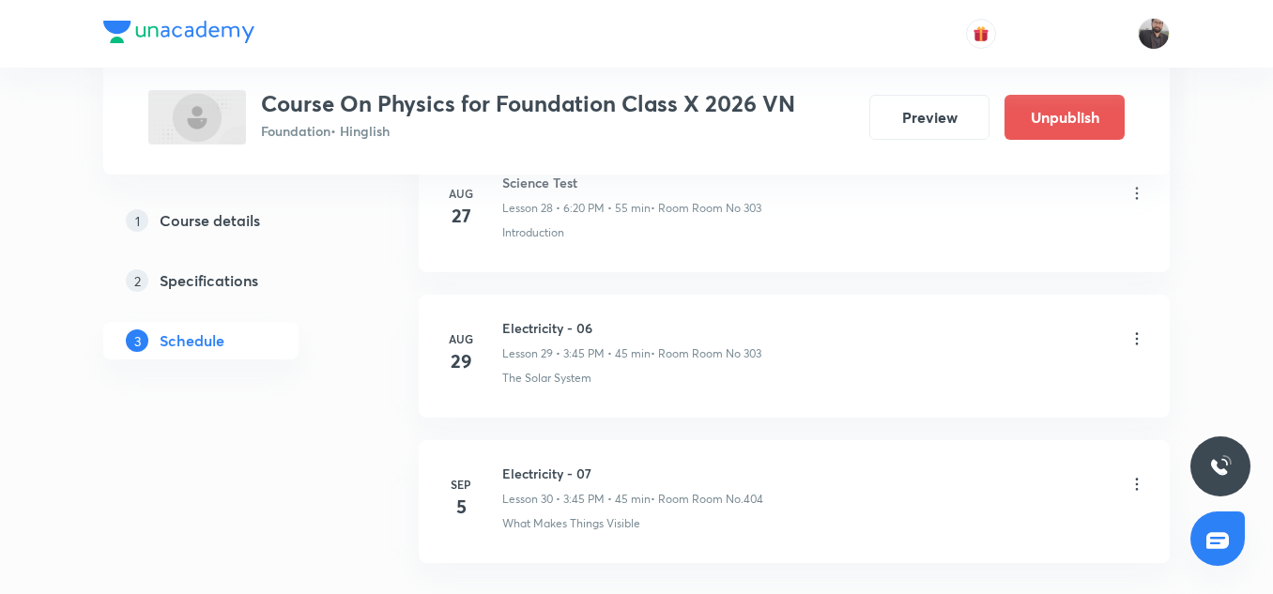
scroll to position [4415, 0]
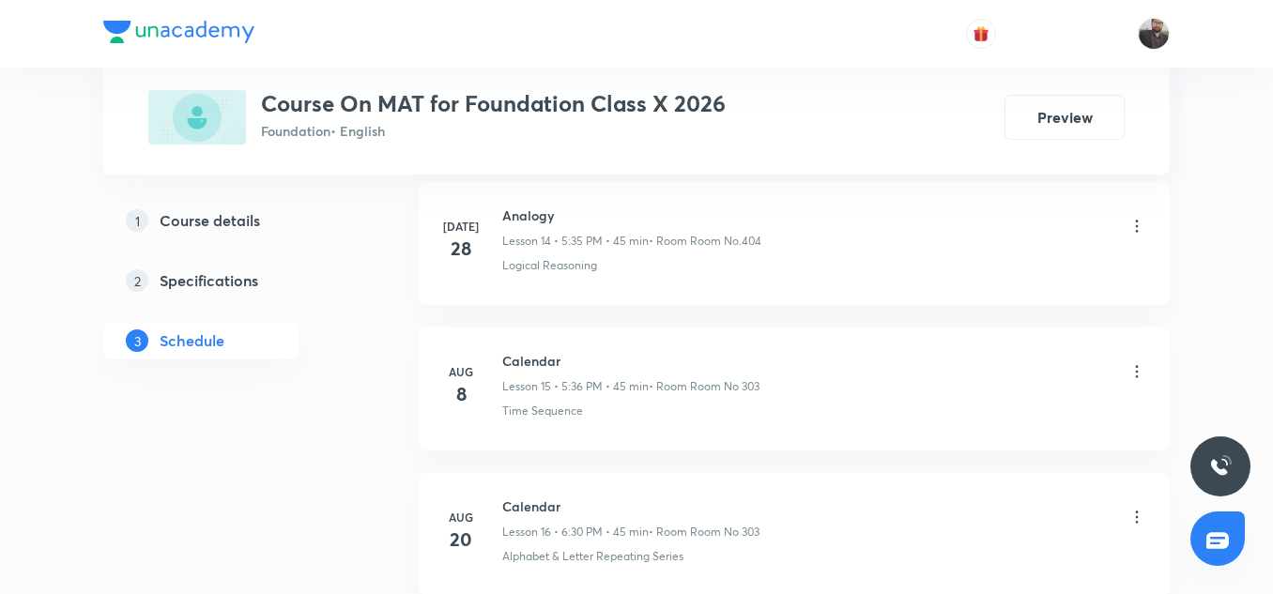
scroll to position [3240, 0]
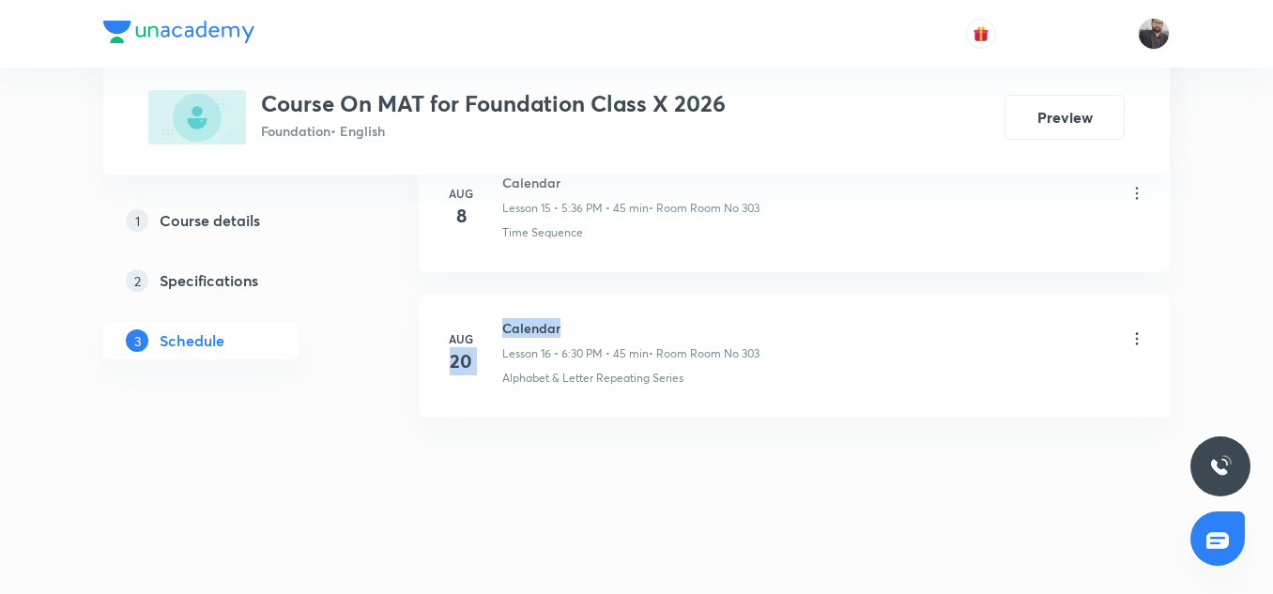
drag, startPoint x: 494, startPoint y: 329, endPoint x: 574, endPoint y: 308, distance: 82.5
click at [574, 308] on li "[DATE] Calendar Lesson 16 • 6:30 PM • 45 min • Room Room No 303 Alphabet & Lett…" at bounding box center [794, 356] width 751 height 123
click at [570, 312] on li "[DATE] Calendar Lesson 16 • 6:30 PM • 45 min • Room Room No 303 Alphabet & Lett…" at bounding box center [794, 356] width 751 height 123
copy h6 "Calendar"
drag, startPoint x: 495, startPoint y: 320, endPoint x: 563, endPoint y: 329, distance: 69.1
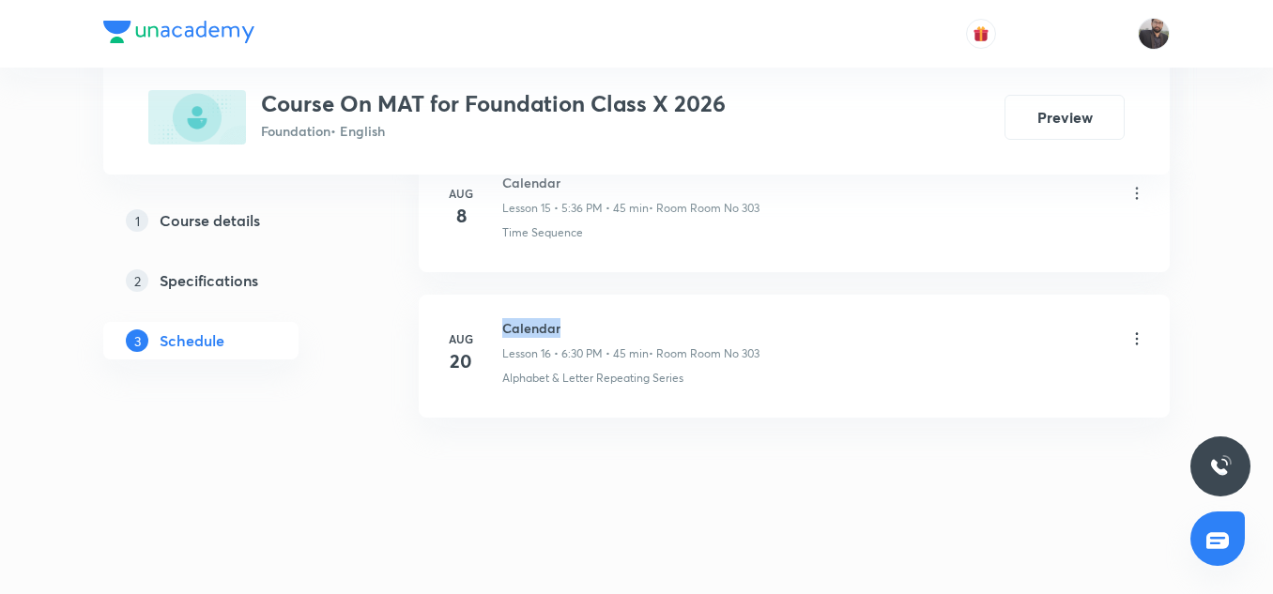
click at [563, 329] on div "[DATE] Calendar Lesson 16 • 6:30 PM • 45 min • Room Room No 303 Alphabet & Lett…" at bounding box center [794, 352] width 704 height 69
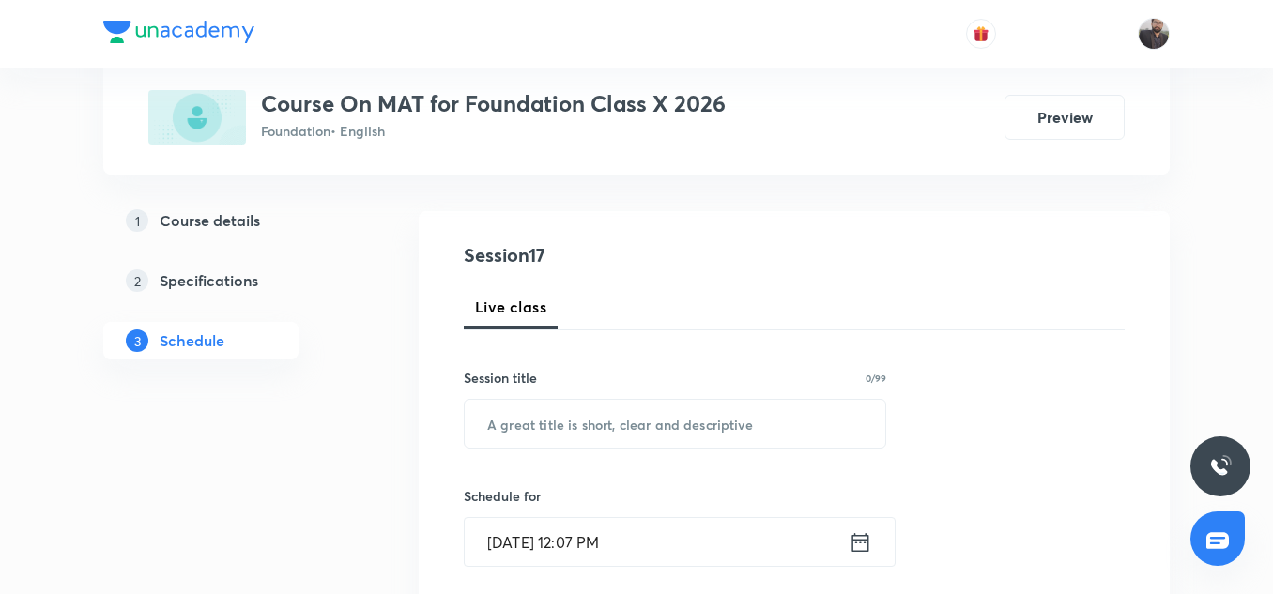
scroll to position [165, 0]
click at [586, 417] on input "text" at bounding box center [675, 423] width 421 height 48
paste input "Calendar"
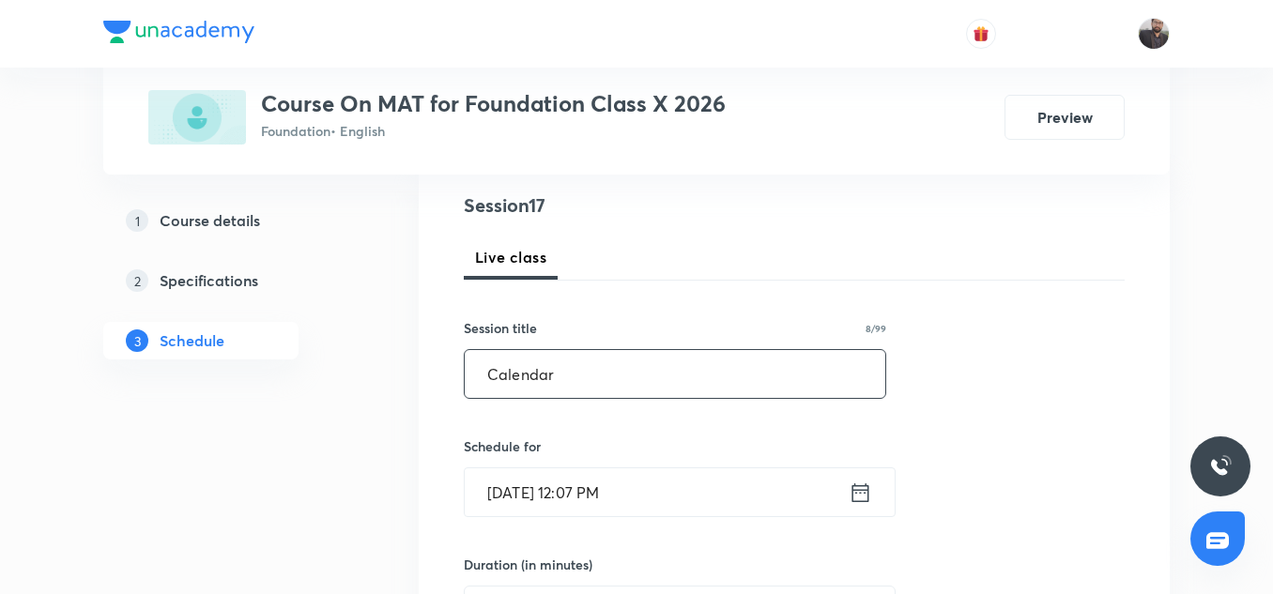
scroll to position [215, 0]
type input "Calendar"
click at [669, 472] on input "Sep 5, 2025, 12:07 PM" at bounding box center [657, 492] width 384 height 48
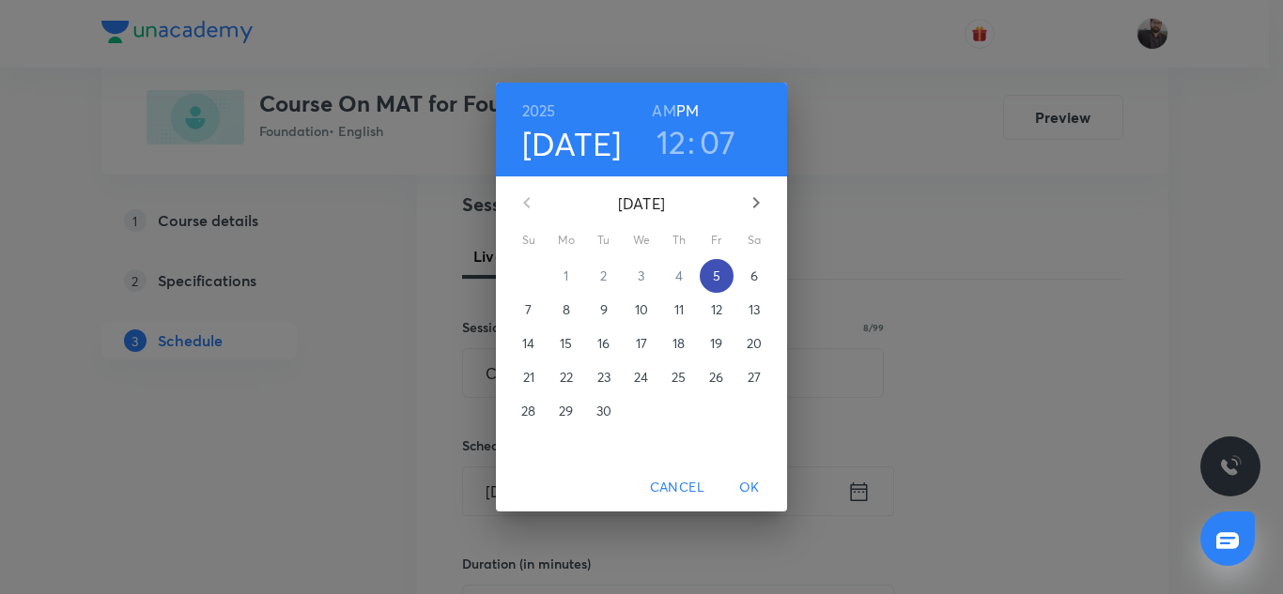
click at [715, 276] on p "5" at bounding box center [717, 276] width 8 height 19
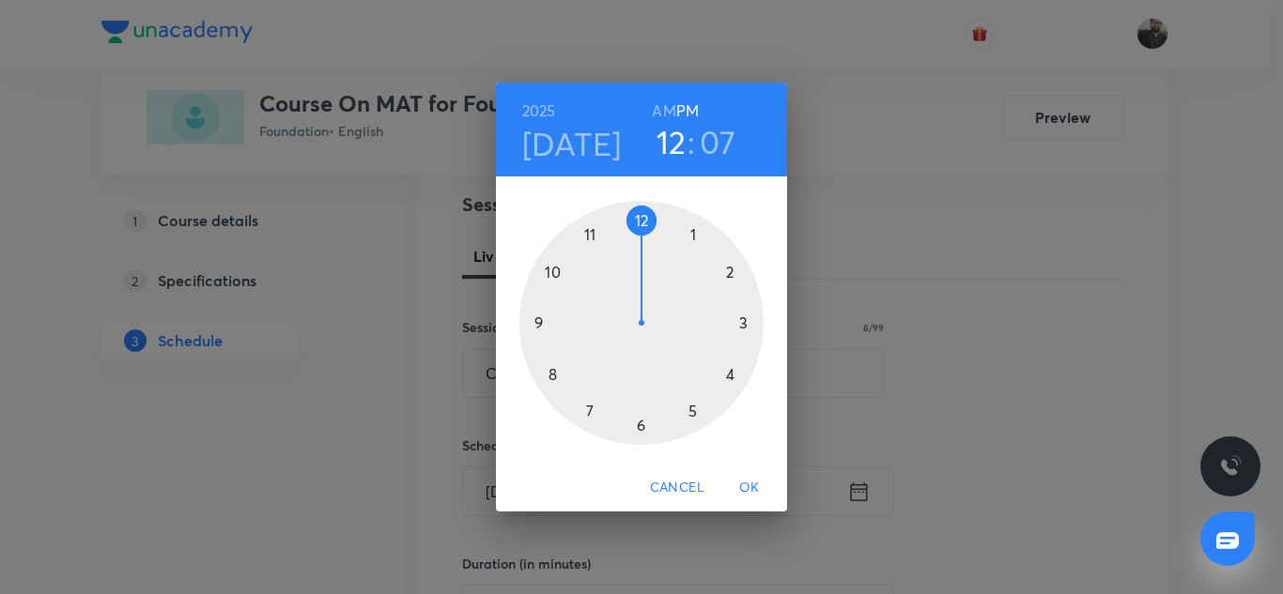
click at [730, 372] on div at bounding box center [641, 323] width 244 height 244
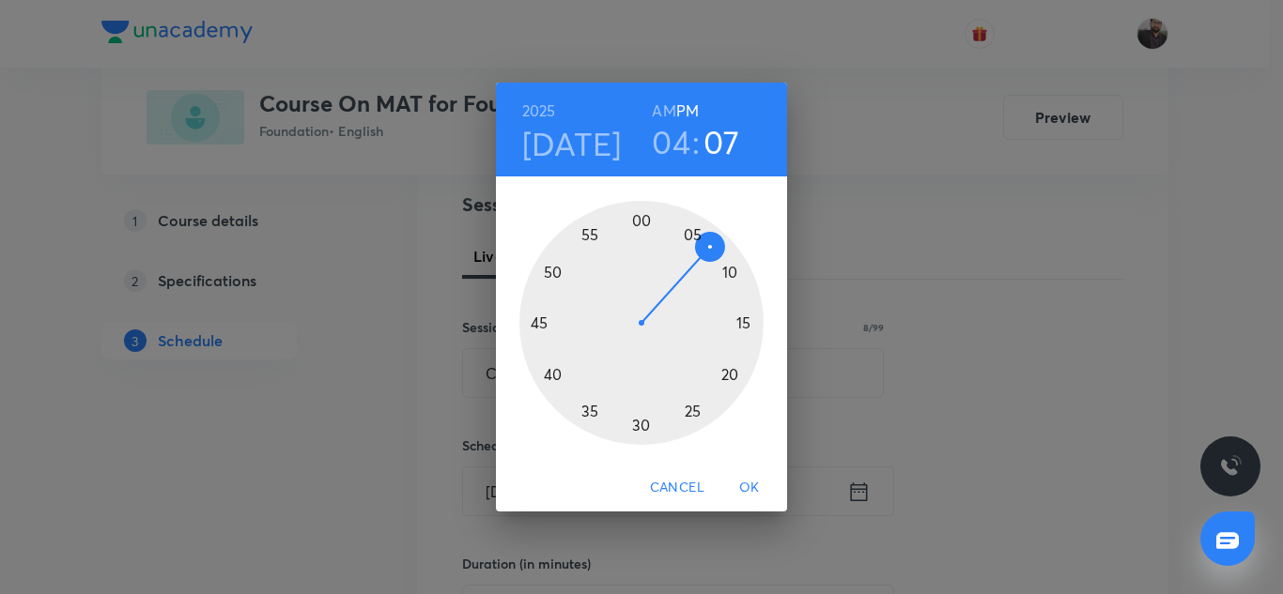
click at [549, 369] on div at bounding box center [641, 323] width 244 height 244
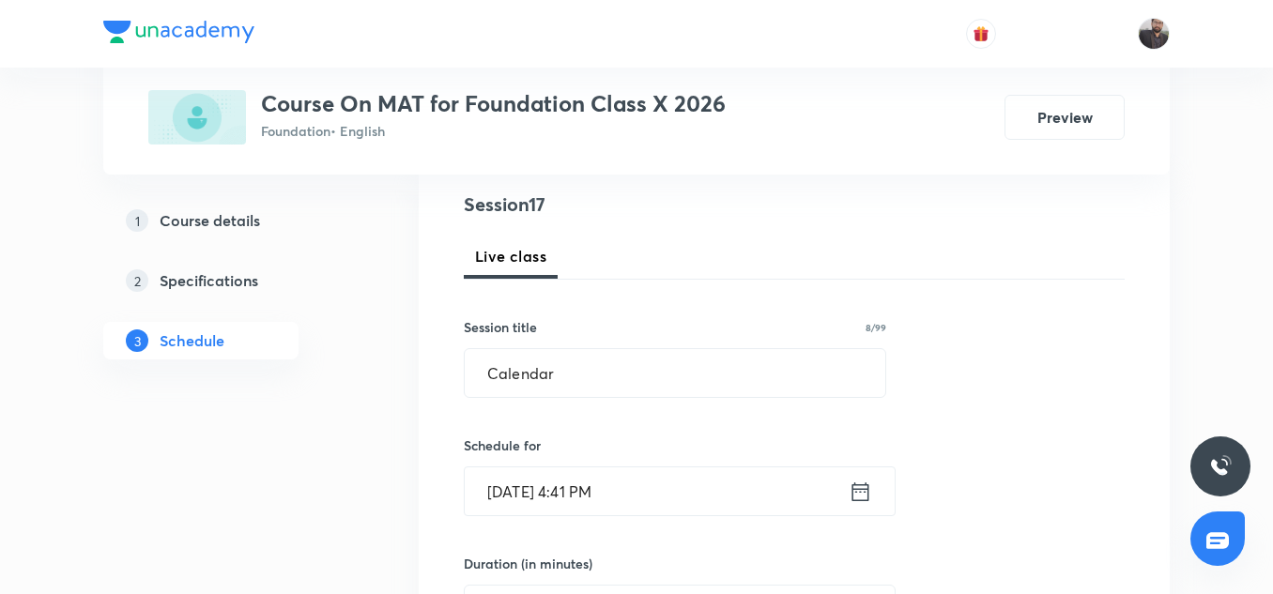
click at [641, 478] on input "Sep 5, 2025, 4:41 PM" at bounding box center [657, 492] width 384 height 48
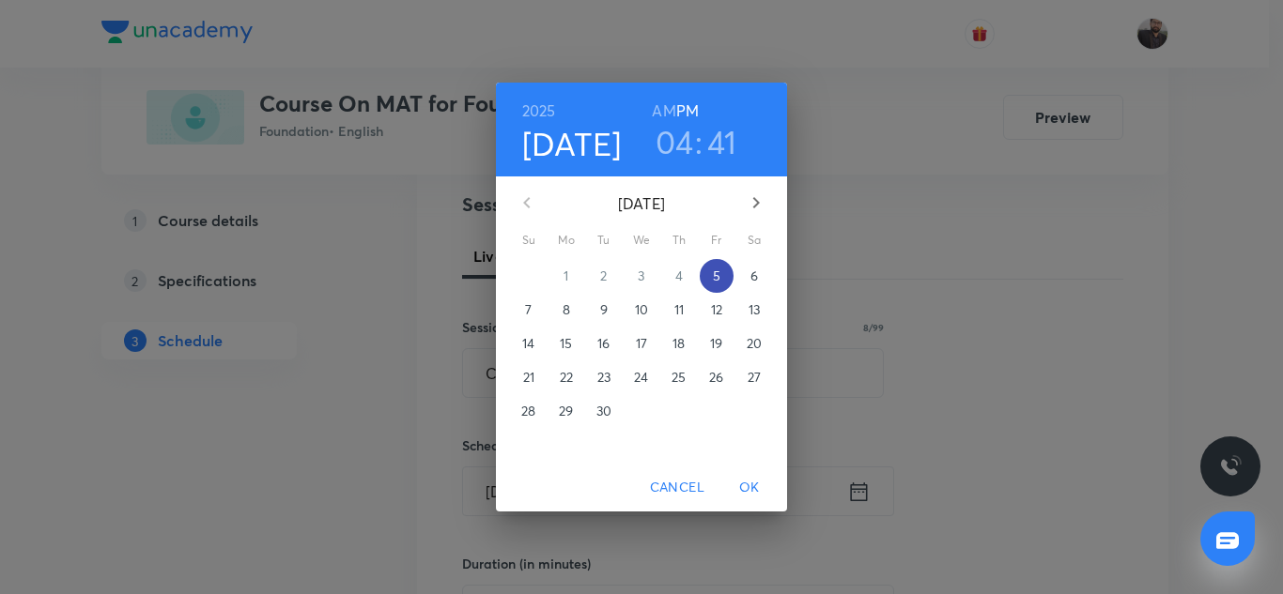
click at [720, 281] on span "5" at bounding box center [717, 276] width 34 height 19
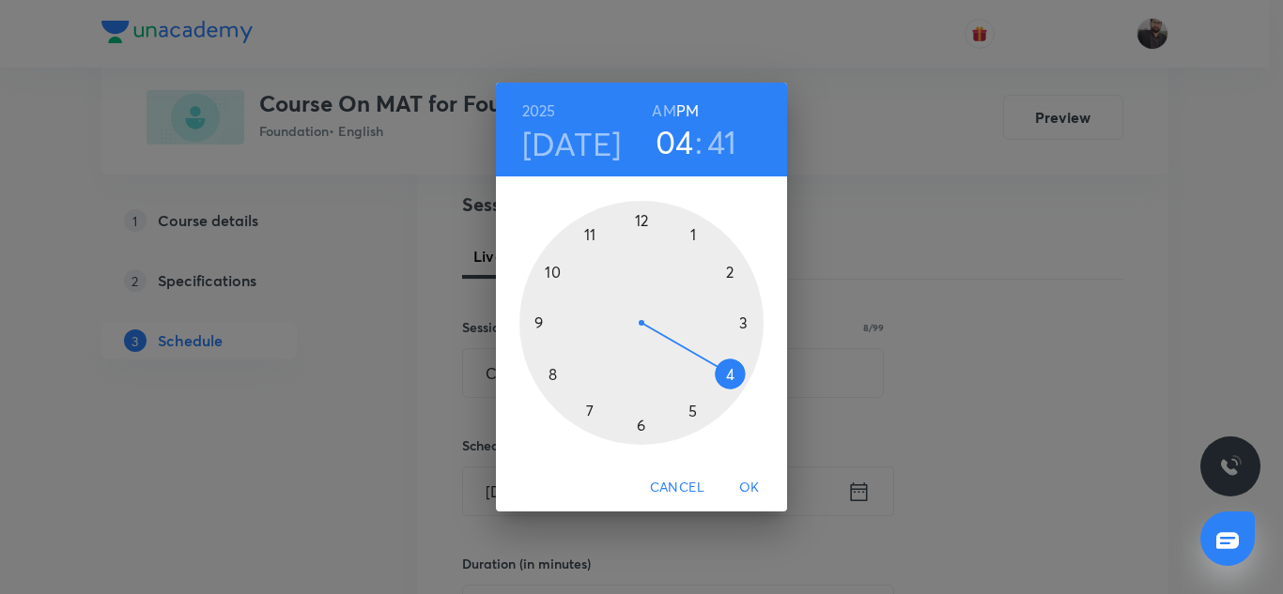
click at [735, 375] on div at bounding box center [641, 323] width 244 height 244
click at [551, 379] on div at bounding box center [641, 323] width 244 height 244
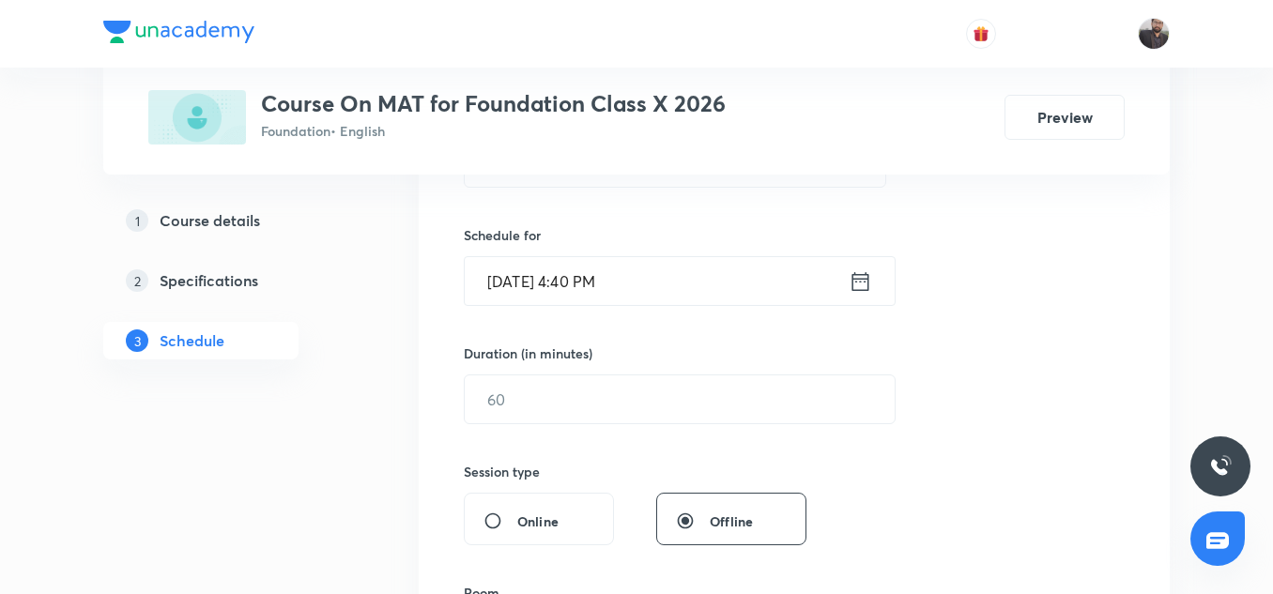
scroll to position [448, 0]
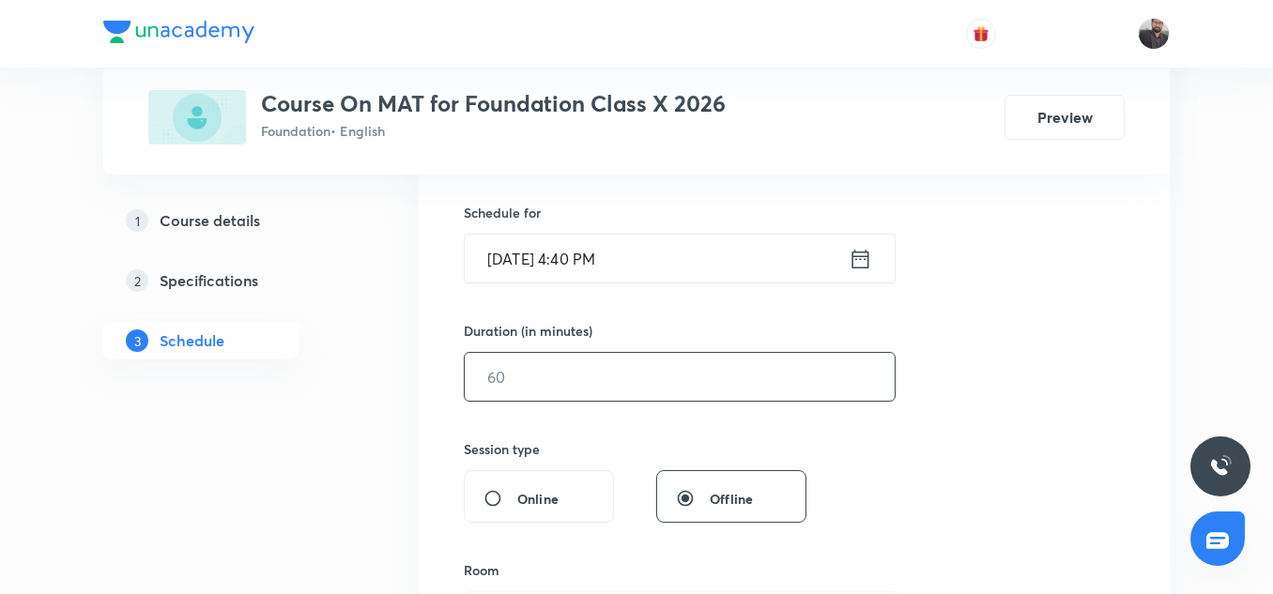
click at [635, 372] on input "text" at bounding box center [680, 377] width 430 height 48
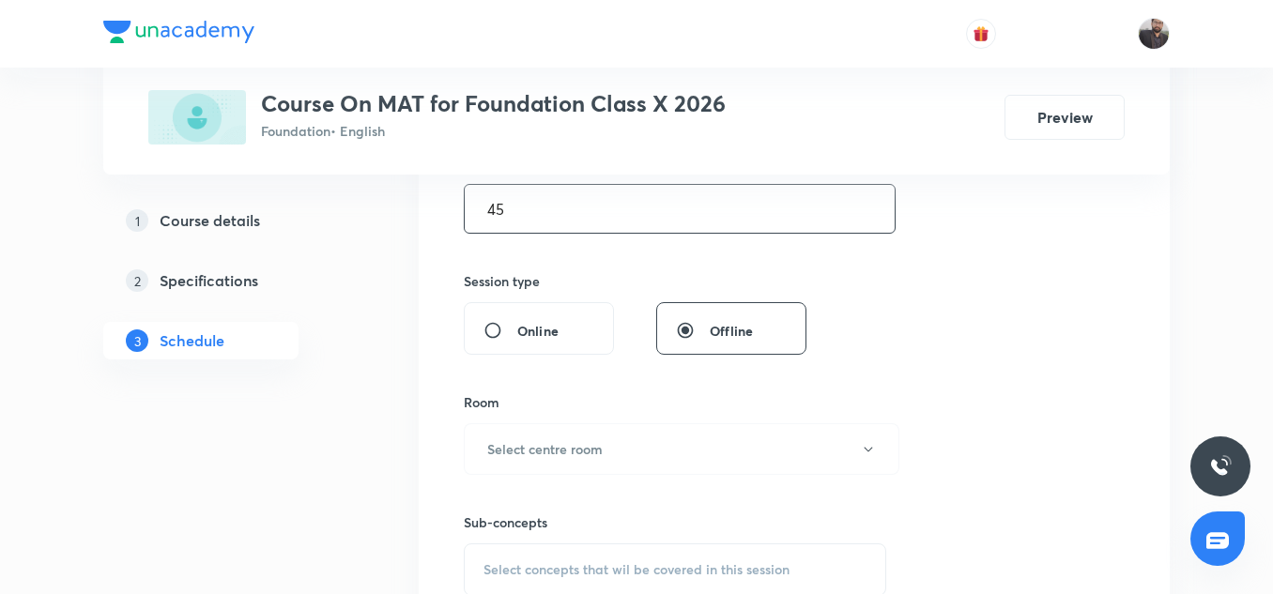
scroll to position [621, 0]
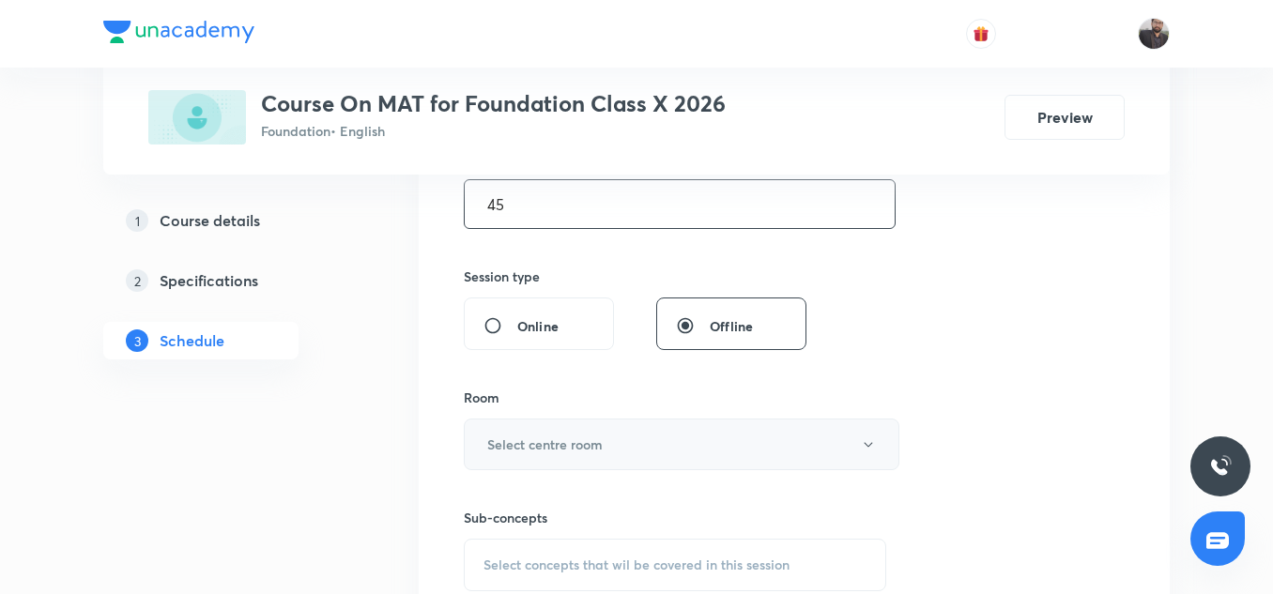
type input "45"
click at [610, 435] on button "Select centre room" at bounding box center [682, 445] width 436 height 52
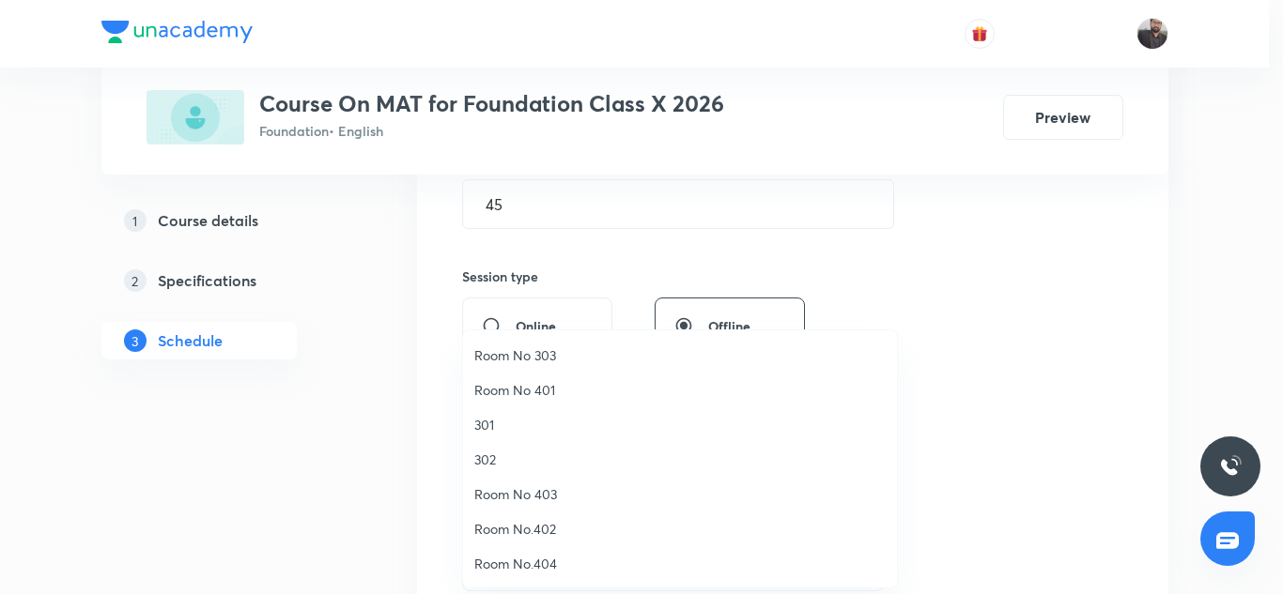
click at [545, 578] on li "Room No.404" at bounding box center [680, 564] width 434 height 35
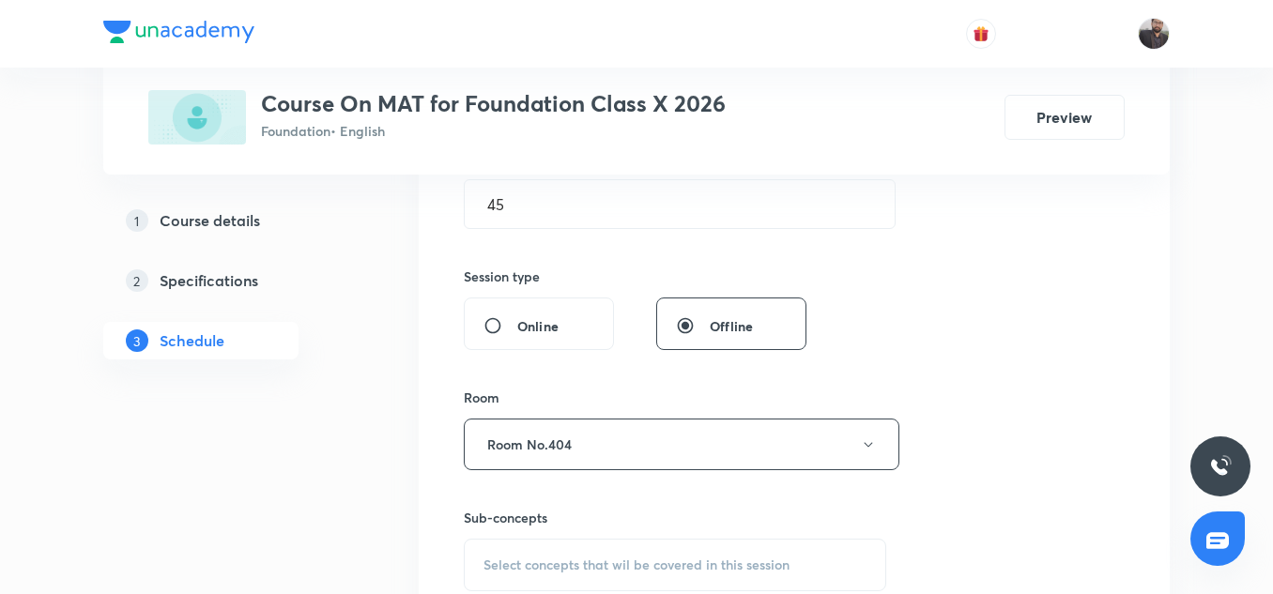
scroll to position [701, 0]
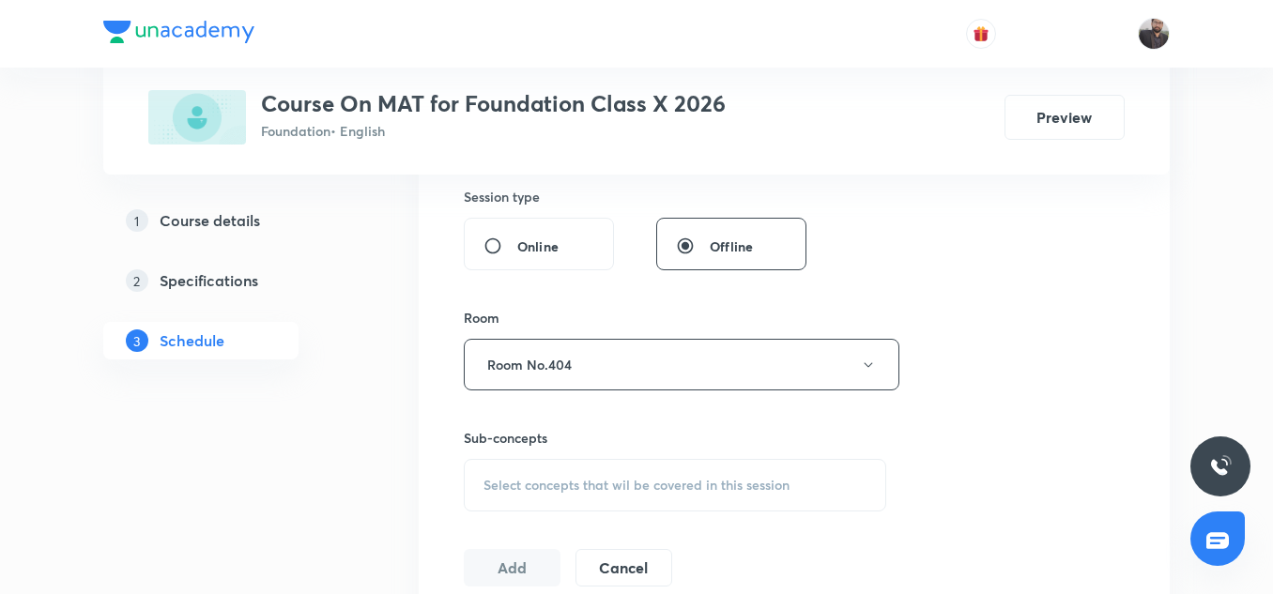
click at [545, 484] on span "Select concepts that wil be covered in this session" at bounding box center [637, 485] width 306 height 15
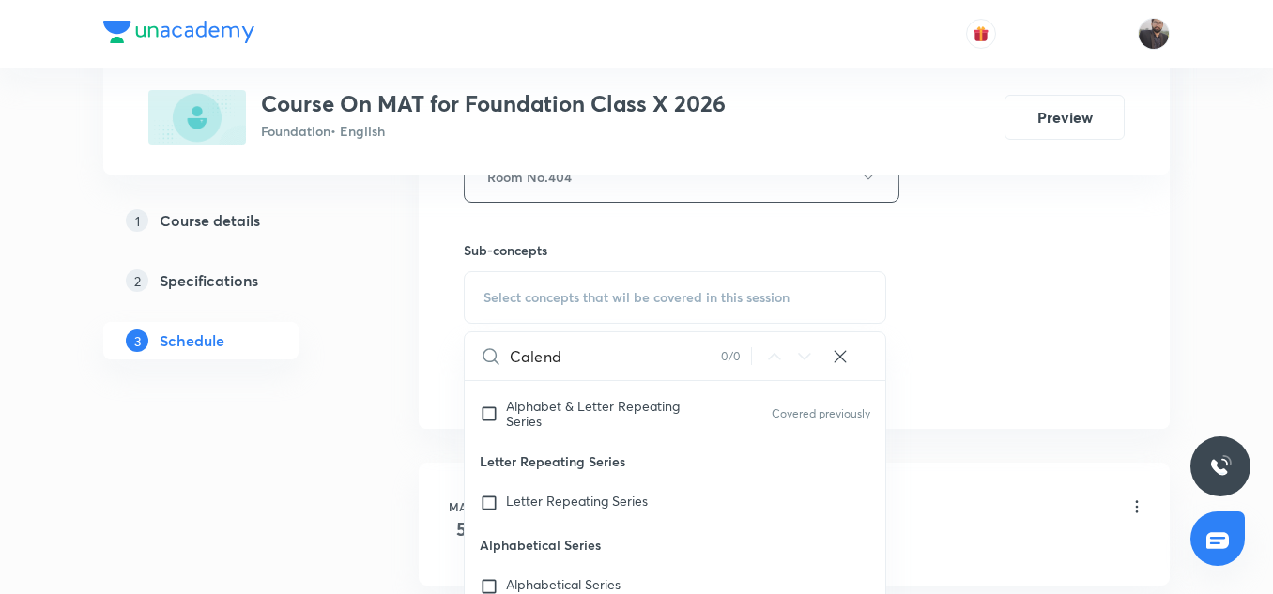
scroll to position [204, 0]
type input "Calend"
click at [545, 537] on p "Alphabetical Series" at bounding box center [675, 544] width 421 height 42
click at [553, 486] on div "Letter Repeating Series" at bounding box center [675, 502] width 421 height 41
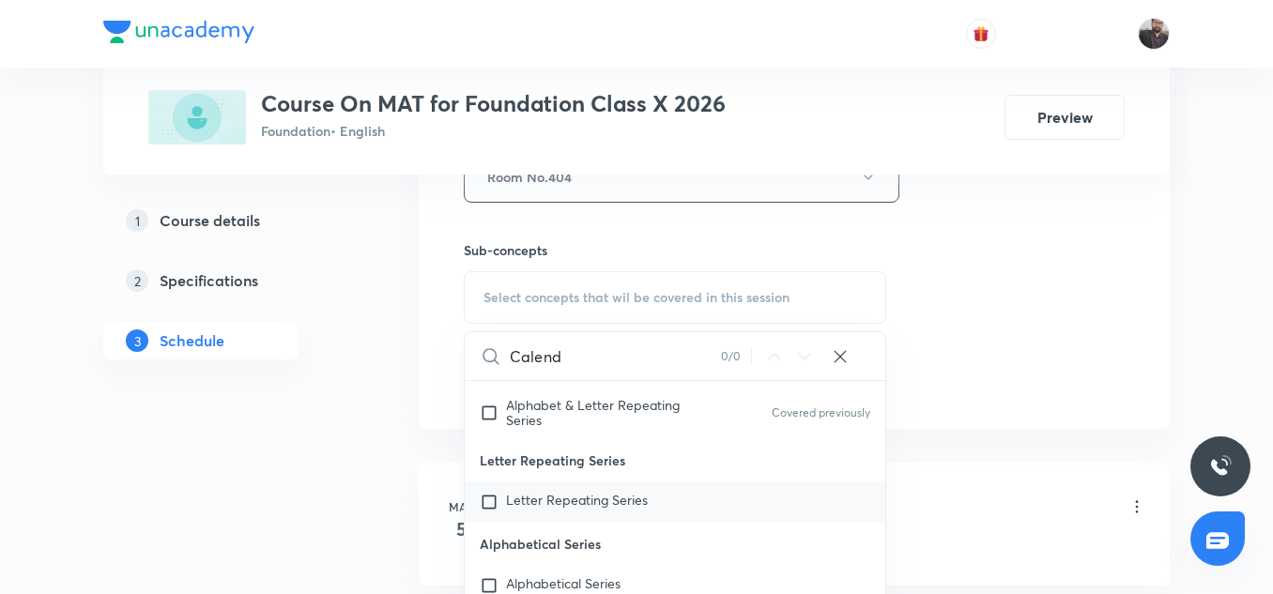
checkbox input "true"
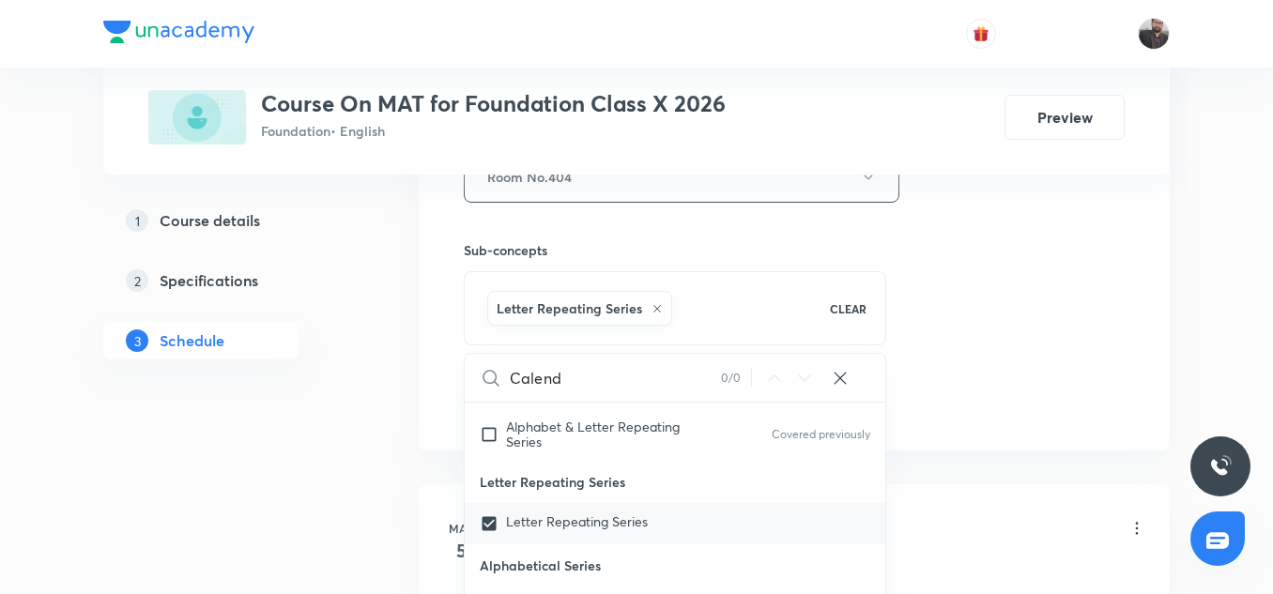
scroll to position [351, 0]
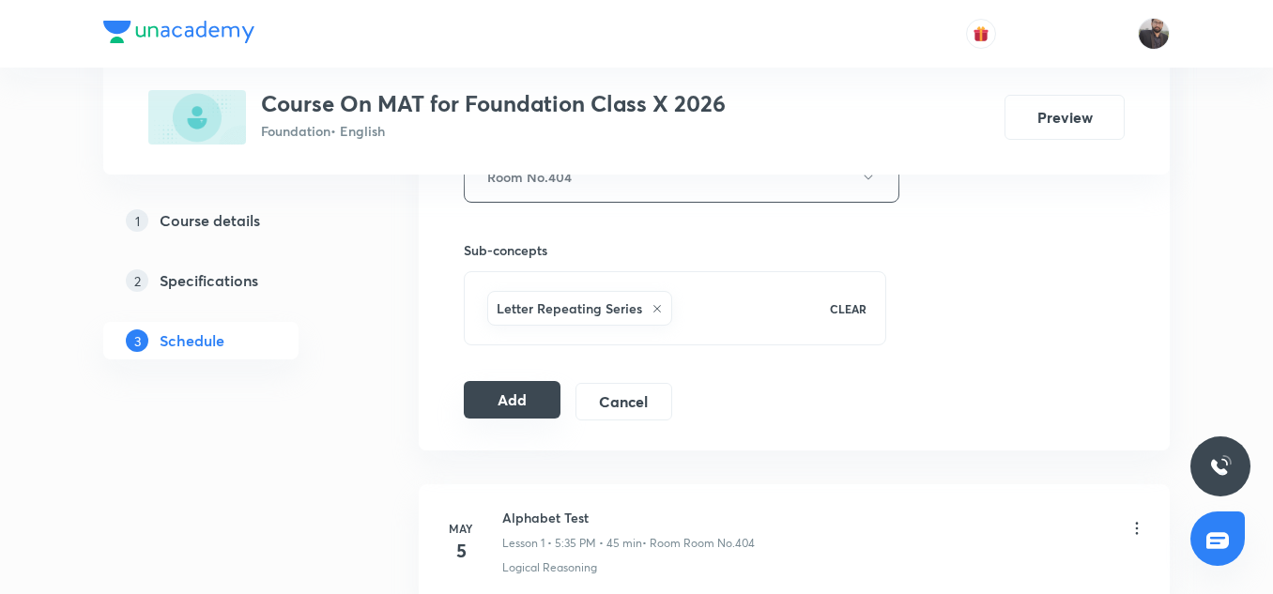
click at [517, 410] on button "Add" at bounding box center [512, 400] width 97 height 38
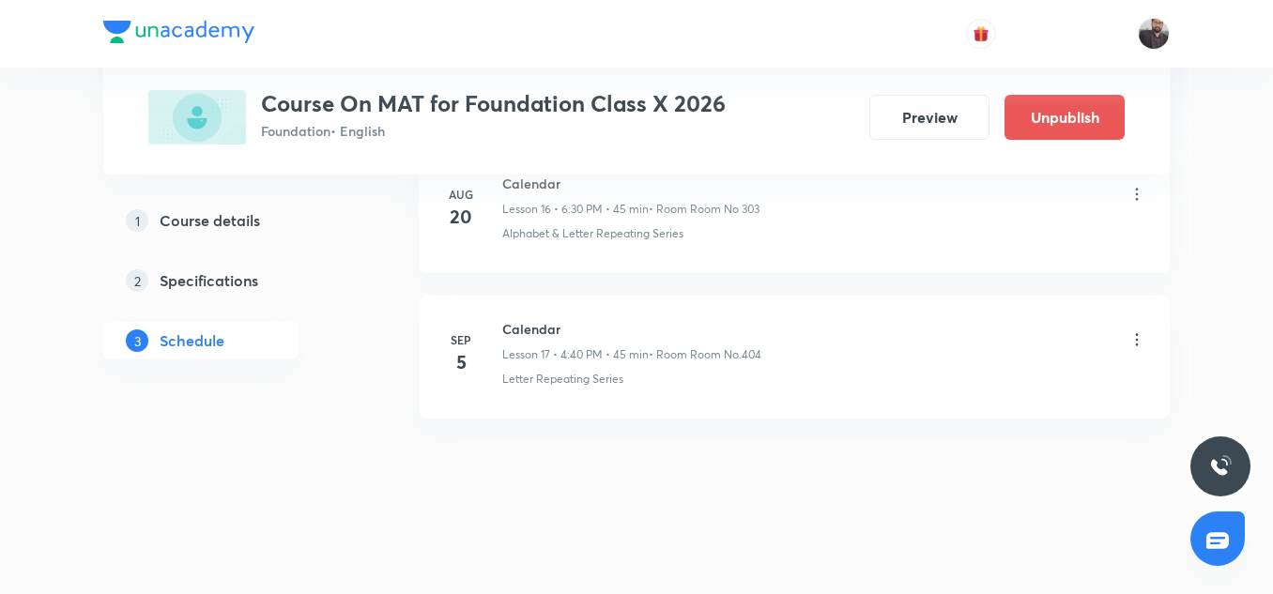
scroll to position [2523, 0]
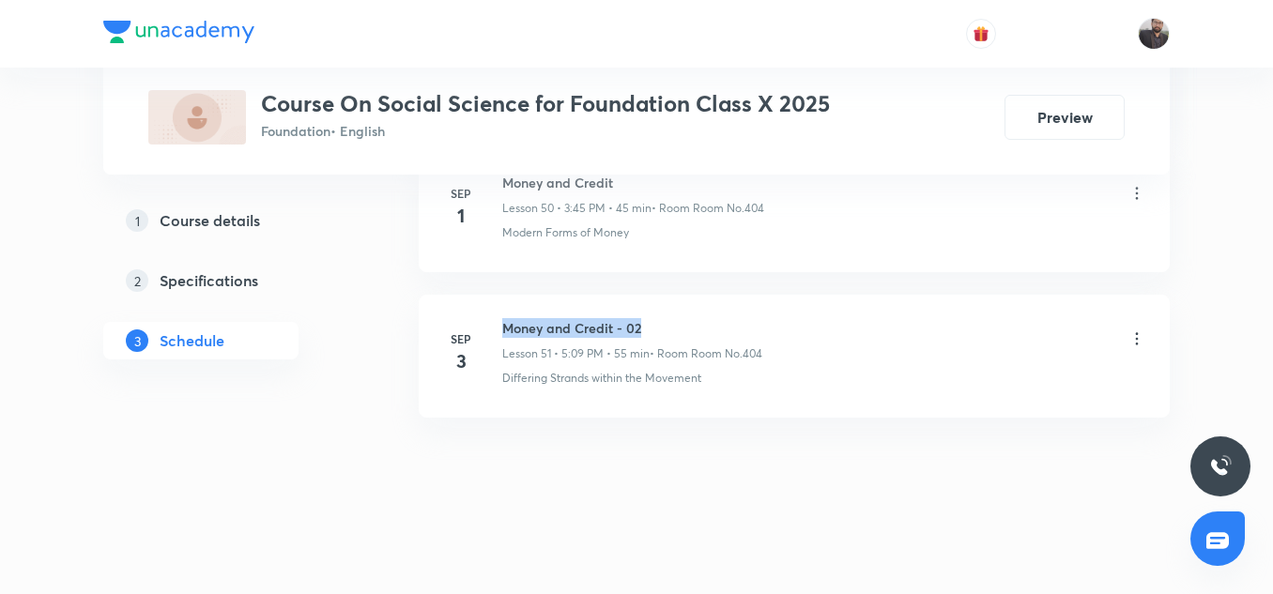
copy h6 "Money and Credit - 02"
drag, startPoint x: 502, startPoint y: 328, endPoint x: 656, endPoint y: 335, distance: 154.2
click at [656, 335] on h6 "Money and Credit - 02" at bounding box center [632, 328] width 260 height 20
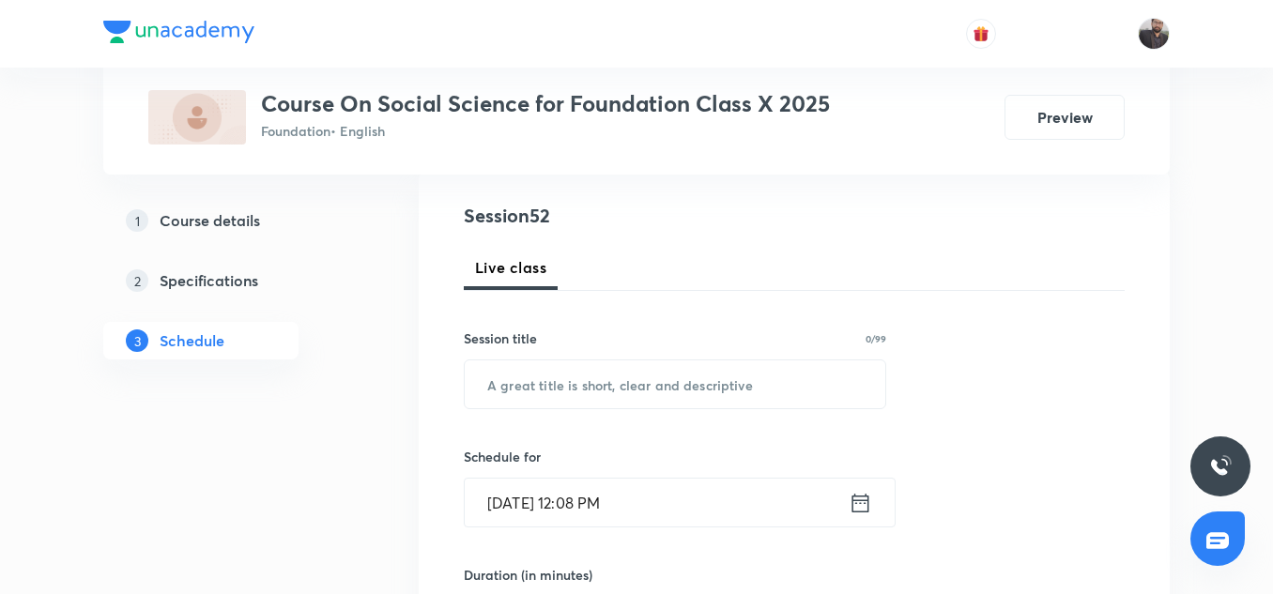
scroll to position [205, 0]
click at [644, 376] on input "text" at bounding box center [675, 384] width 421 height 48
paste input "Money and Credit - 02"
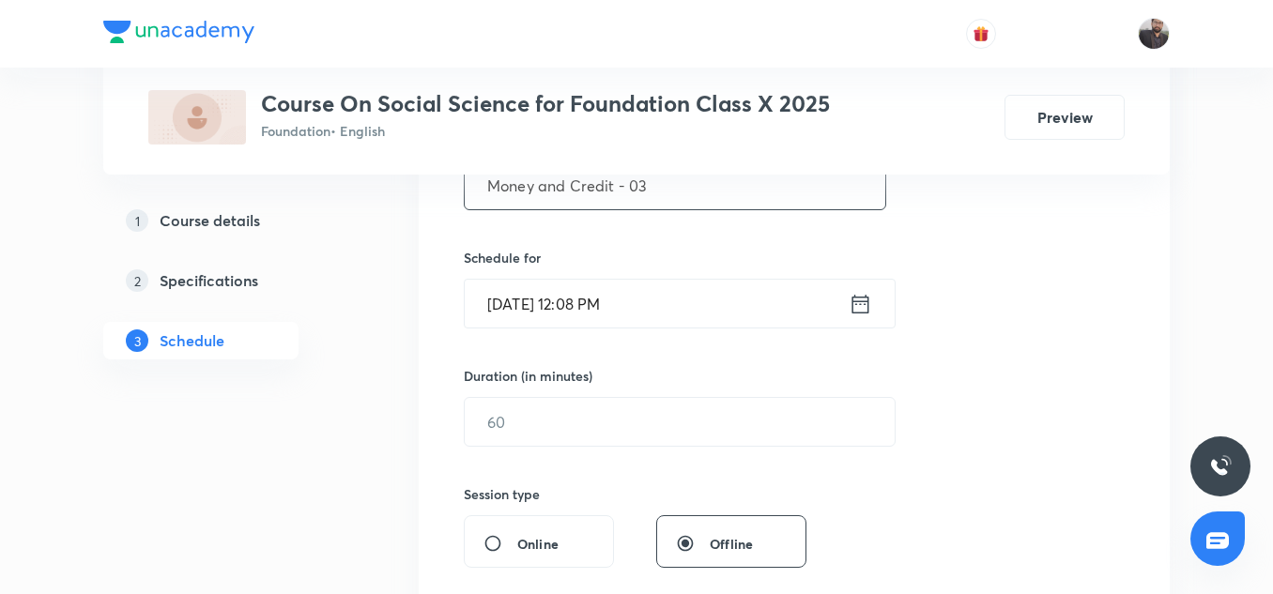
scroll to position [405, 0]
type input "Money and Credit - 03"
click at [671, 297] on input "[DATE] 12:08 PM" at bounding box center [657, 302] width 384 height 48
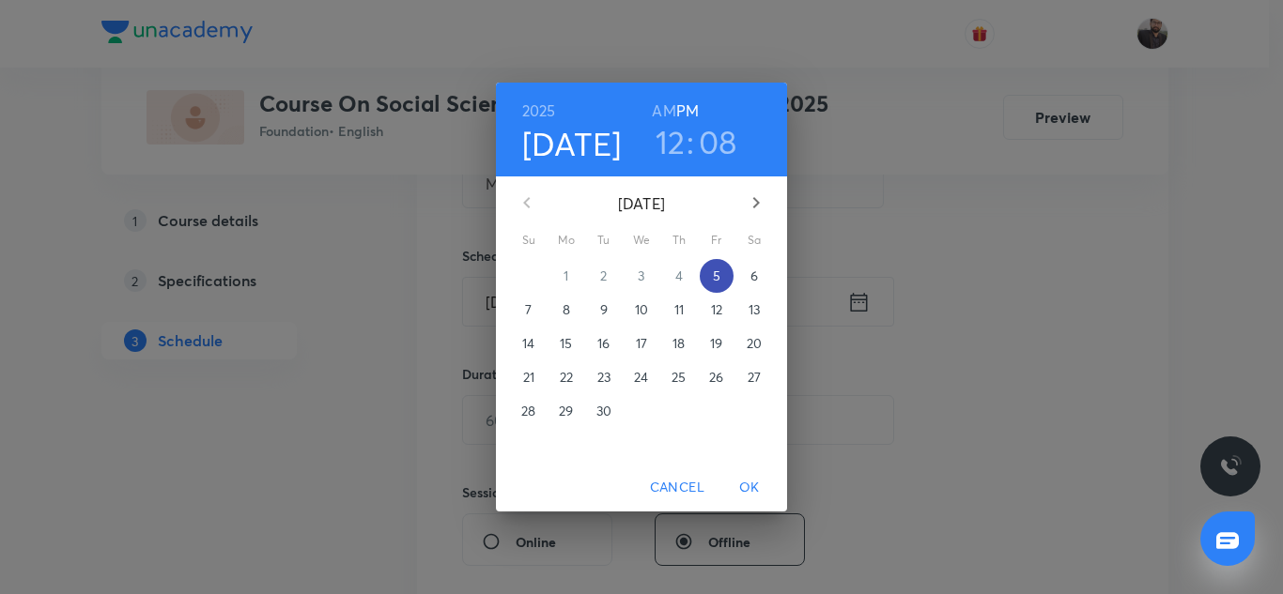
click at [721, 276] on span "5" at bounding box center [717, 276] width 34 height 19
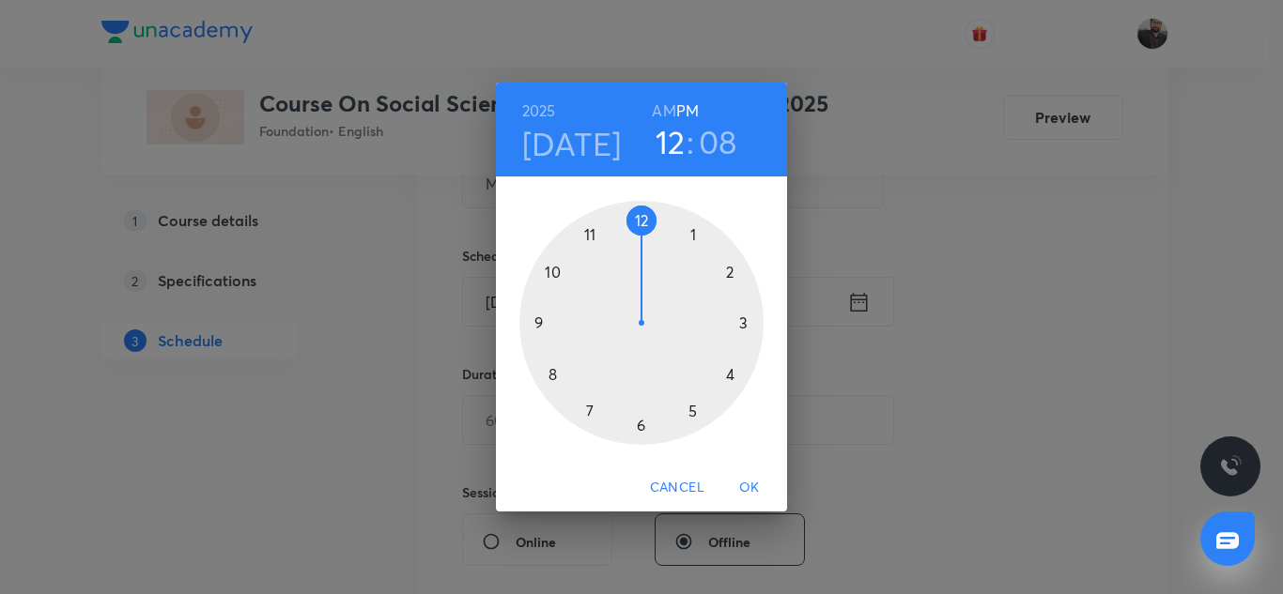
click at [692, 407] on div at bounding box center [641, 323] width 244 height 244
click at [592, 410] on div at bounding box center [641, 323] width 244 height 244
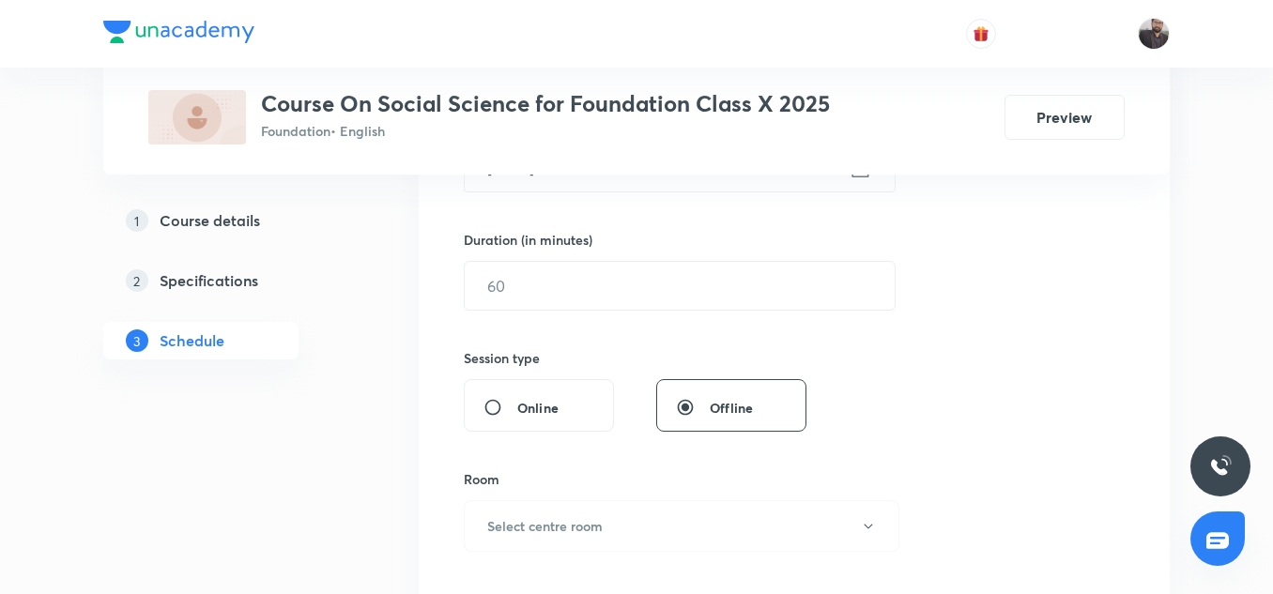
scroll to position [541, 0]
click at [558, 281] on input "text" at bounding box center [680, 284] width 430 height 48
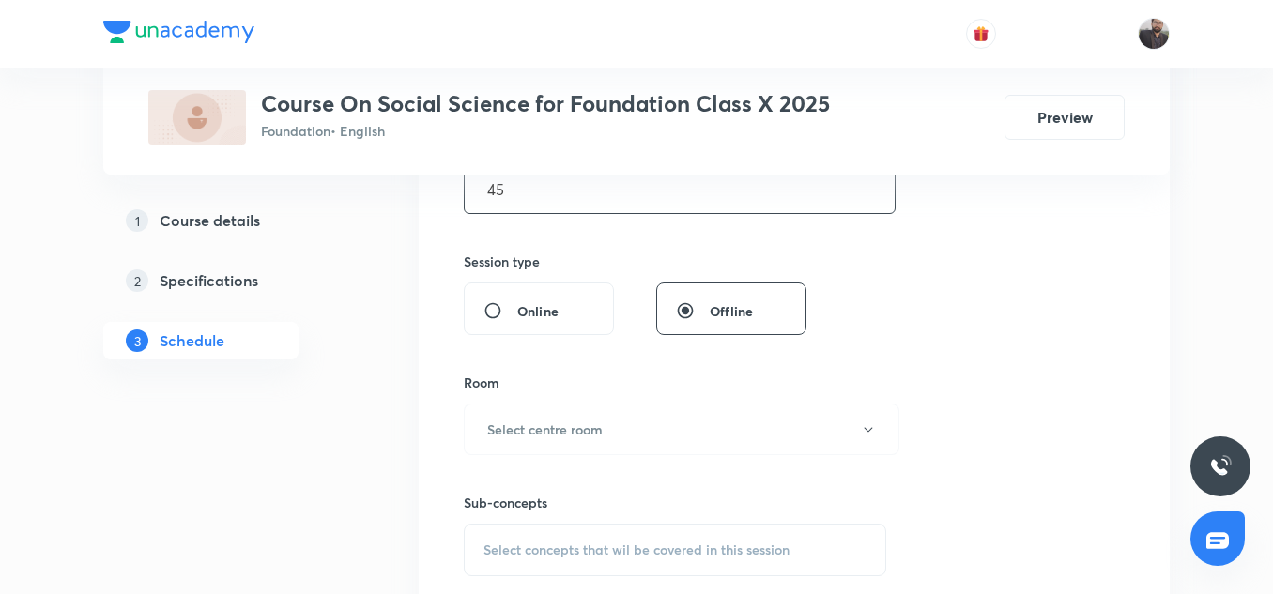
scroll to position [643, 0]
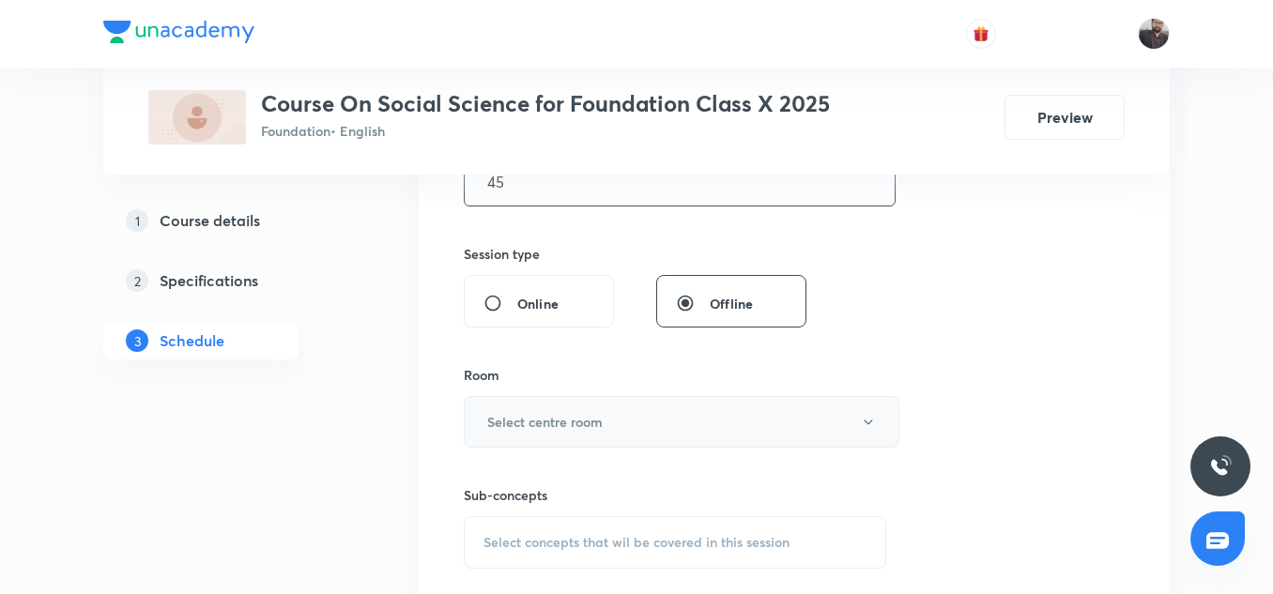
type input "45"
click at [547, 409] on button "Select centre room" at bounding box center [682, 422] width 436 height 52
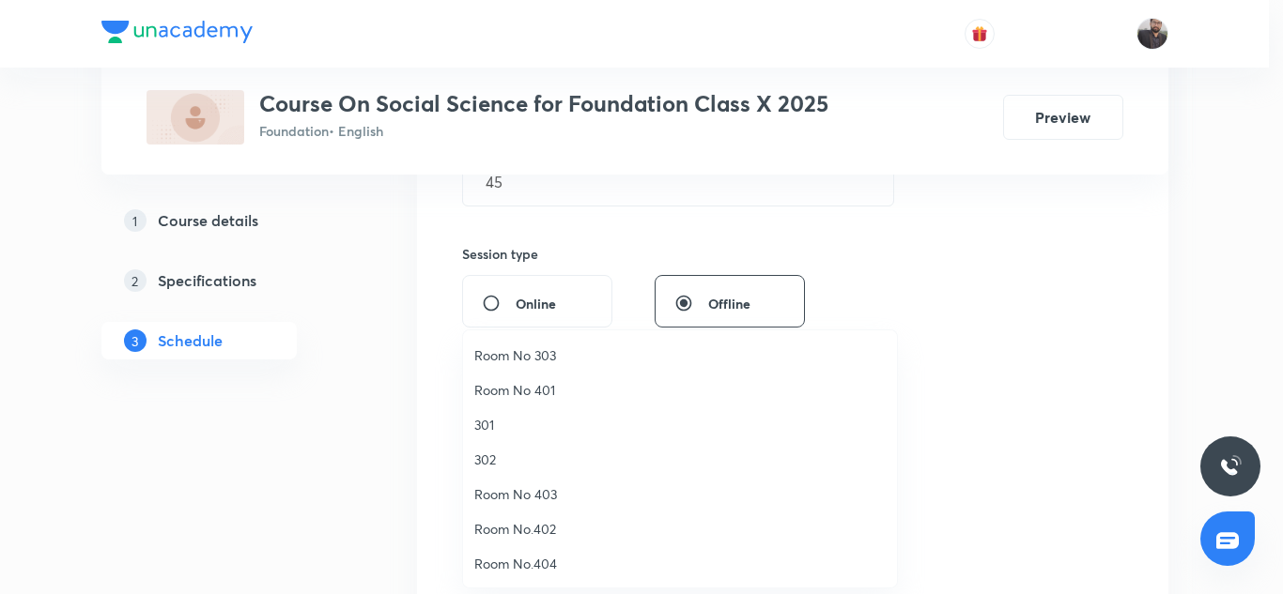
click at [532, 557] on span "Room No.404" at bounding box center [679, 564] width 411 height 20
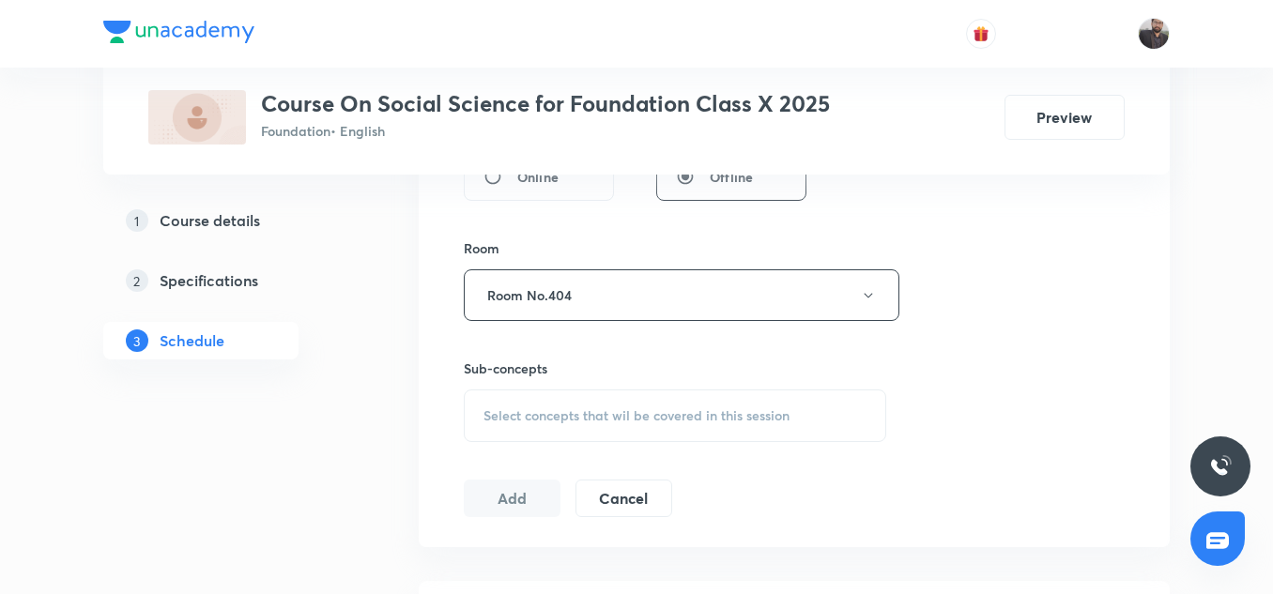
scroll to position [771, 0]
click at [574, 383] on div "Sub-concepts Select concepts that wil be covered in this session" at bounding box center [675, 400] width 423 height 84
click at [579, 408] on span "Select concepts that wil be covered in this session" at bounding box center [637, 415] width 306 height 15
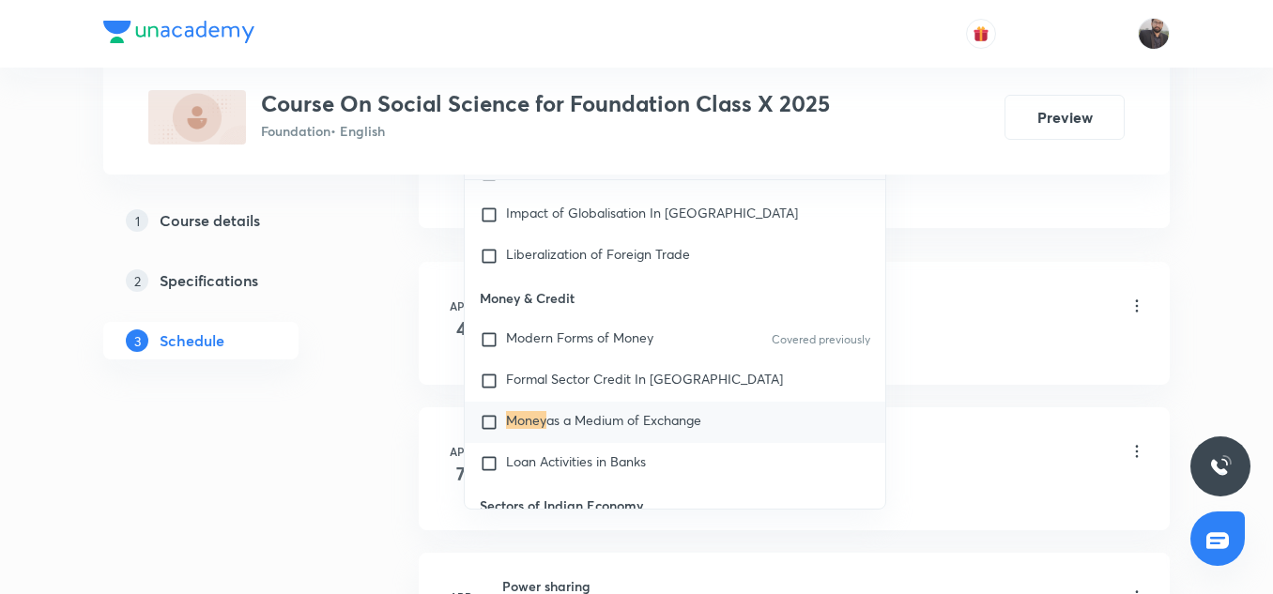
scroll to position [1091, 0]
type input "Money"
click at [579, 409] on span "as a Medium of Exchange" at bounding box center [624, 418] width 155 height 18
checkbox input "true"
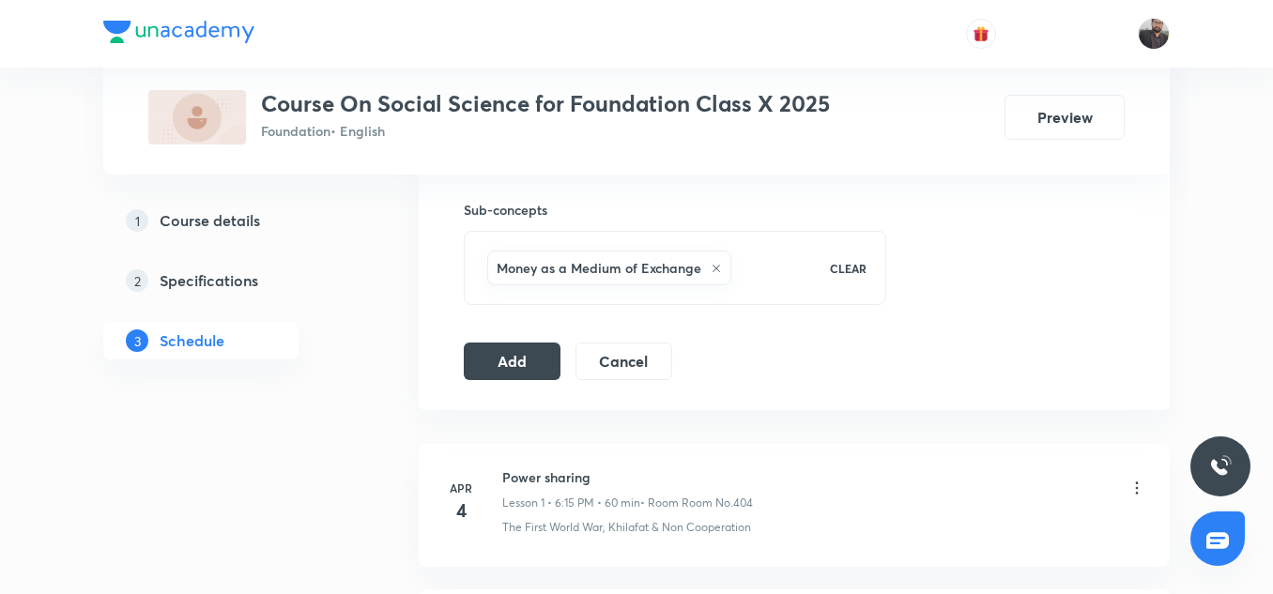
scroll to position [927, 0]
click at [540, 357] on button "Add" at bounding box center [512, 362] width 97 height 38
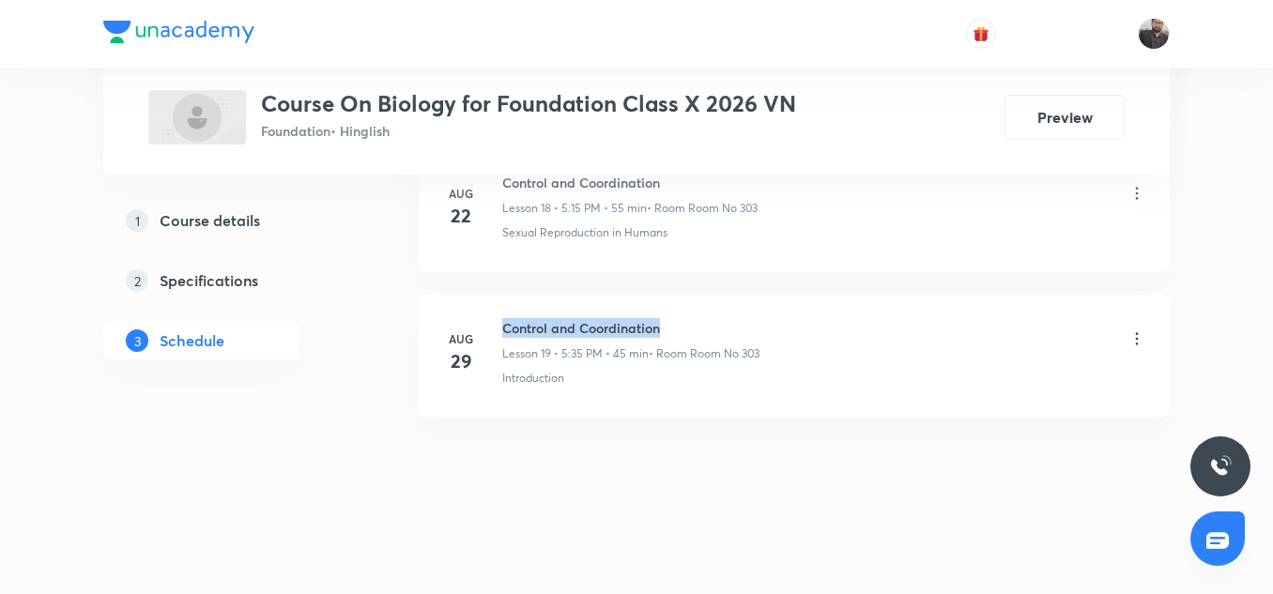
copy h6 "Control and Coordination"
drag, startPoint x: 500, startPoint y: 324, endPoint x: 692, endPoint y: 310, distance: 193.0
click at [692, 310] on li "[DATE] Control and Coordination Lesson 19 • 5:35 PM • 45 min • Room Room No 303…" at bounding box center [794, 356] width 751 height 123
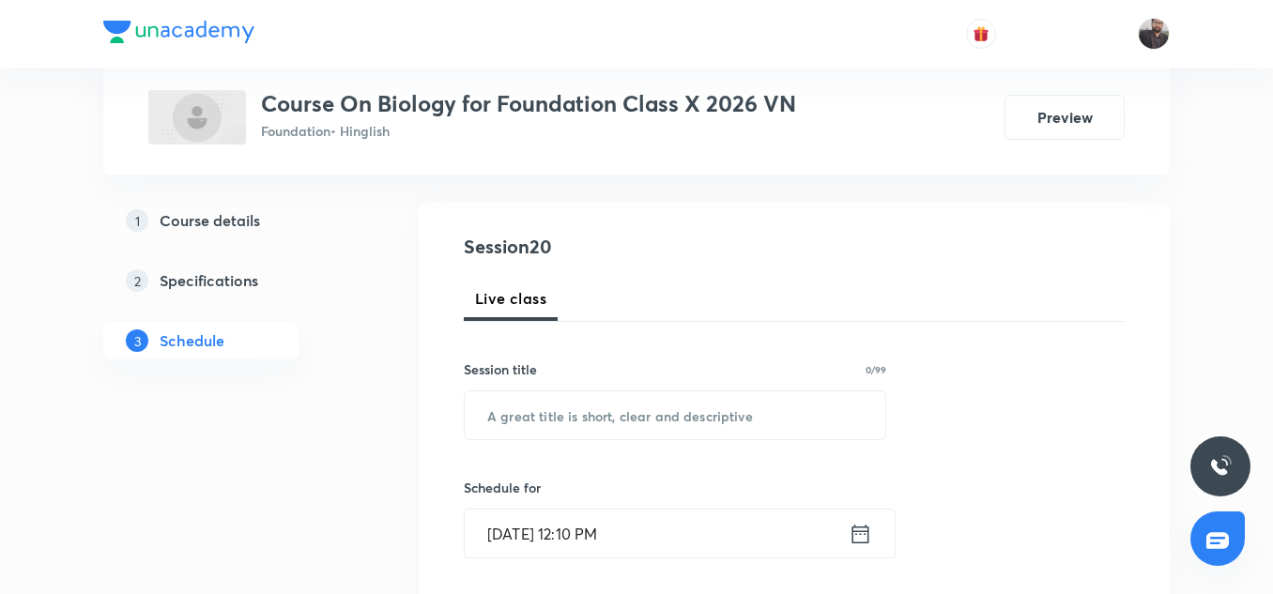
scroll to position [174, 0]
click at [681, 401] on input "text" at bounding box center [675, 415] width 421 height 48
paste input "Control and Coordination"
type input "Control and Coordination"
click at [725, 539] on input "[DATE] 12:10 PM" at bounding box center [657, 533] width 384 height 48
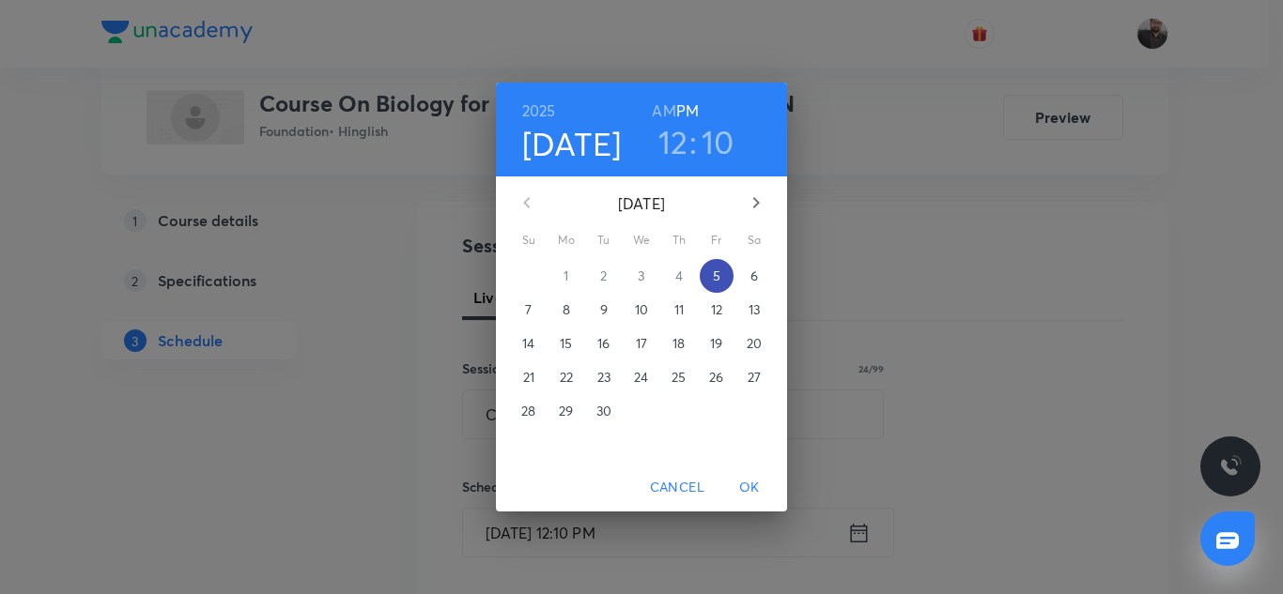
click at [719, 275] on p "5" at bounding box center [717, 276] width 8 height 19
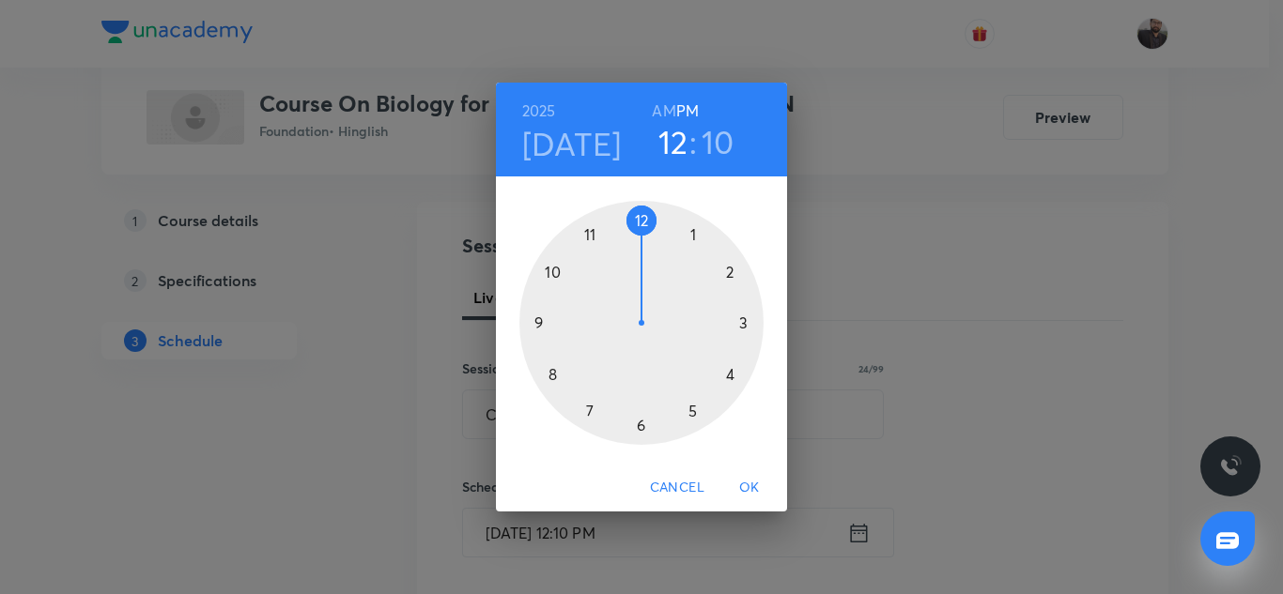
click at [640, 424] on div at bounding box center [641, 323] width 244 height 244
click at [588, 408] on div at bounding box center [641, 323] width 244 height 244
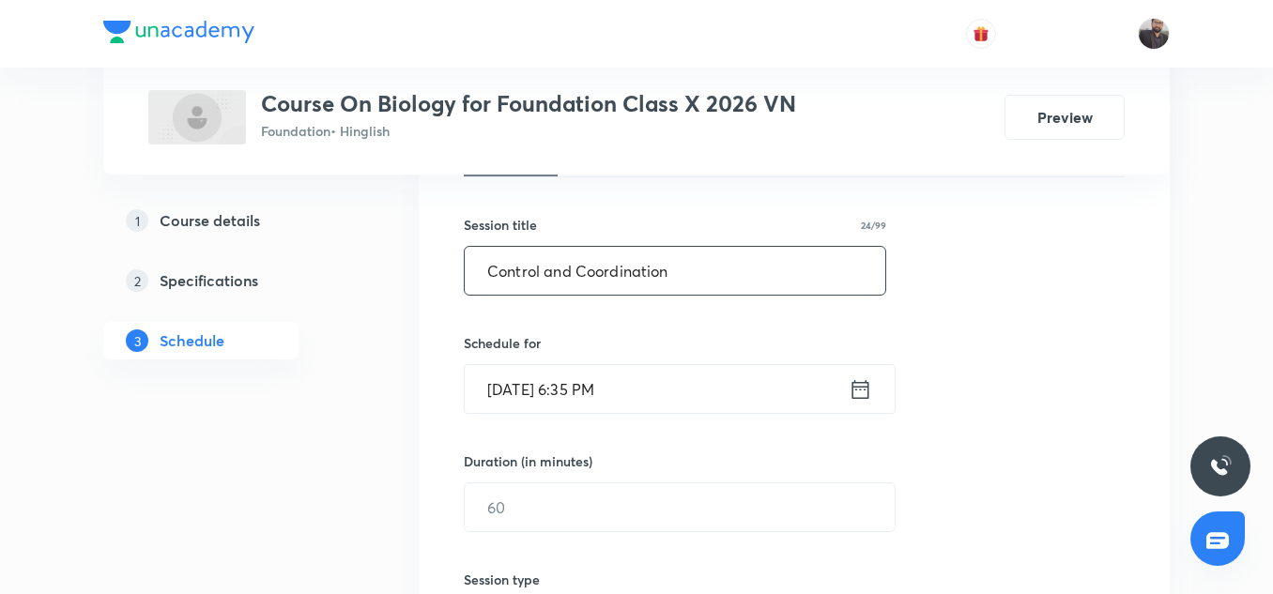
scroll to position [320, 0]
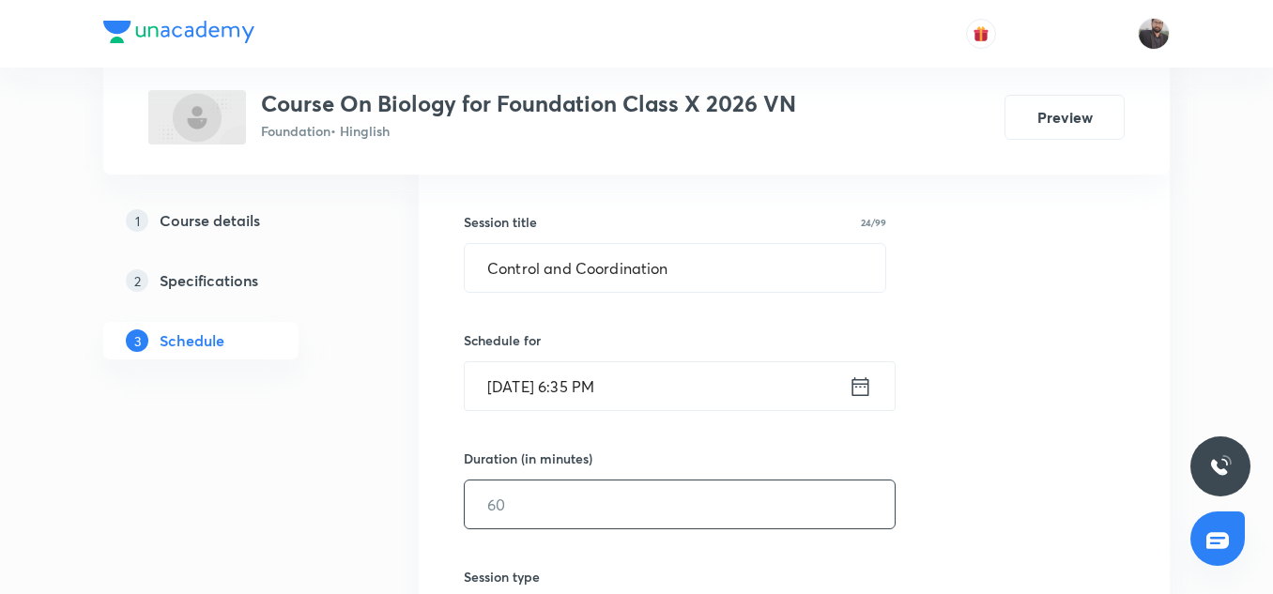
click at [604, 489] on input "text" at bounding box center [680, 505] width 430 height 48
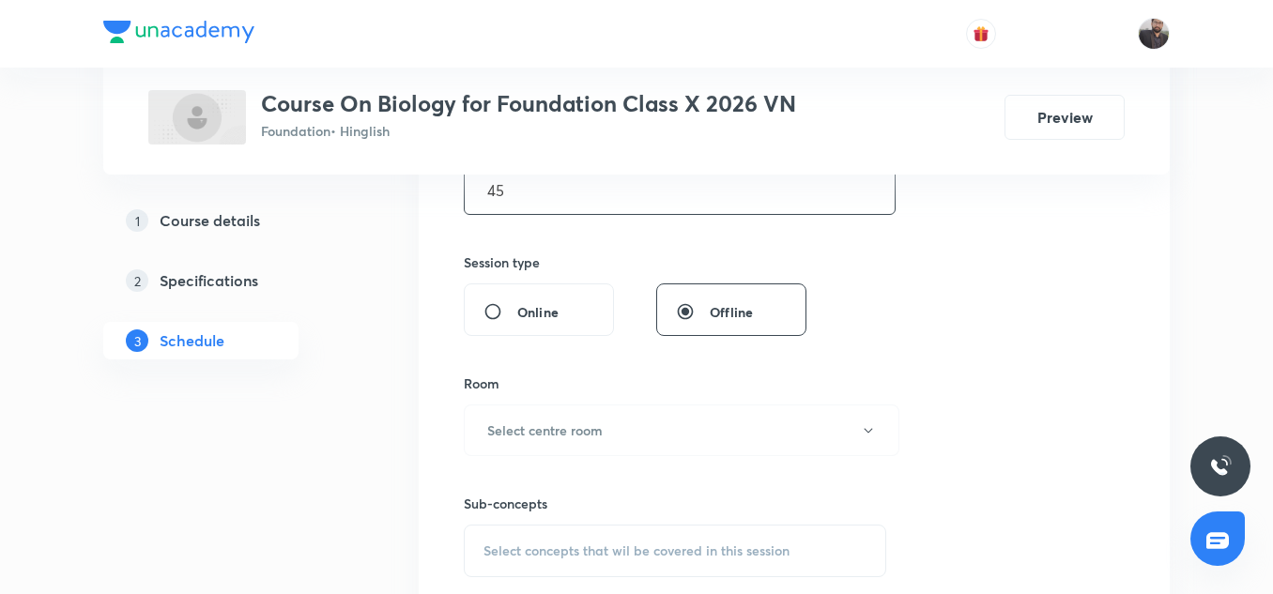
scroll to position [651, 0]
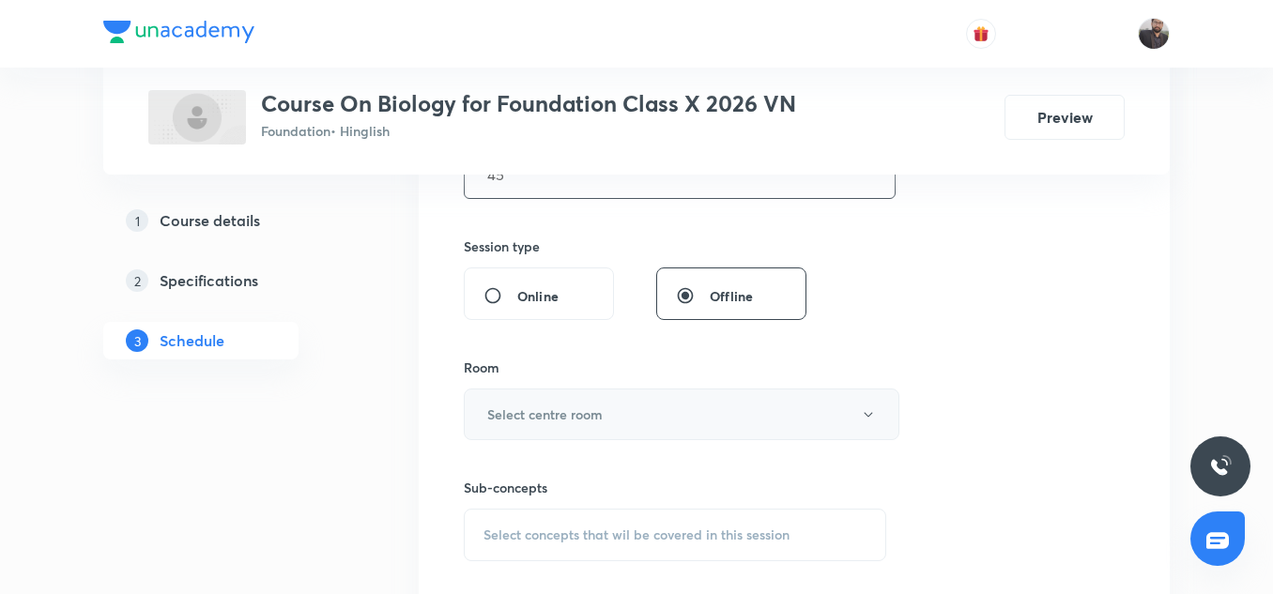
type input "45"
click at [594, 420] on h6 "Select centre room" at bounding box center [545, 415] width 116 height 20
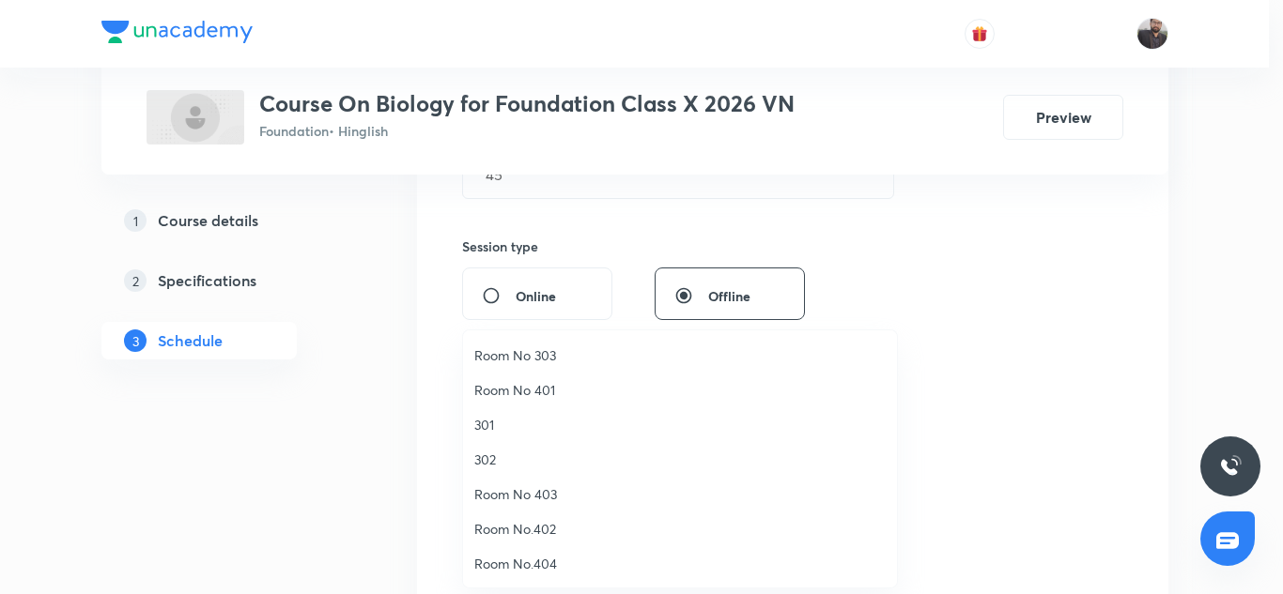
click at [540, 548] on li "Room No.404" at bounding box center [680, 564] width 434 height 35
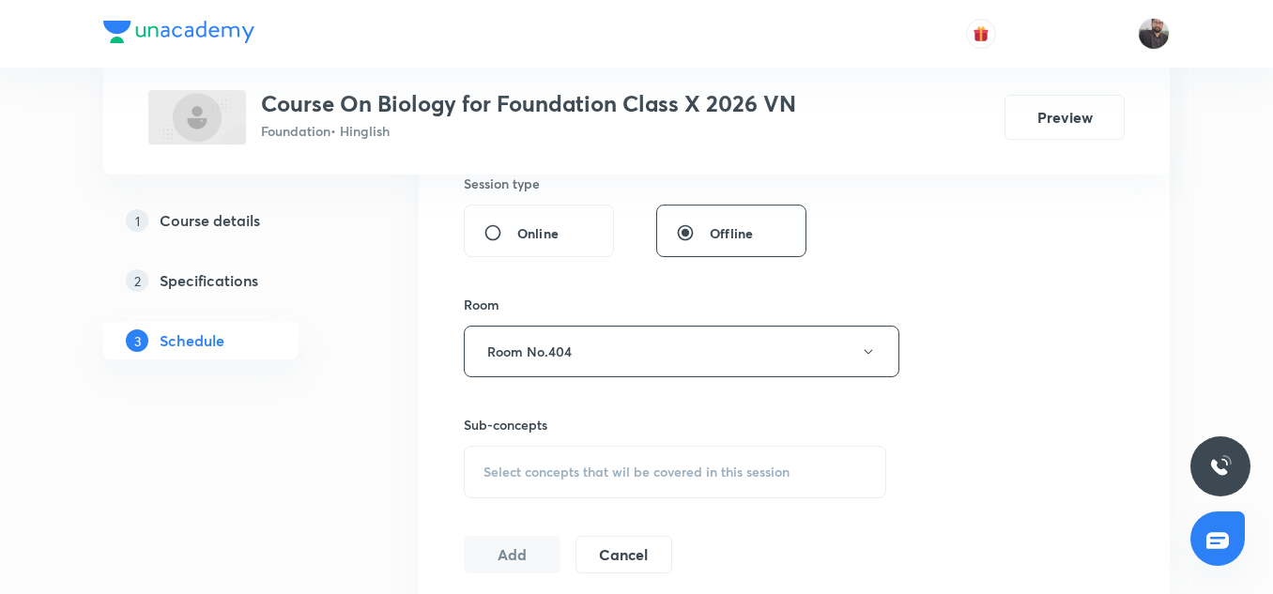
scroll to position [717, 0]
click at [556, 471] on span "Select concepts that wil be covered in this session" at bounding box center [637, 468] width 306 height 15
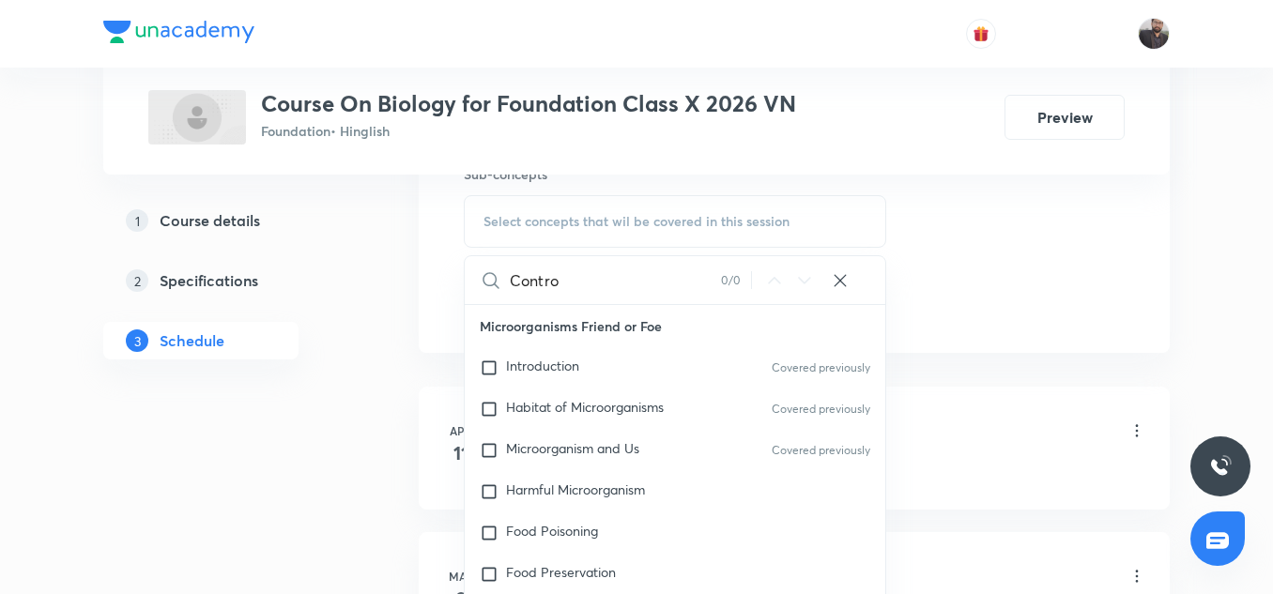
scroll to position [965, 0]
type input "Contro"
click at [687, 413] on div "Habitat of Microorganisms Covered previously" at bounding box center [675, 408] width 421 height 41
checkbox input "true"
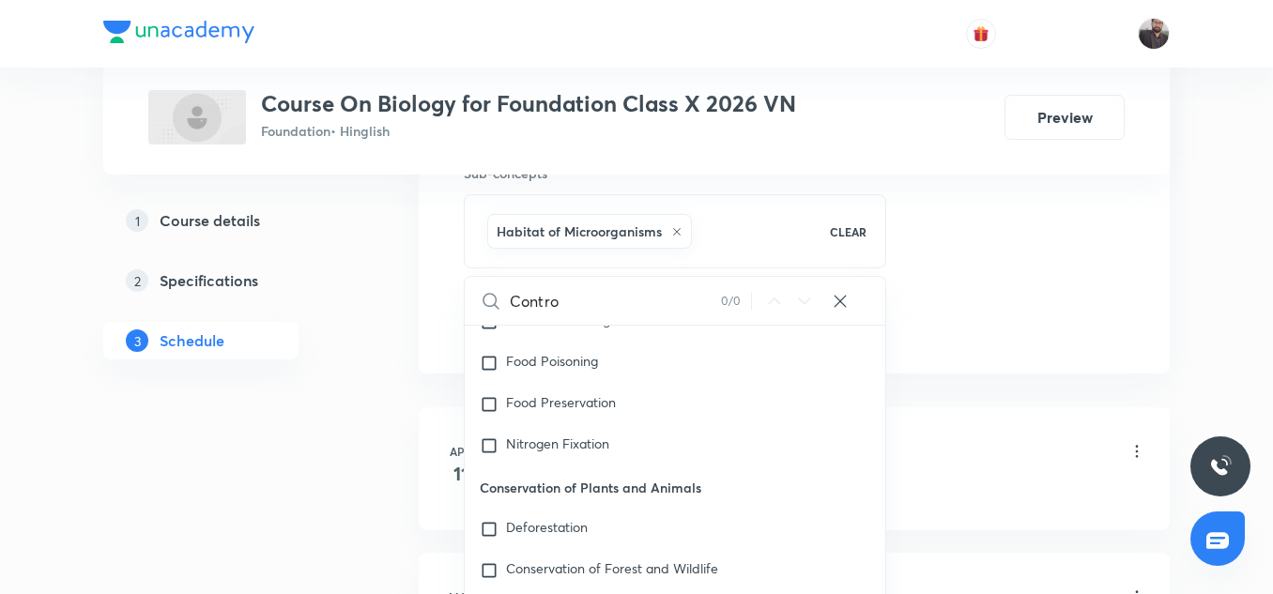
scroll to position [200, 0]
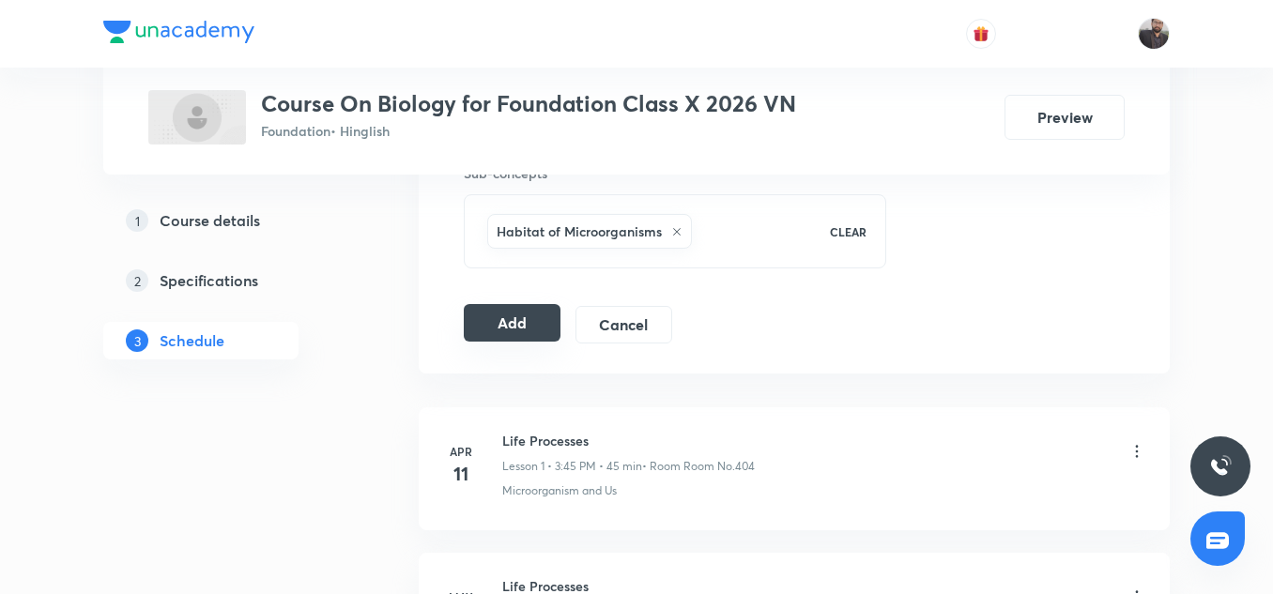
click at [534, 331] on button "Add" at bounding box center [512, 323] width 97 height 38
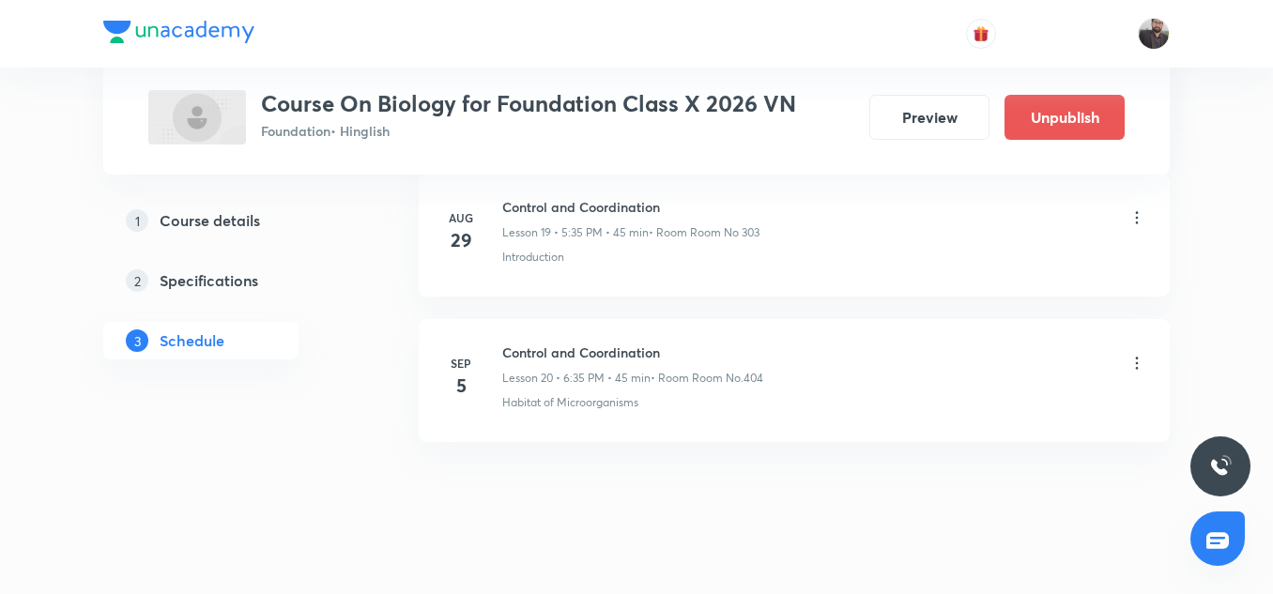
scroll to position [2934, 0]
